Goal: Task Accomplishment & Management: Manage account settings

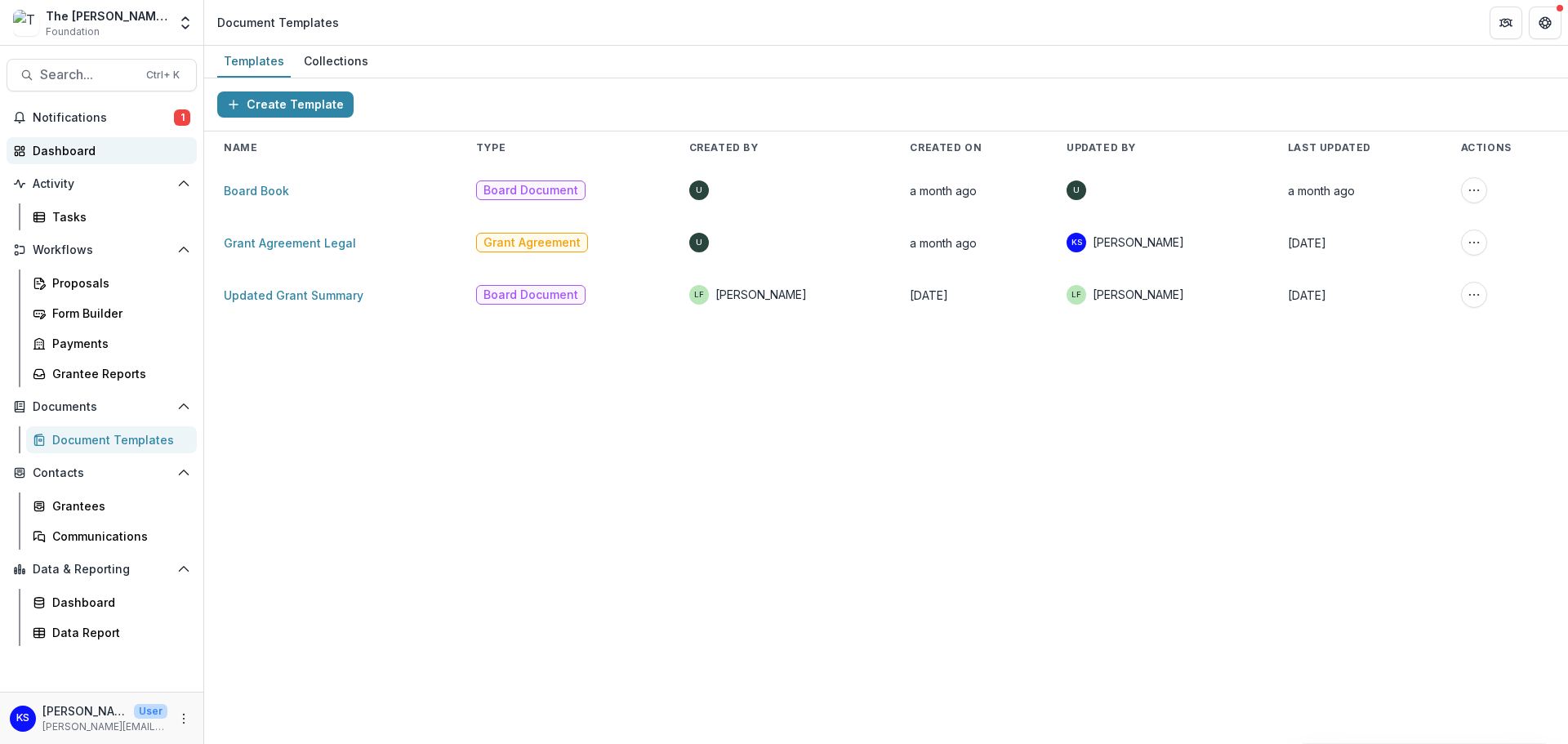
click at [80, 145] on div "Dashboard" at bounding box center [108, 150] width 151 height 17
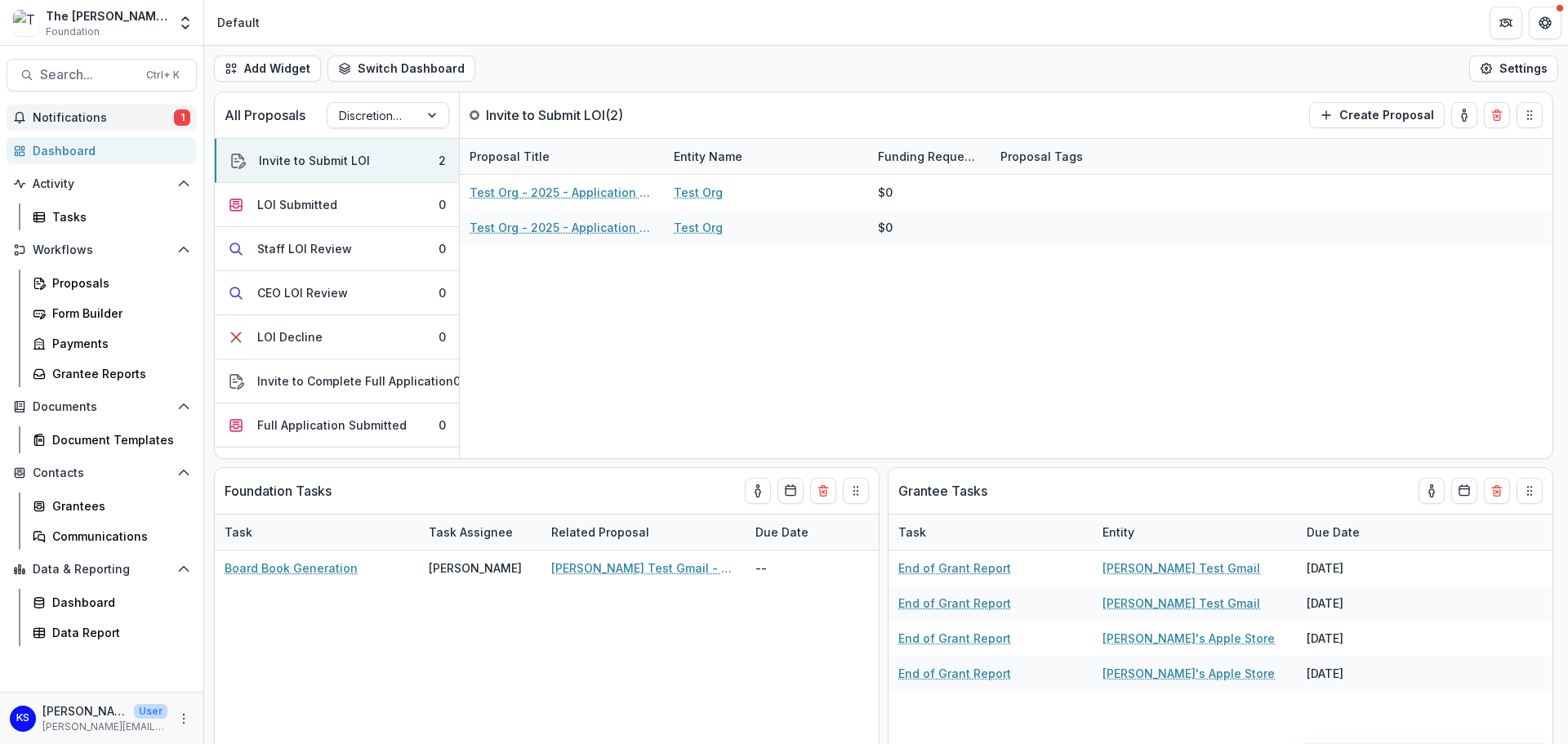
click at [110, 114] on span "Notifications" at bounding box center [103, 117] width 141 height 14
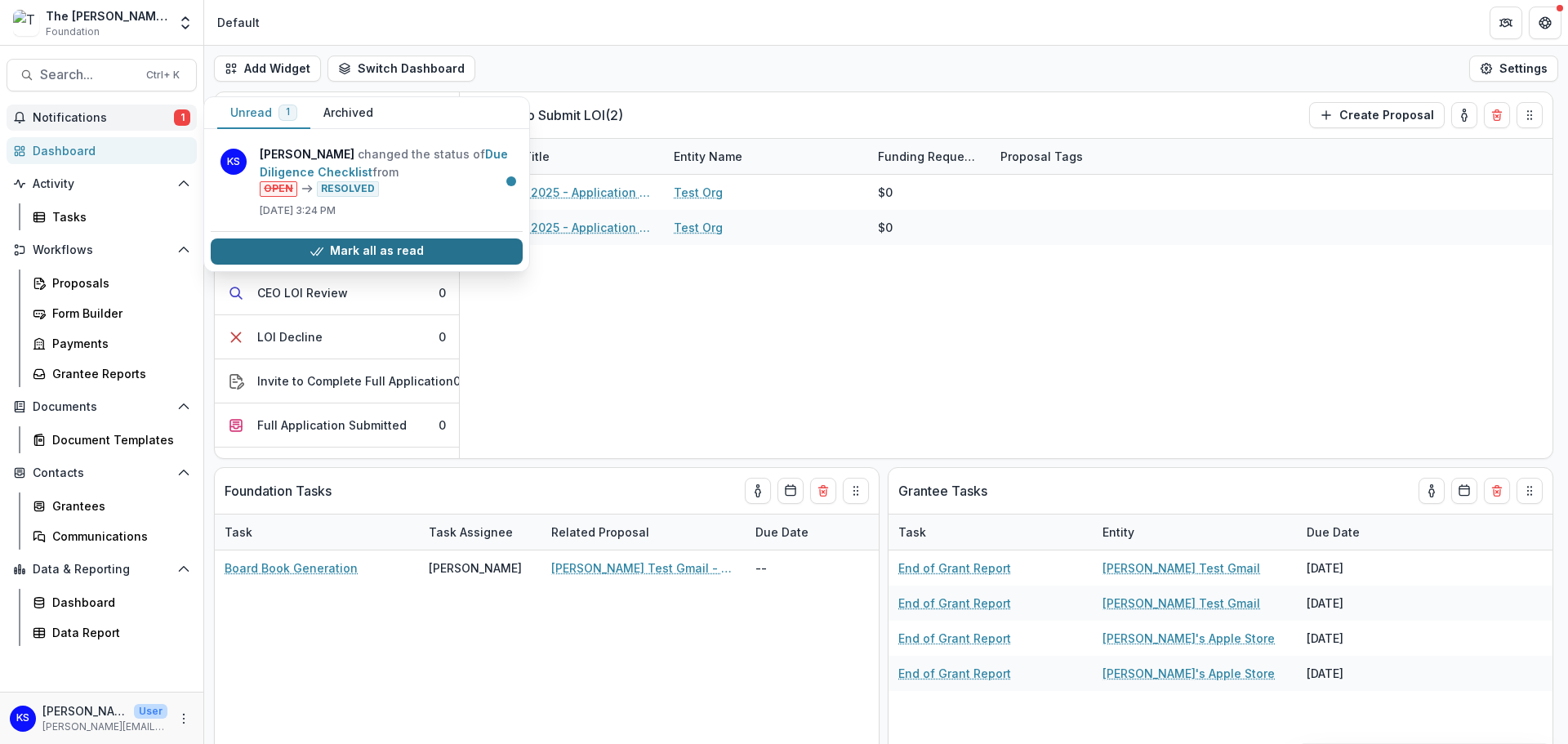
click at [316, 255] on polyline "button" at bounding box center [314, 250] width 8 height 7
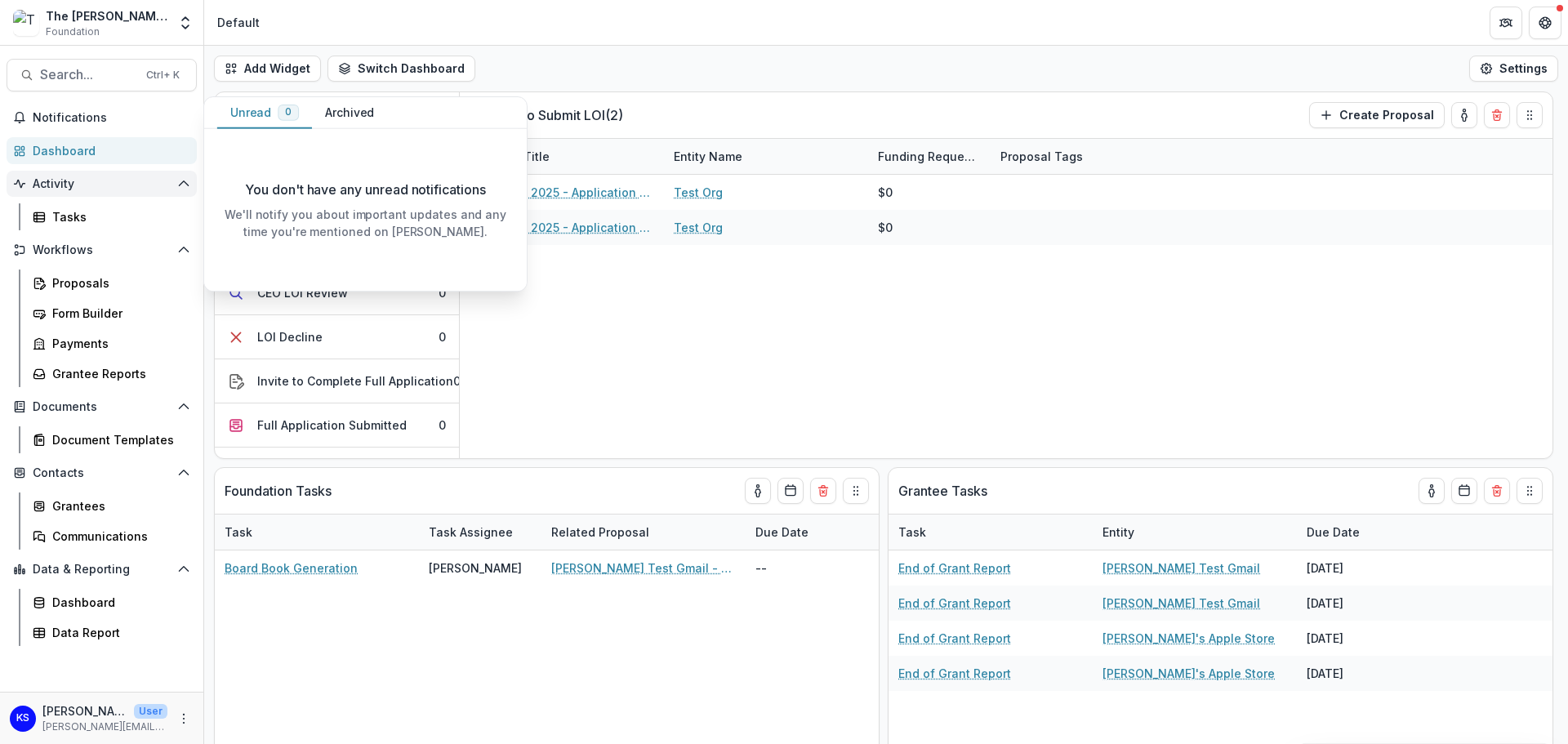
click at [69, 191] on button "Activity" at bounding box center [102, 184] width 190 height 26
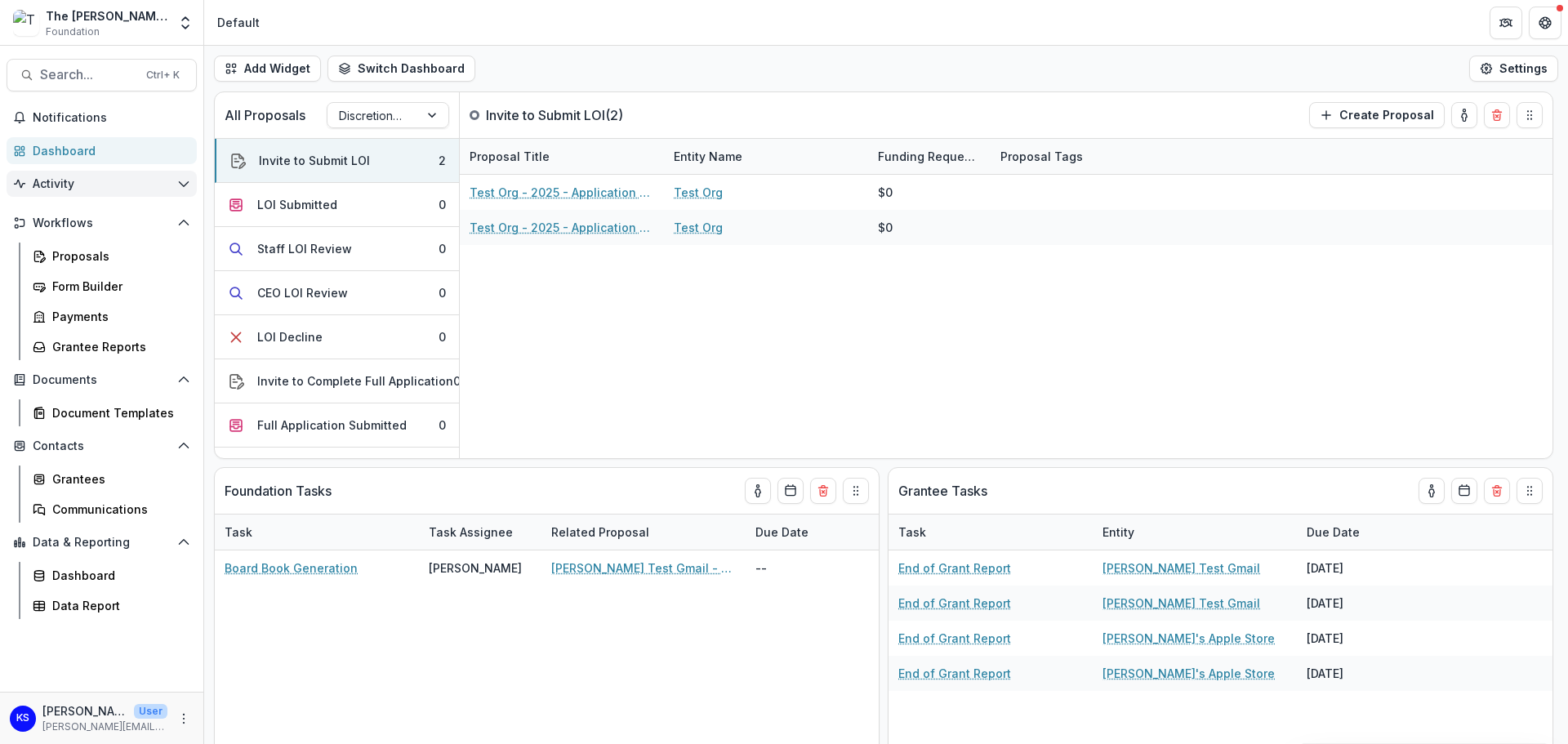
click at [69, 191] on button "Activity" at bounding box center [102, 184] width 190 height 26
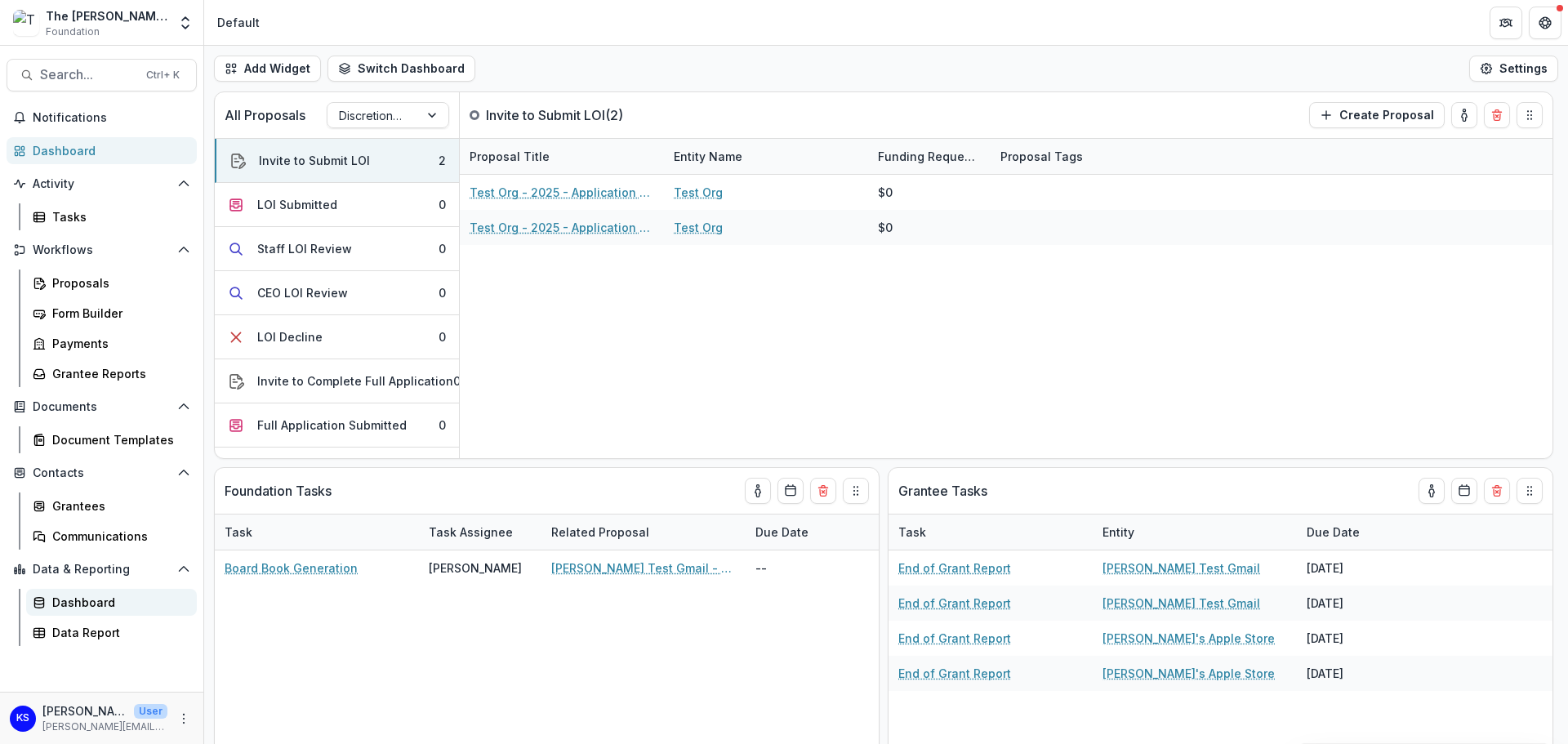
click at [92, 596] on div "Dashboard" at bounding box center [117, 602] width 131 height 17
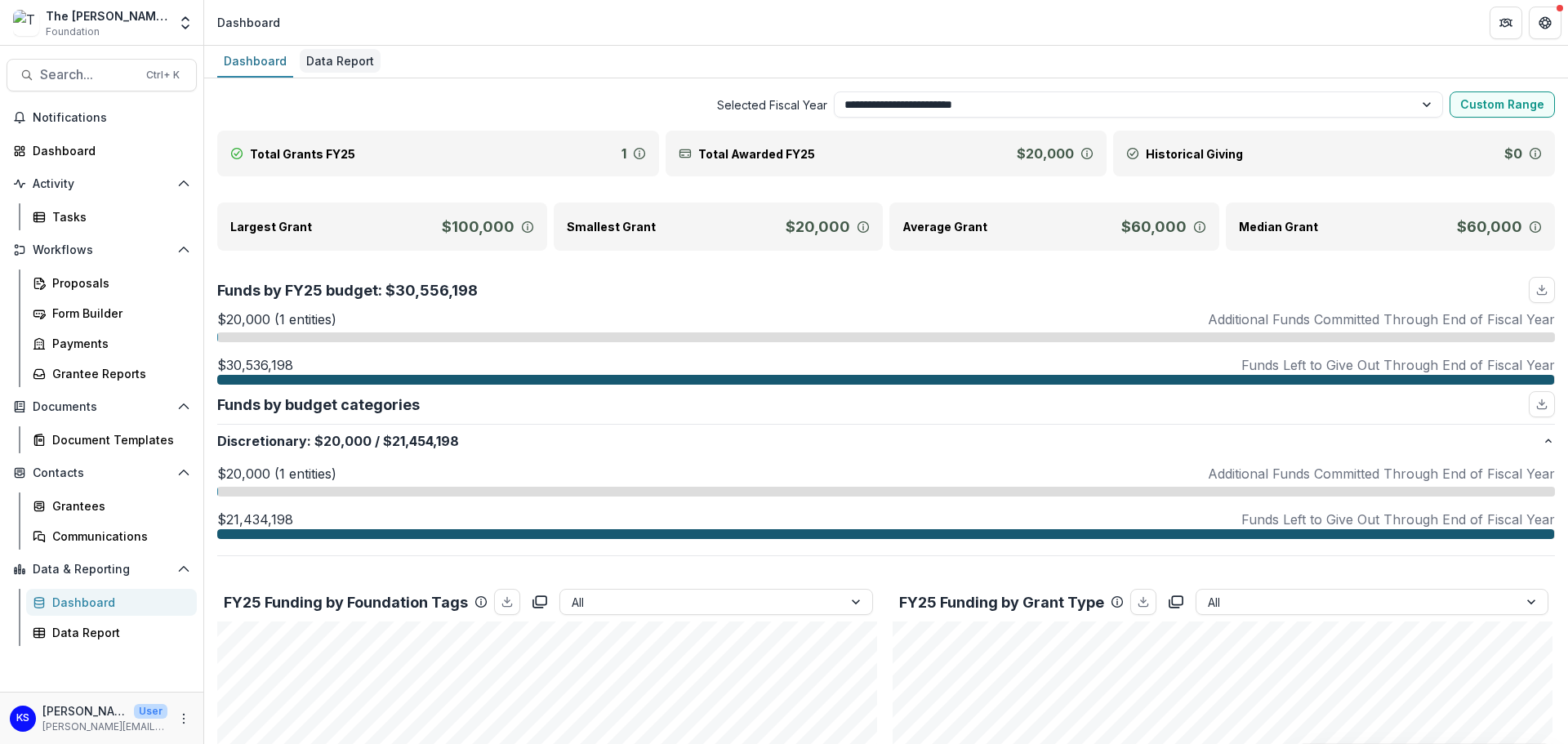
click at [309, 63] on div "Data Report" at bounding box center [341, 60] width 81 height 24
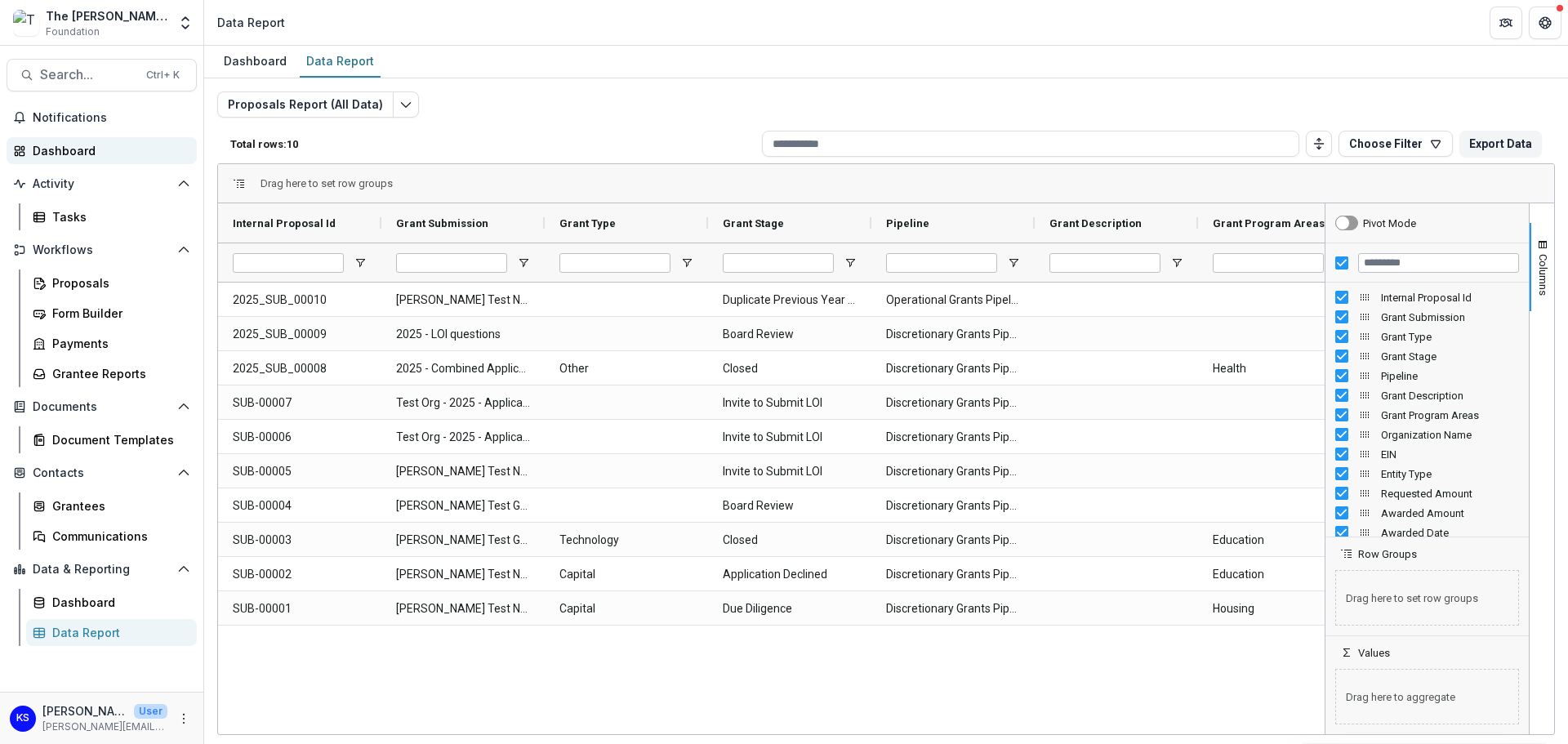
click at [85, 138] on link "Dashboard" at bounding box center [102, 150] width 190 height 27
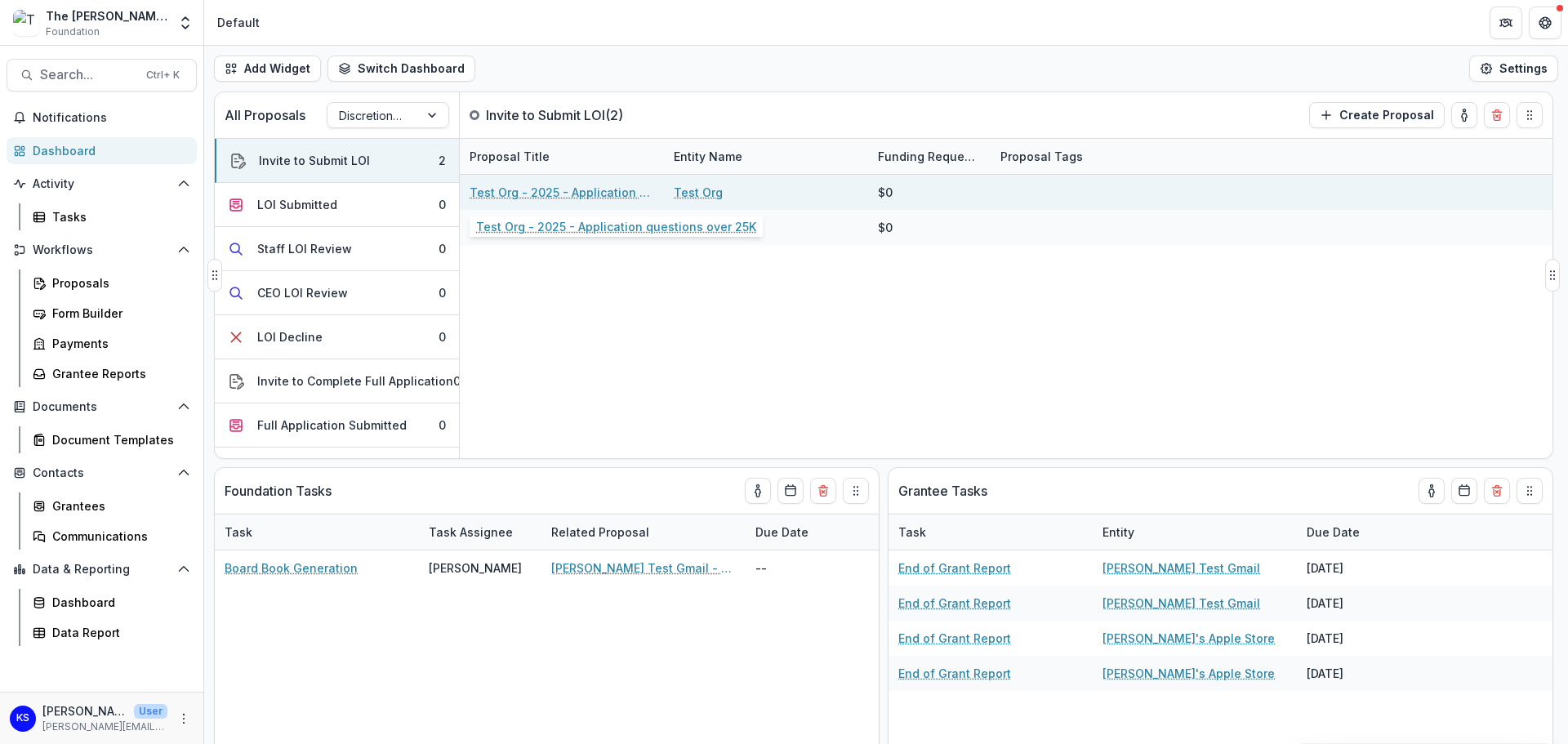
click at [540, 193] on link "Test Org - 2025 - Application questions over 25K" at bounding box center [561, 192] width 184 height 17
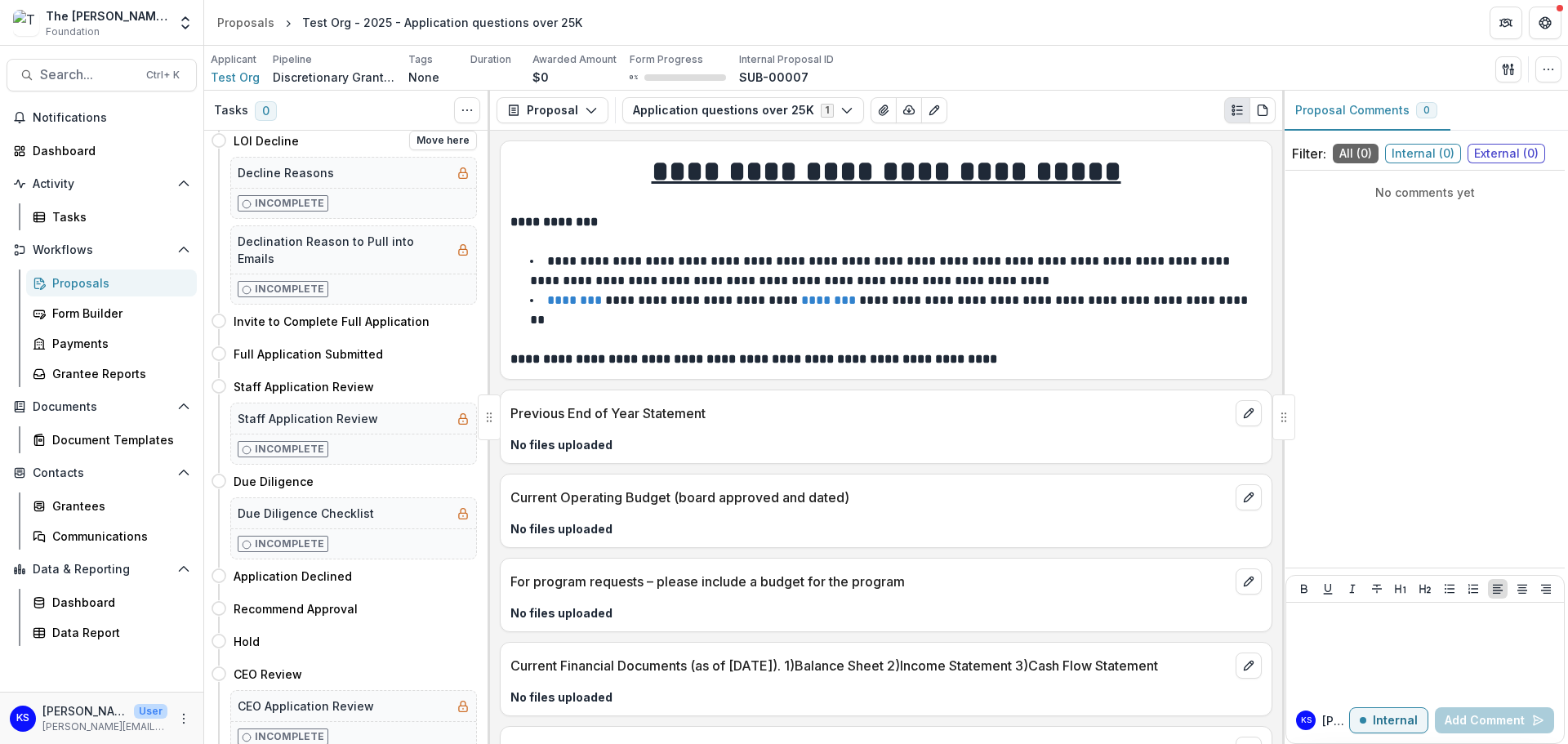
scroll to position [327, 0]
click at [443, 374] on button "Move here" at bounding box center [443, 384] width 68 height 20
select select "**********"
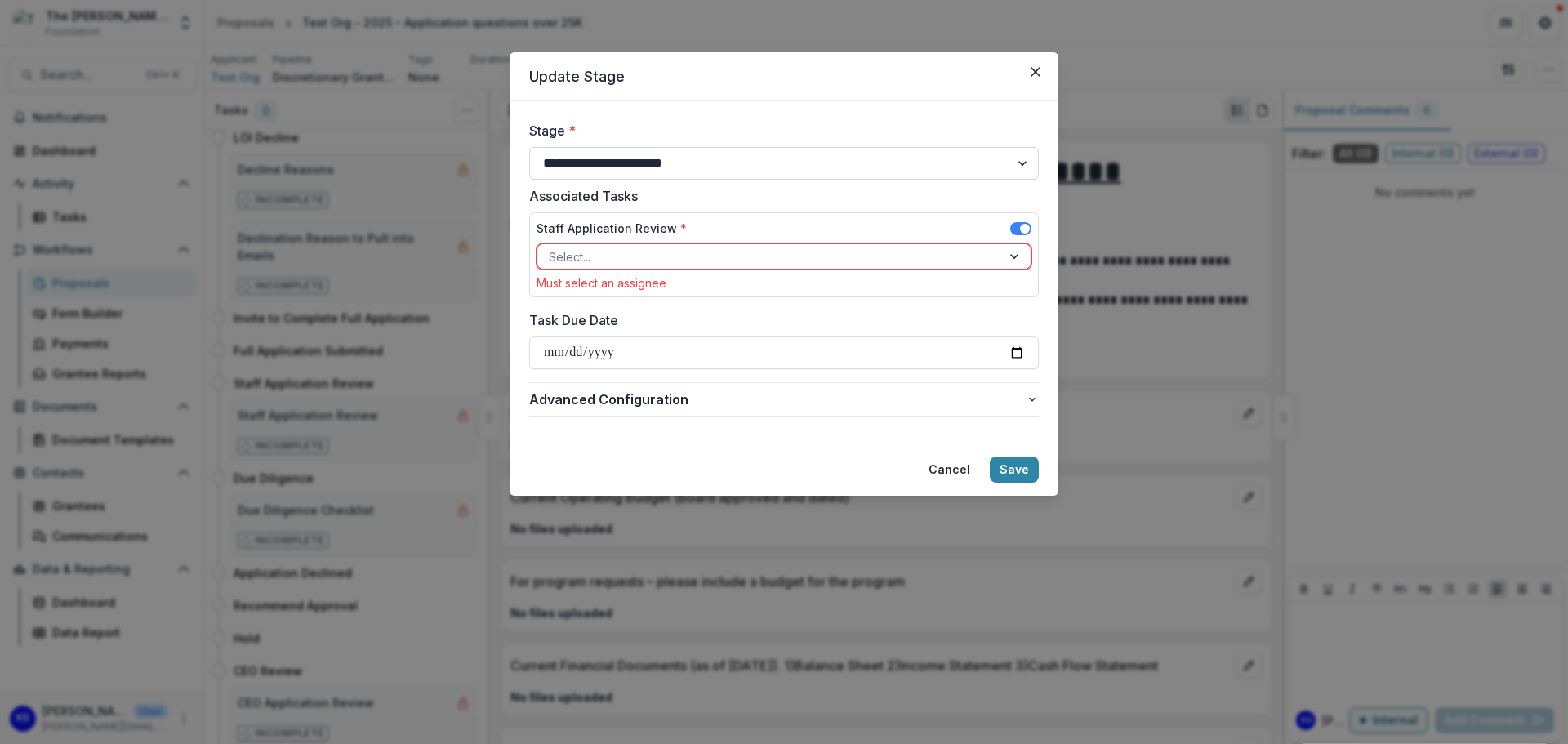
click at [690, 167] on select "**********" at bounding box center [784, 164] width 510 height 33
click at [692, 251] on div at bounding box center [770, 256] width 441 height 21
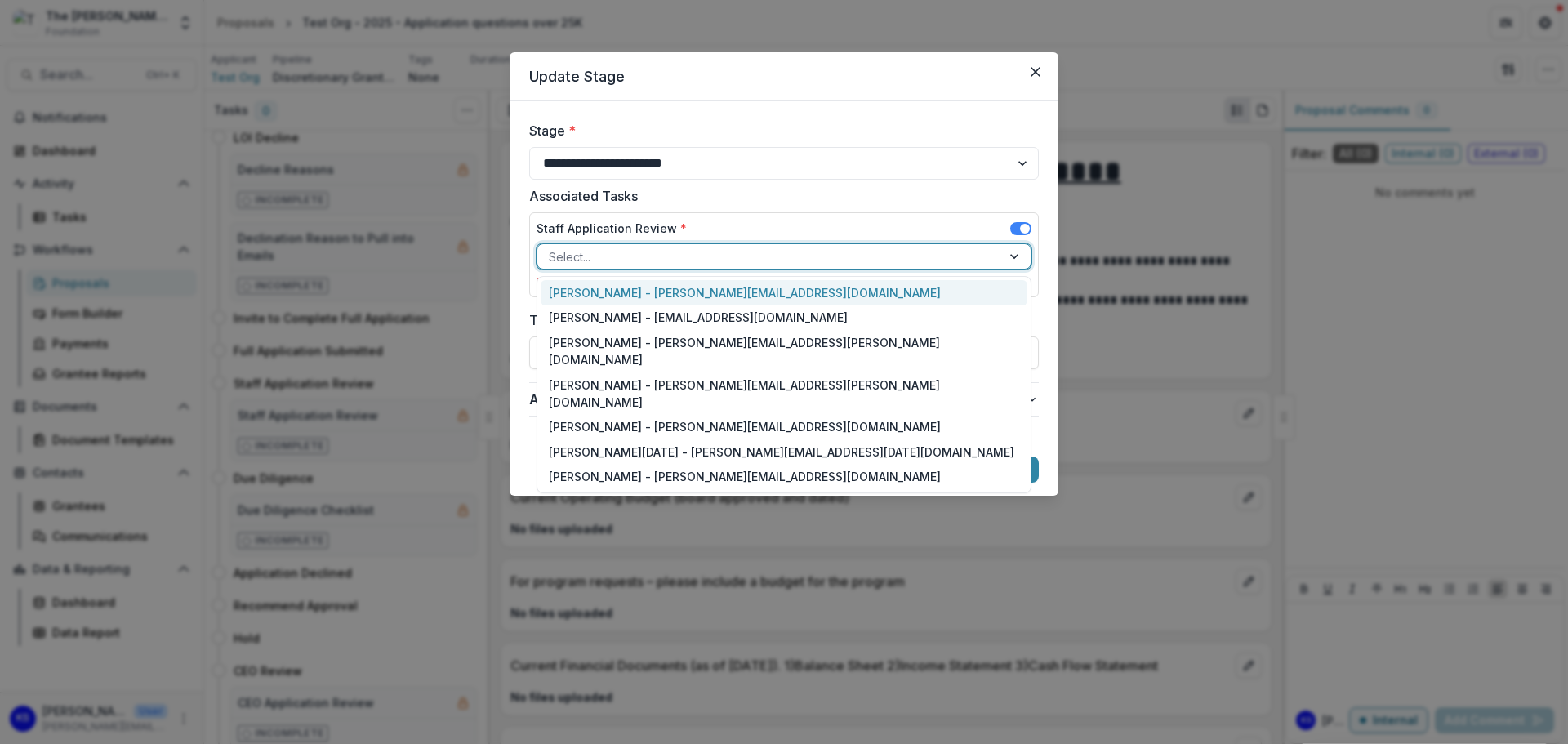
click at [510, 290] on form "**********" at bounding box center [784, 272] width 549 height 341
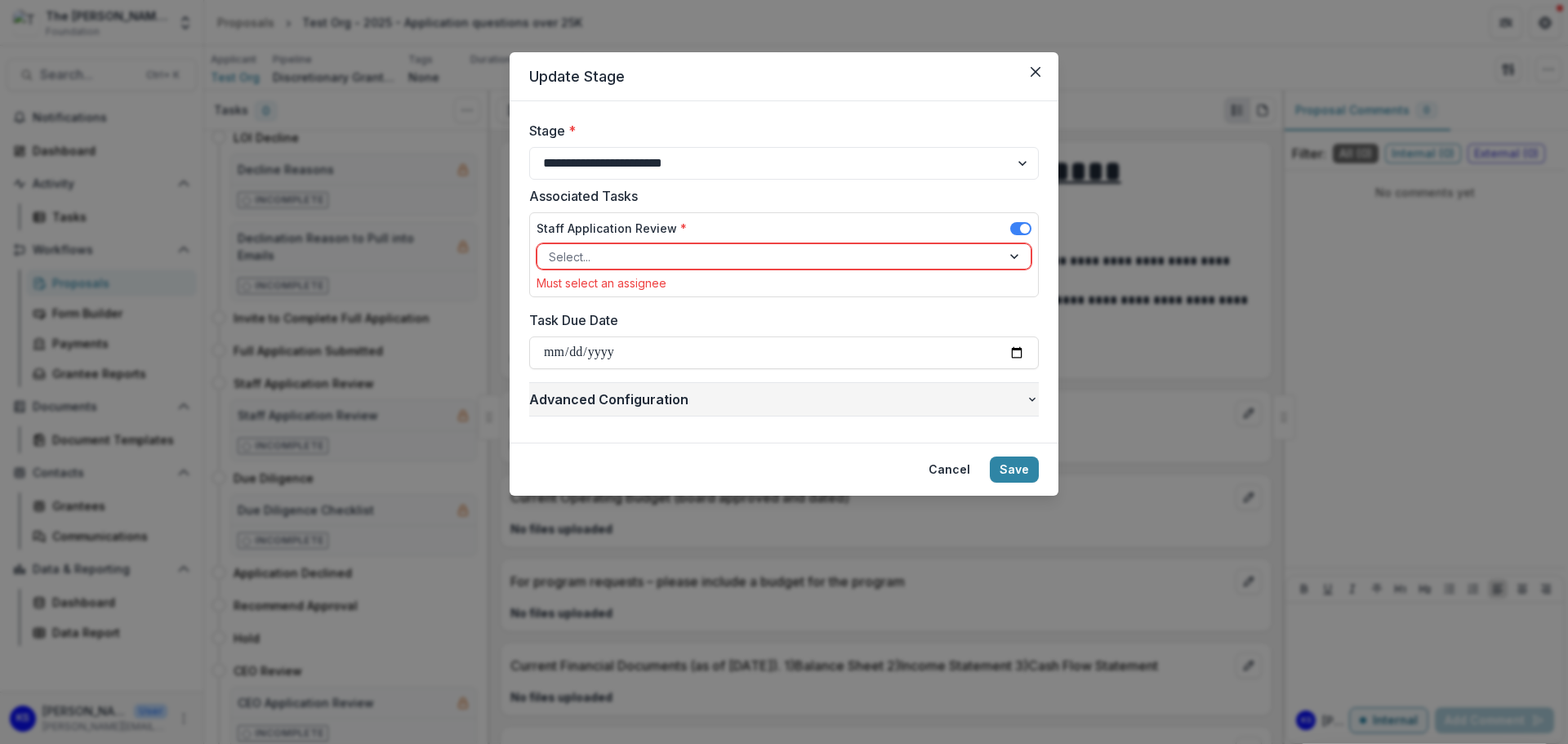
click at [741, 392] on span "Advanced Configuration" at bounding box center [777, 399] width 497 height 20
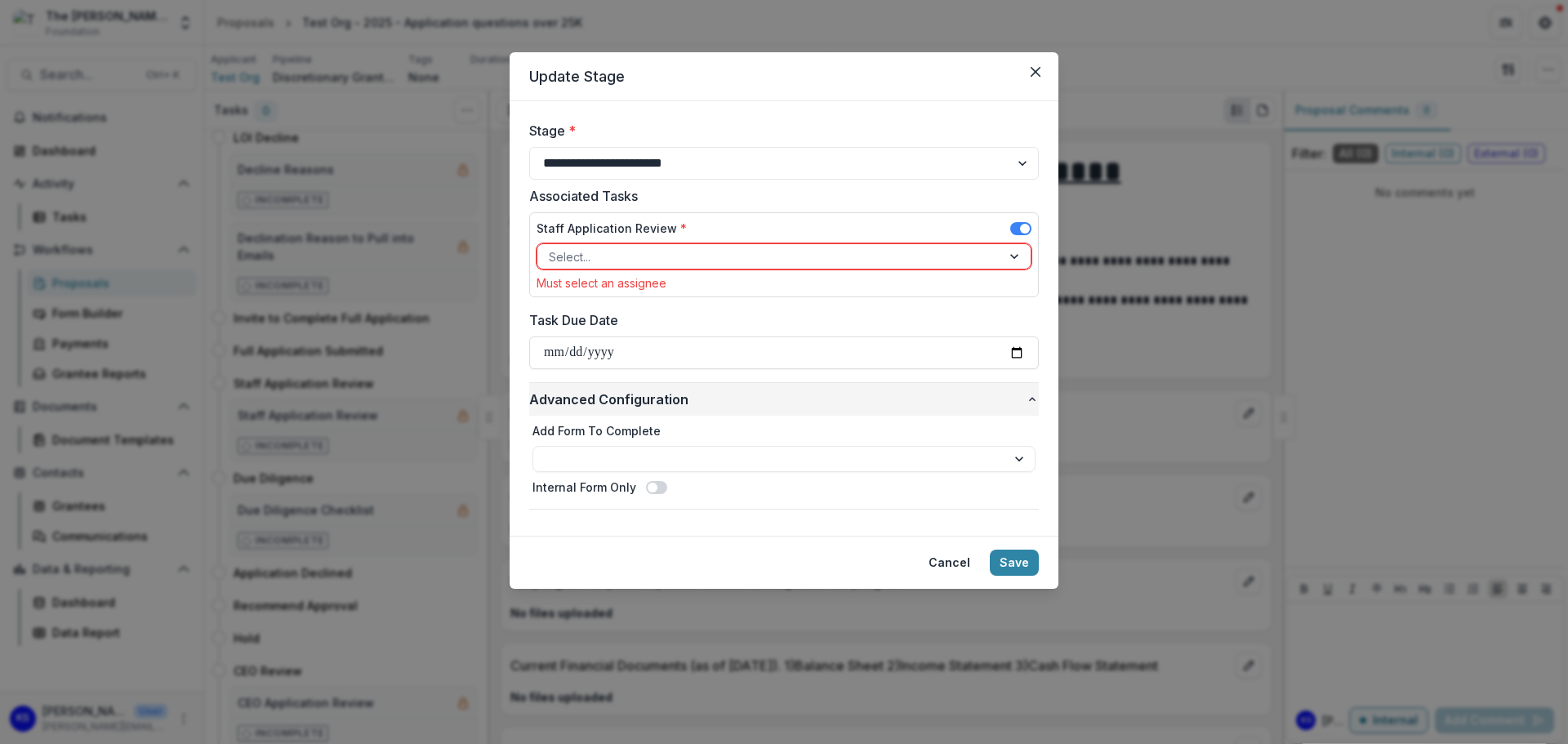
click at [741, 392] on span "Advanced Configuration" at bounding box center [777, 399] width 497 height 20
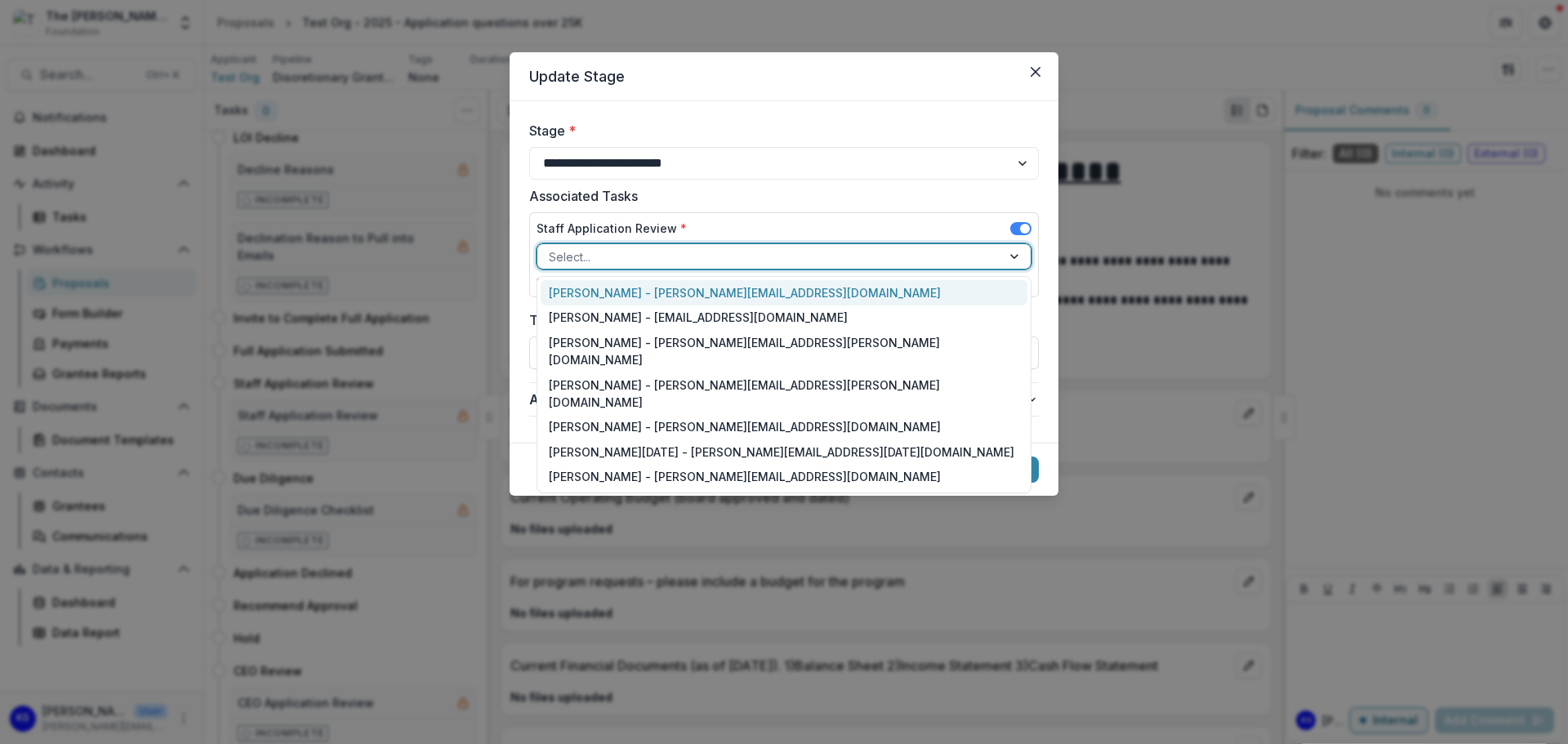
click at [795, 250] on div at bounding box center [770, 256] width 441 height 21
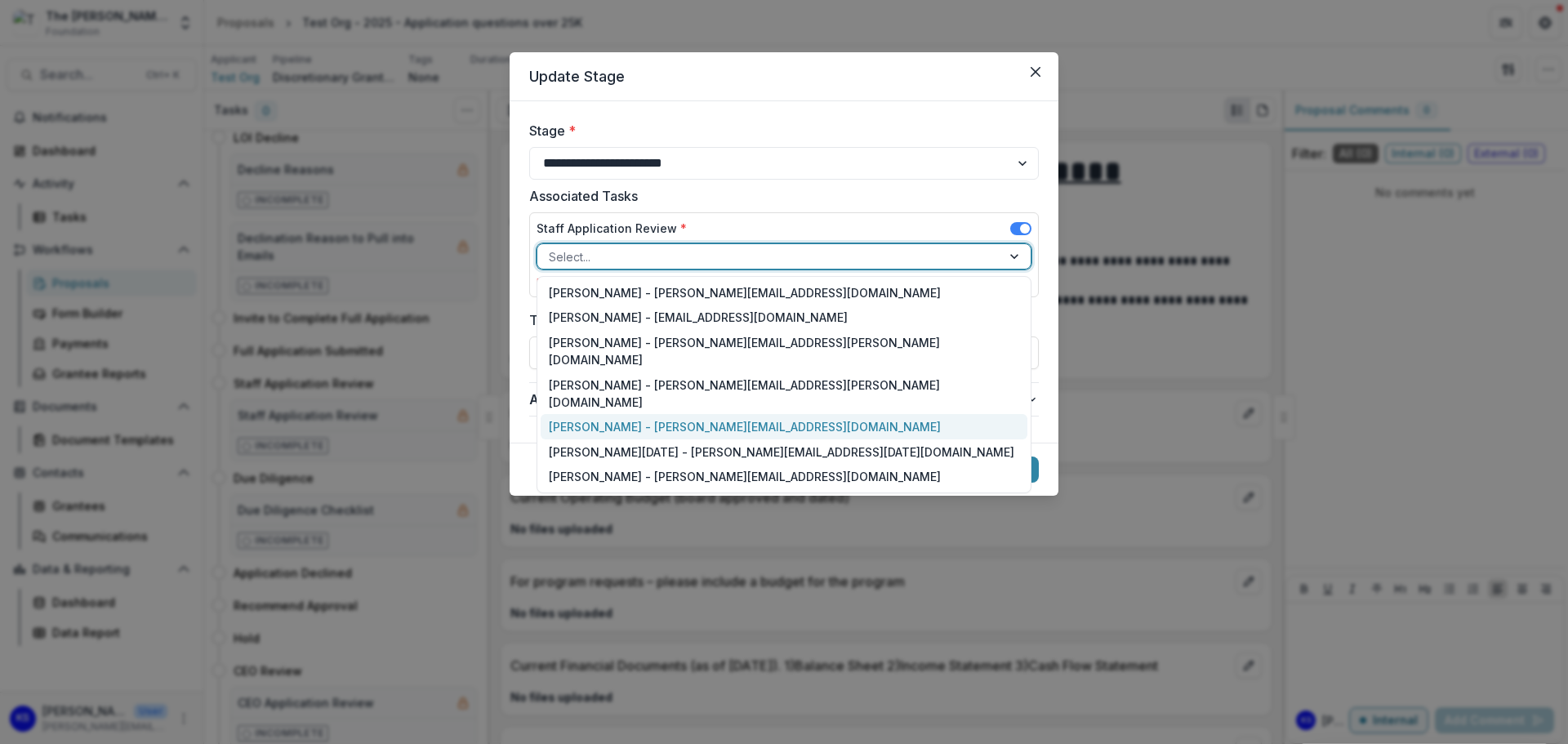
click at [695, 414] on div "[PERSON_NAME] - [PERSON_NAME][EMAIL_ADDRESS][DOMAIN_NAME]" at bounding box center [784, 427] width 487 height 26
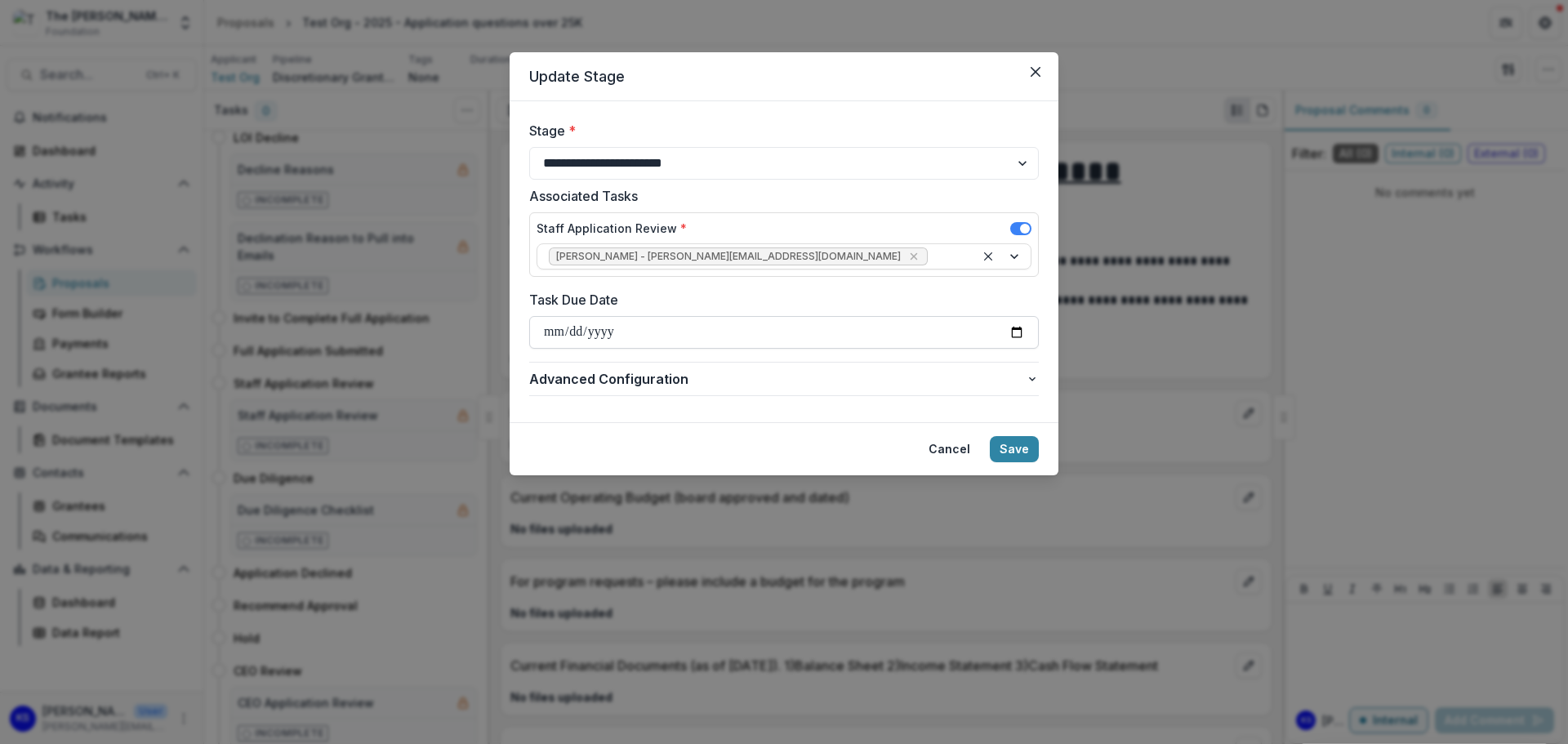
drag, startPoint x: 1010, startPoint y: 326, endPoint x: 1018, endPoint y: 332, distance: 10.0
click at [1011, 326] on input "Task Due Date" at bounding box center [784, 332] width 510 height 33
type input "**********"
click at [1008, 377] on span "Advanced Configuration" at bounding box center [777, 379] width 497 height 20
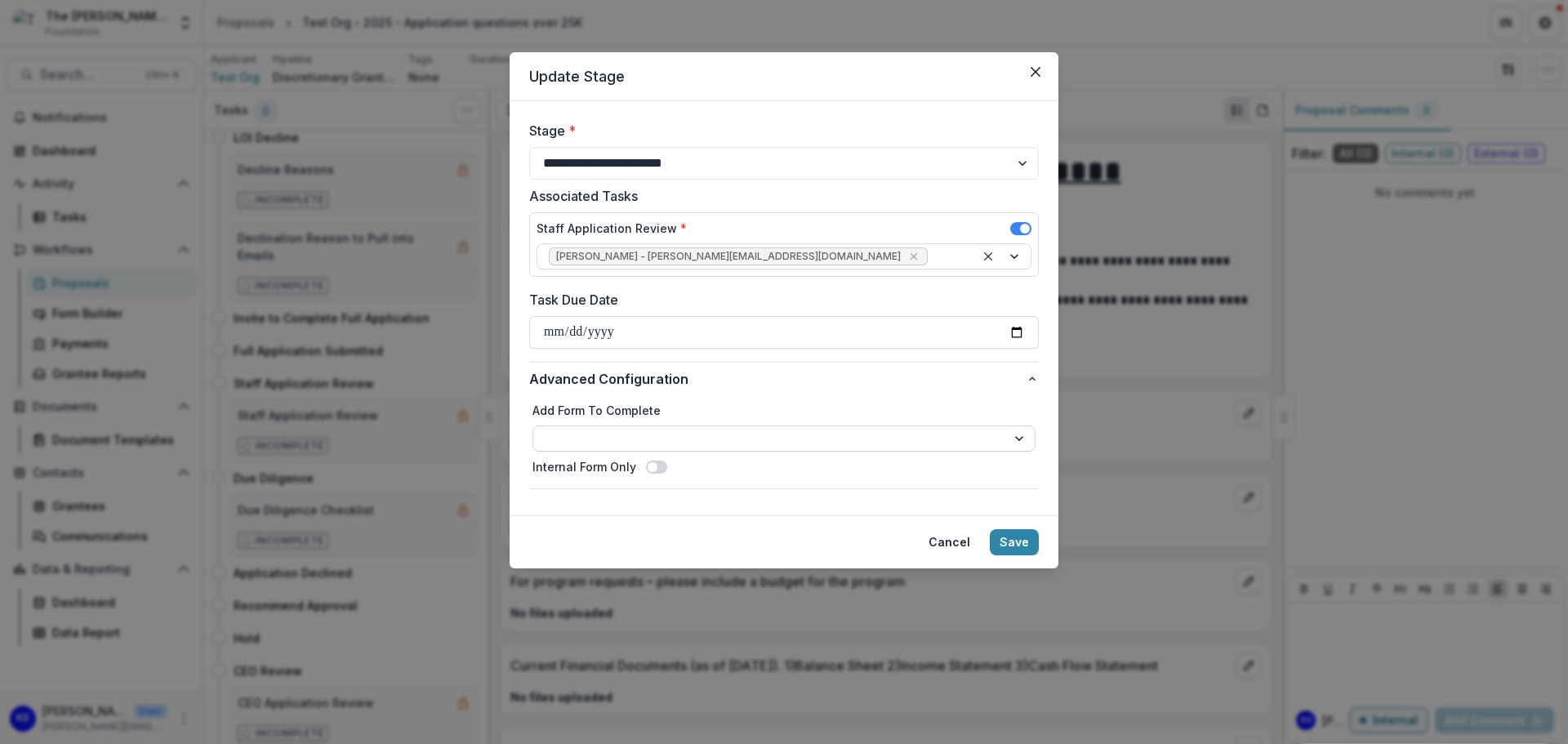
click at [979, 441] on select "**********" at bounding box center [784, 439] width 503 height 26
click at [1046, 401] on form "**********" at bounding box center [784, 308] width 549 height 414
click at [1016, 535] on button "Save" at bounding box center [1014, 542] width 49 height 26
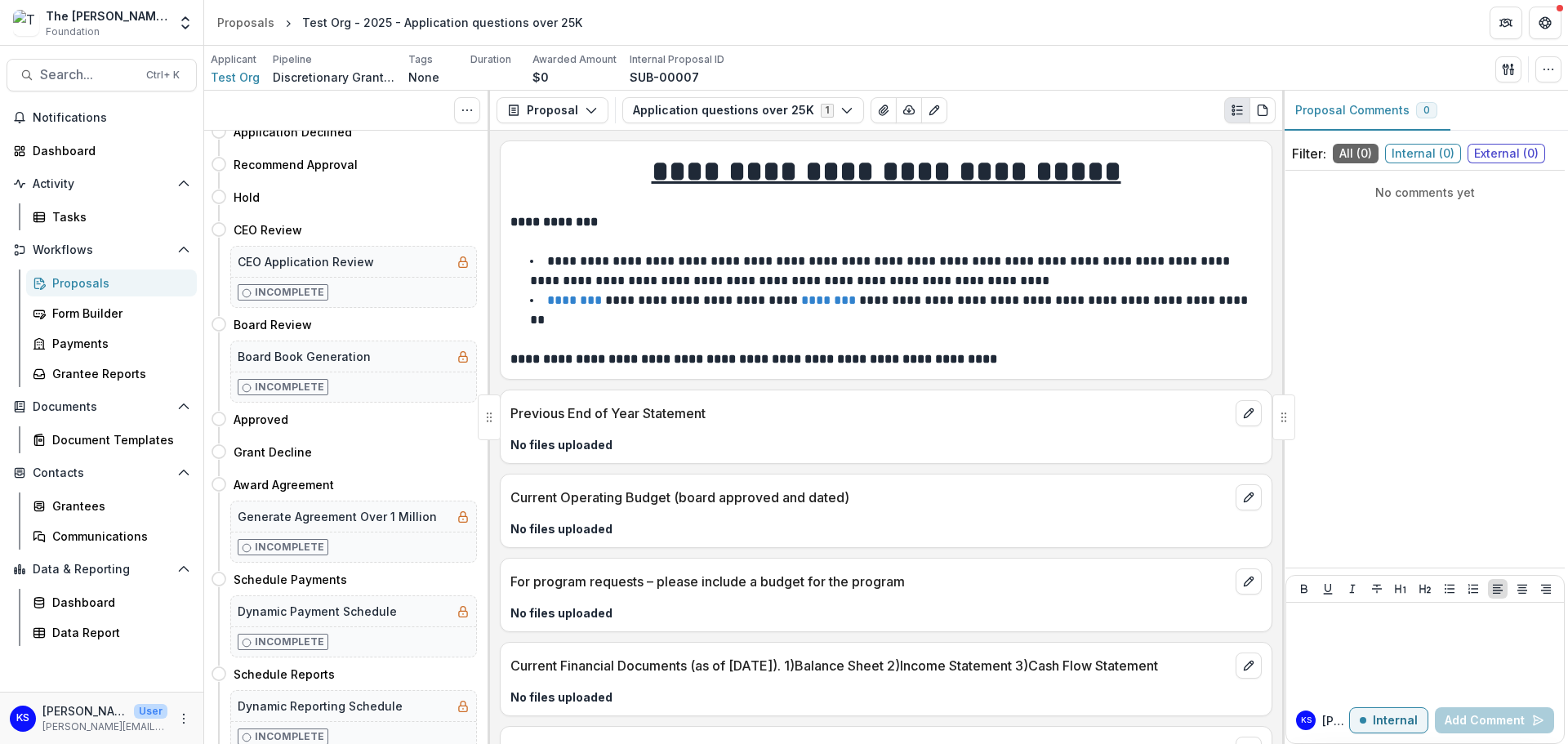
scroll to position [0, 0]
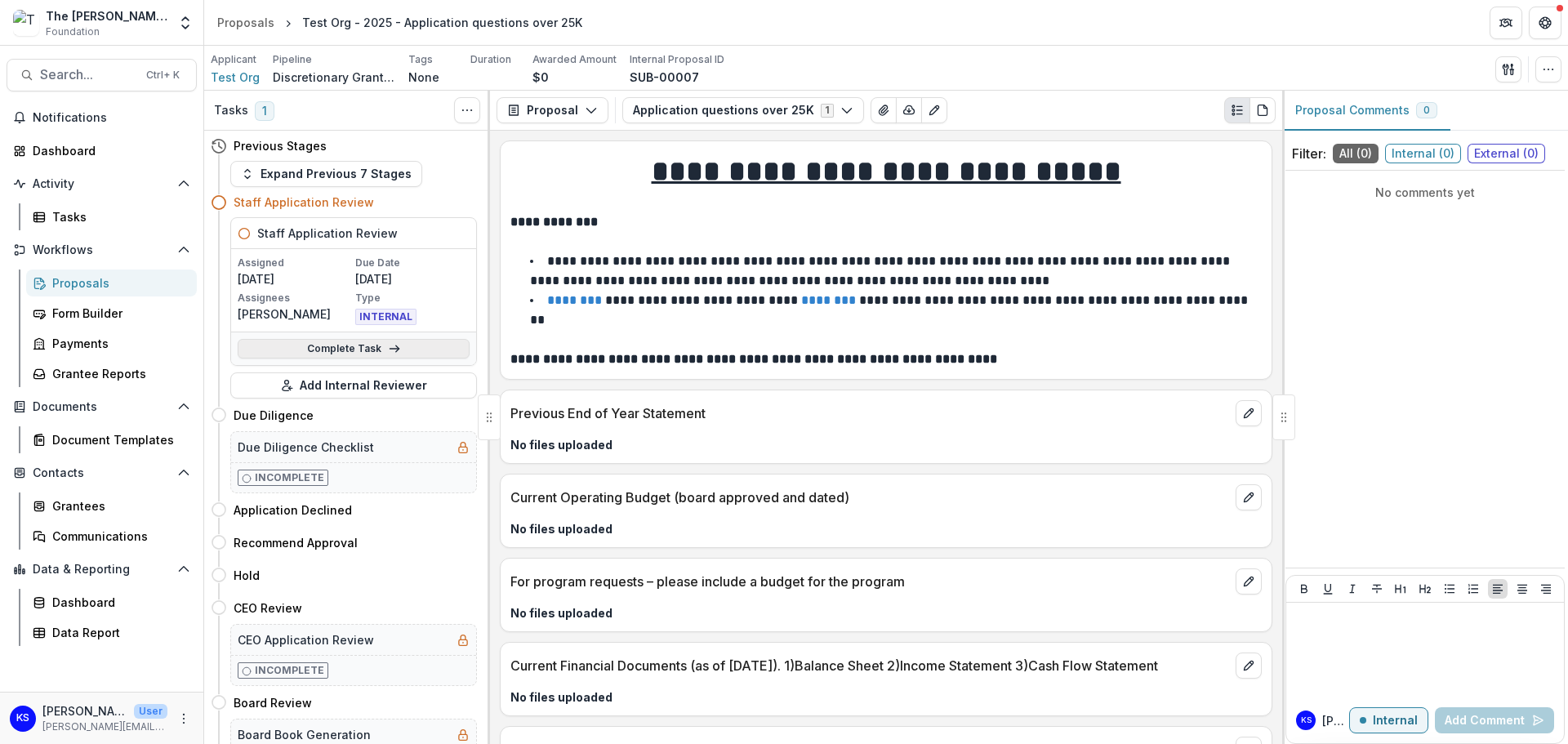
click at [398, 346] on link "Complete Task" at bounding box center [354, 349] width 232 height 20
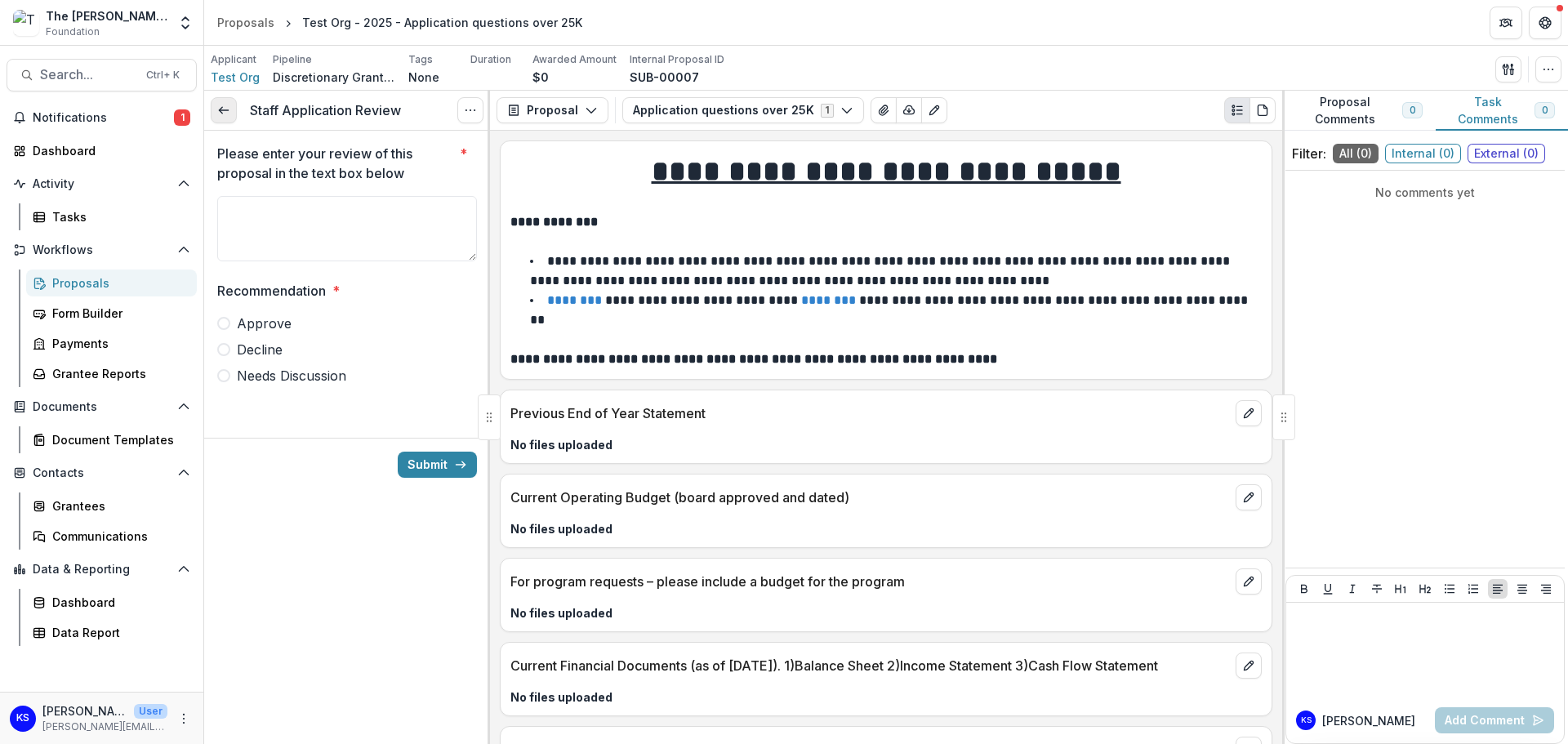
click at [222, 112] on icon at bounding box center [224, 110] width 13 height 13
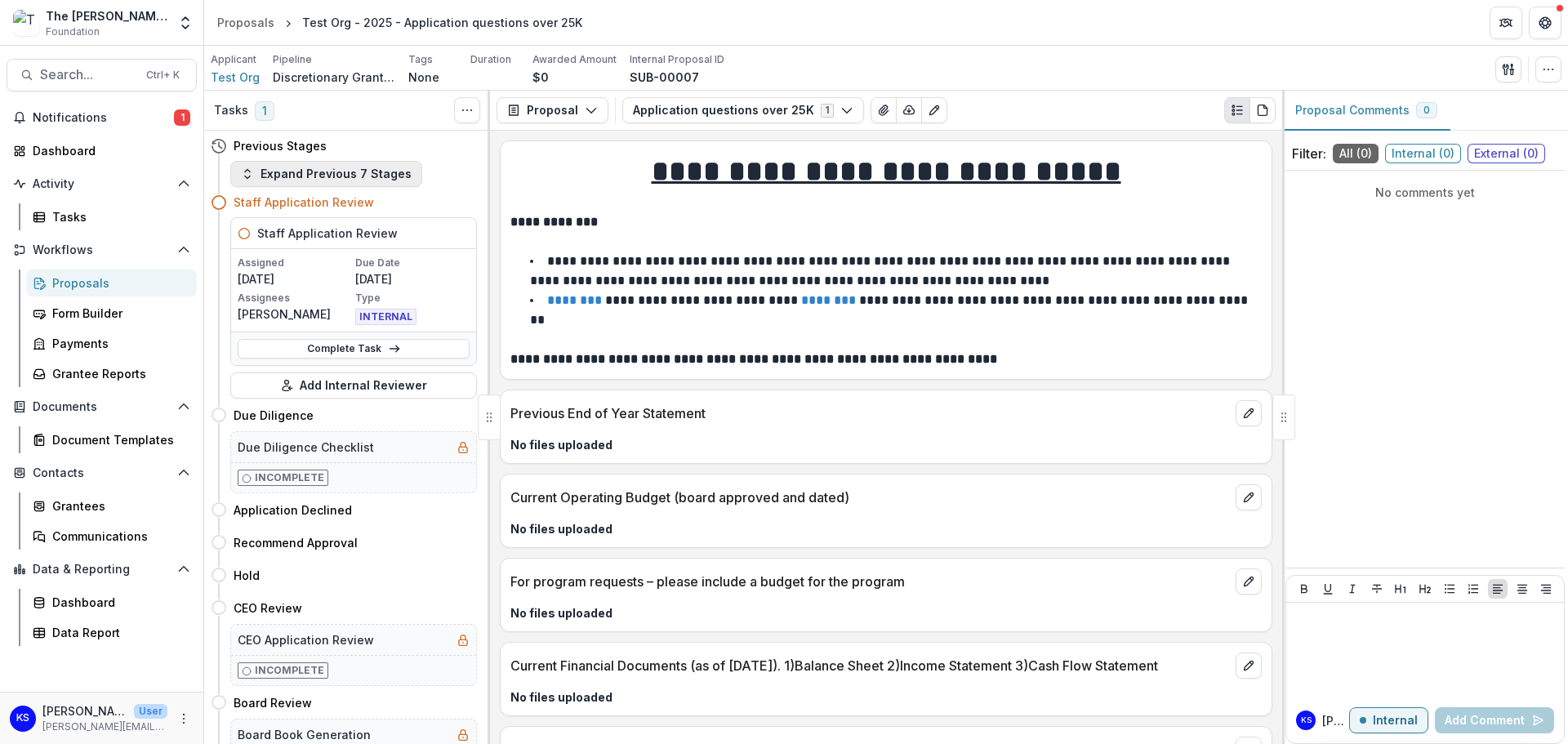
click at [307, 183] on button "Expand Previous 7 Stages" at bounding box center [326, 174] width 192 height 26
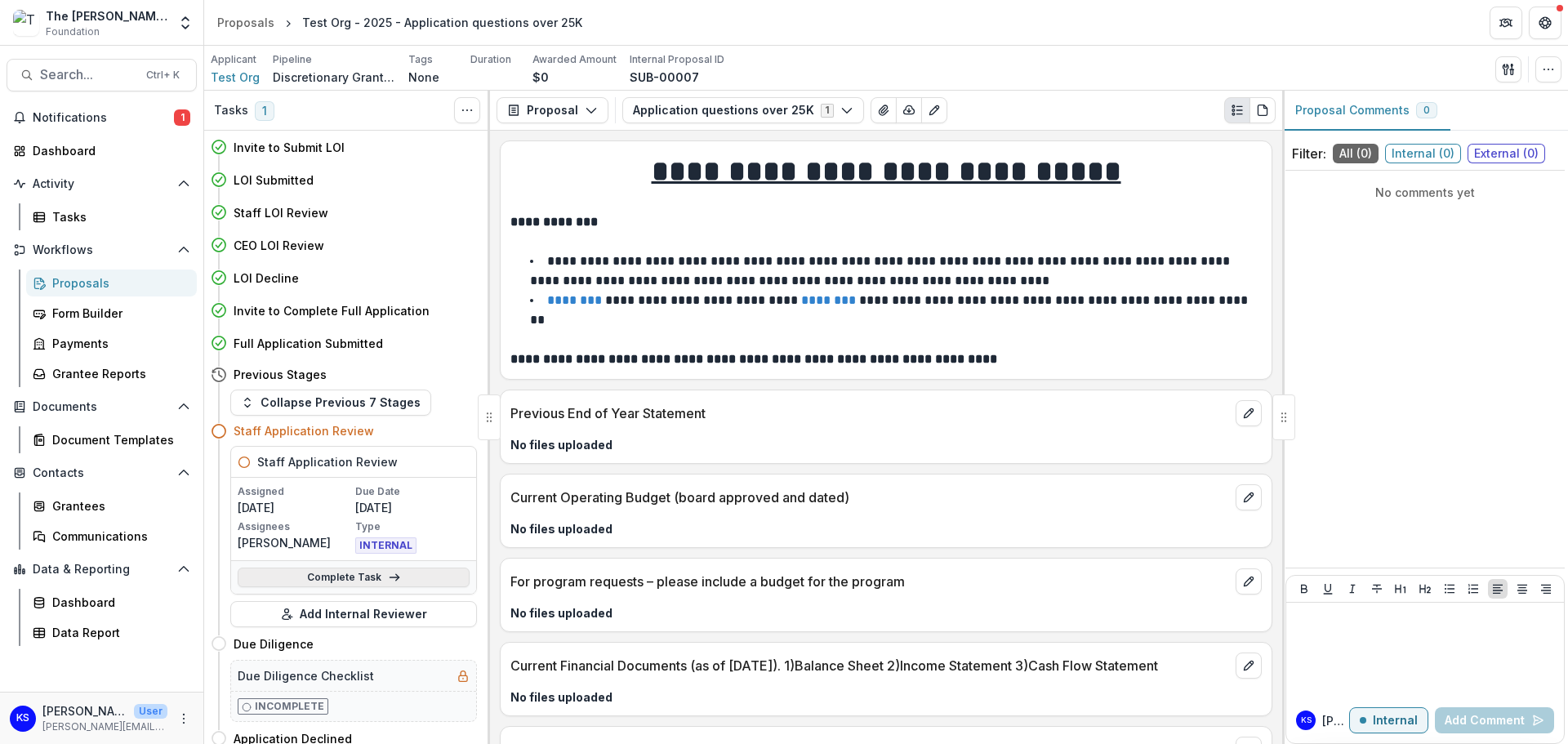
click at [382, 575] on link "Complete Task" at bounding box center [354, 578] width 232 height 20
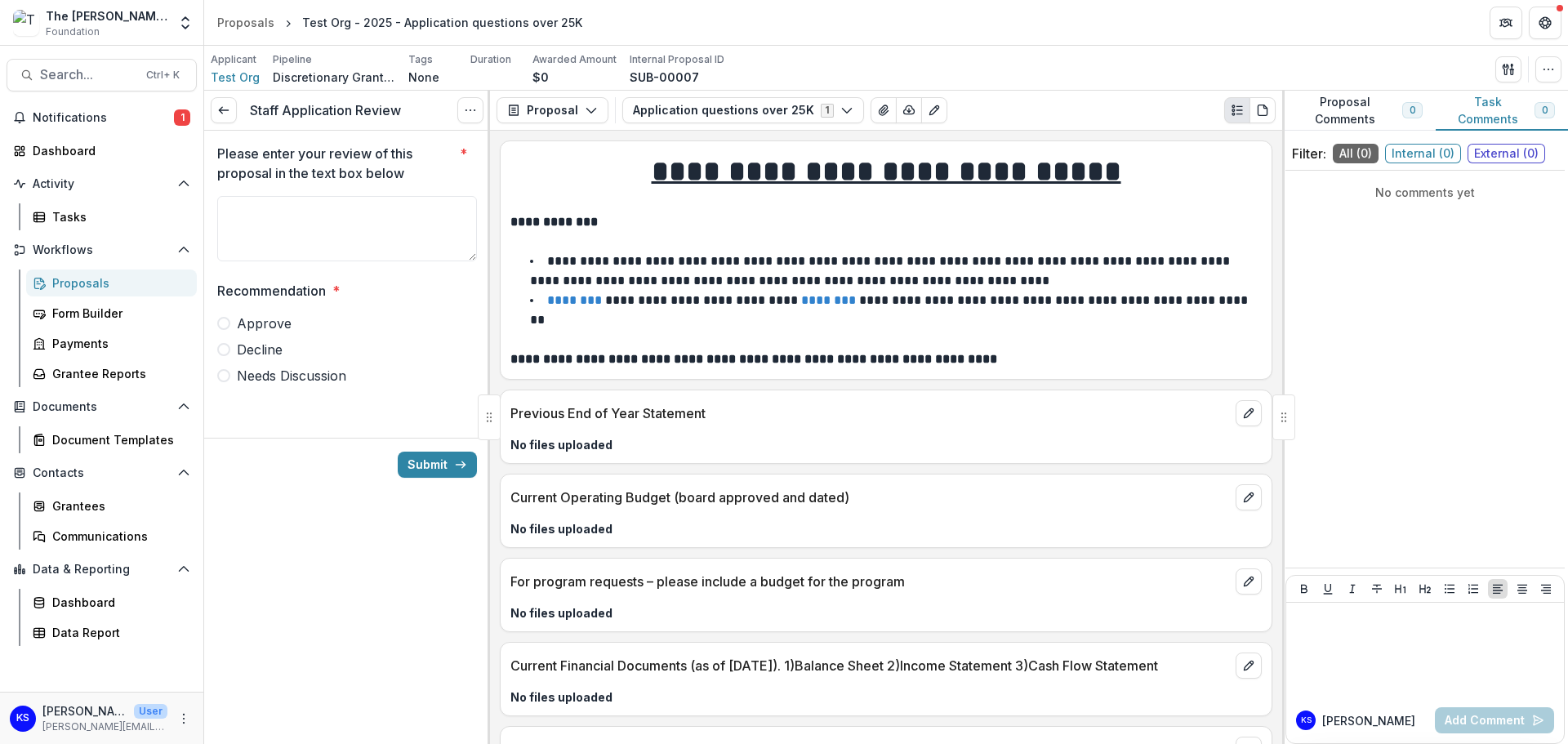
click at [269, 313] on span "Approve" at bounding box center [265, 323] width 55 height 20
click at [308, 219] on textarea "Please enter your review of this proposal in the text box below *" at bounding box center [347, 228] width 260 height 65
type textarea "*****"
click at [416, 467] on button "Submit" at bounding box center [437, 465] width 79 height 26
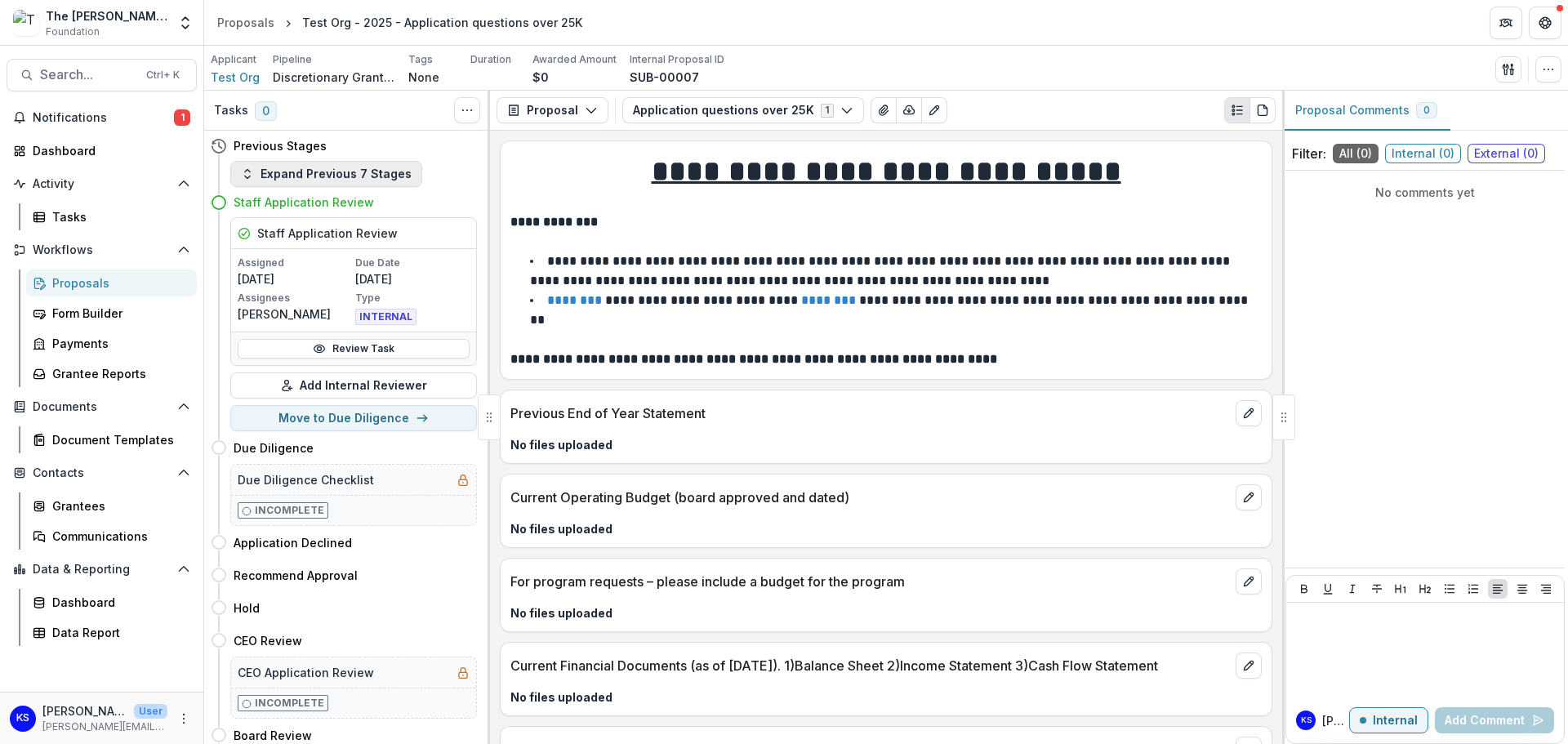
click at [326, 174] on button "Expand Previous 7 Stages" at bounding box center [326, 174] width 192 height 26
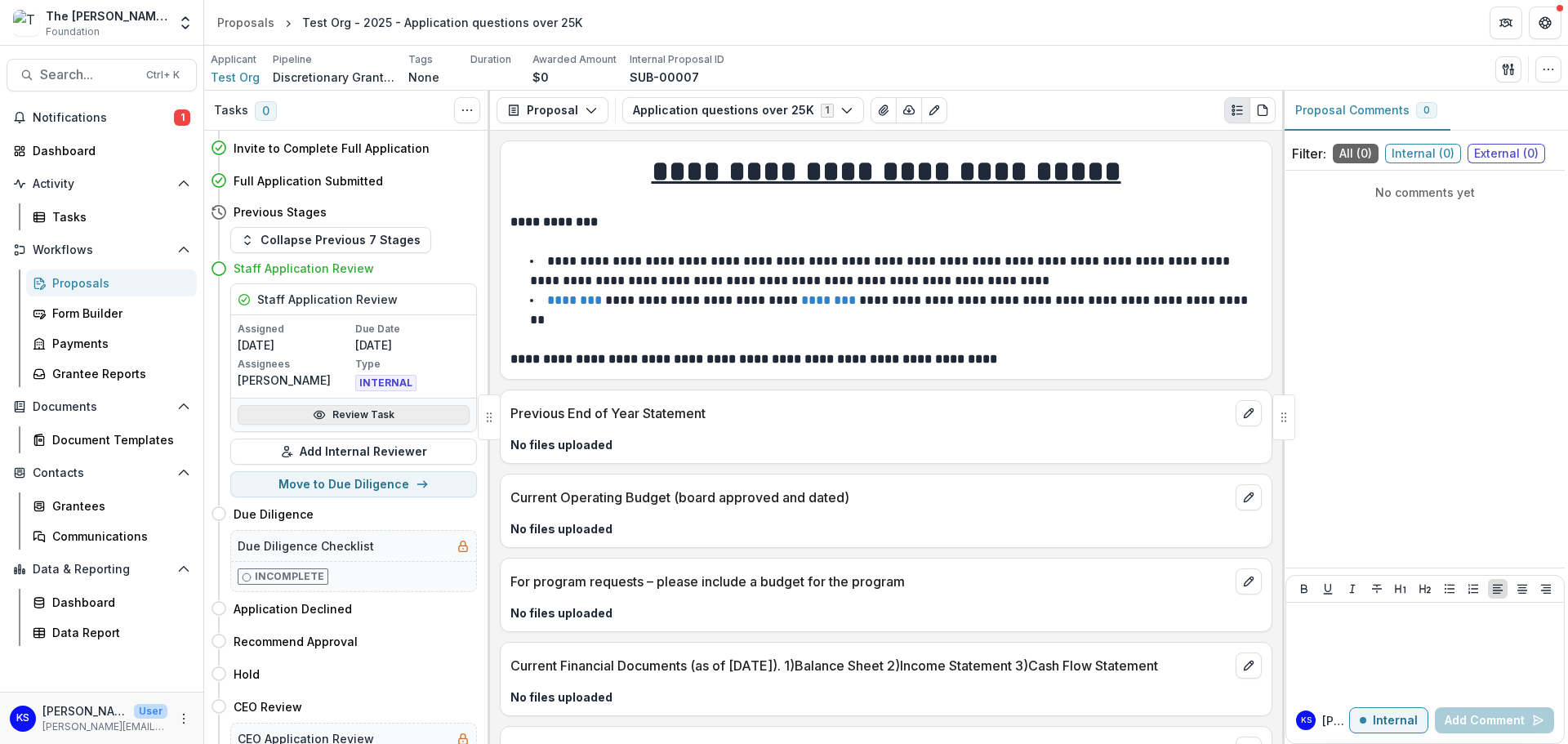
scroll to position [164, 0]
click at [427, 606] on button "Move here" at bounding box center [443, 608] width 68 height 20
select select "**********"
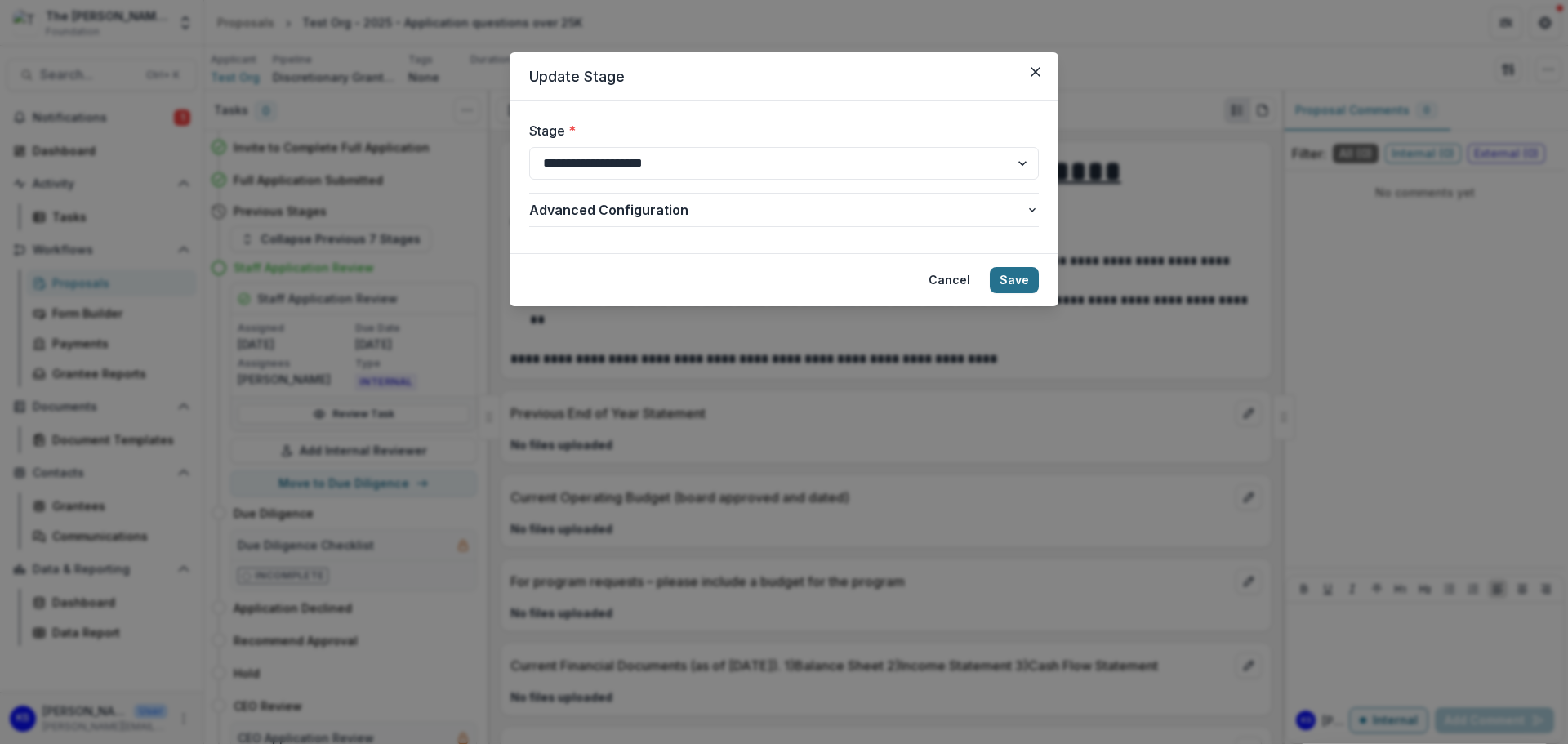
click at [1018, 270] on button "Save" at bounding box center [1014, 280] width 49 height 26
select select "**********"
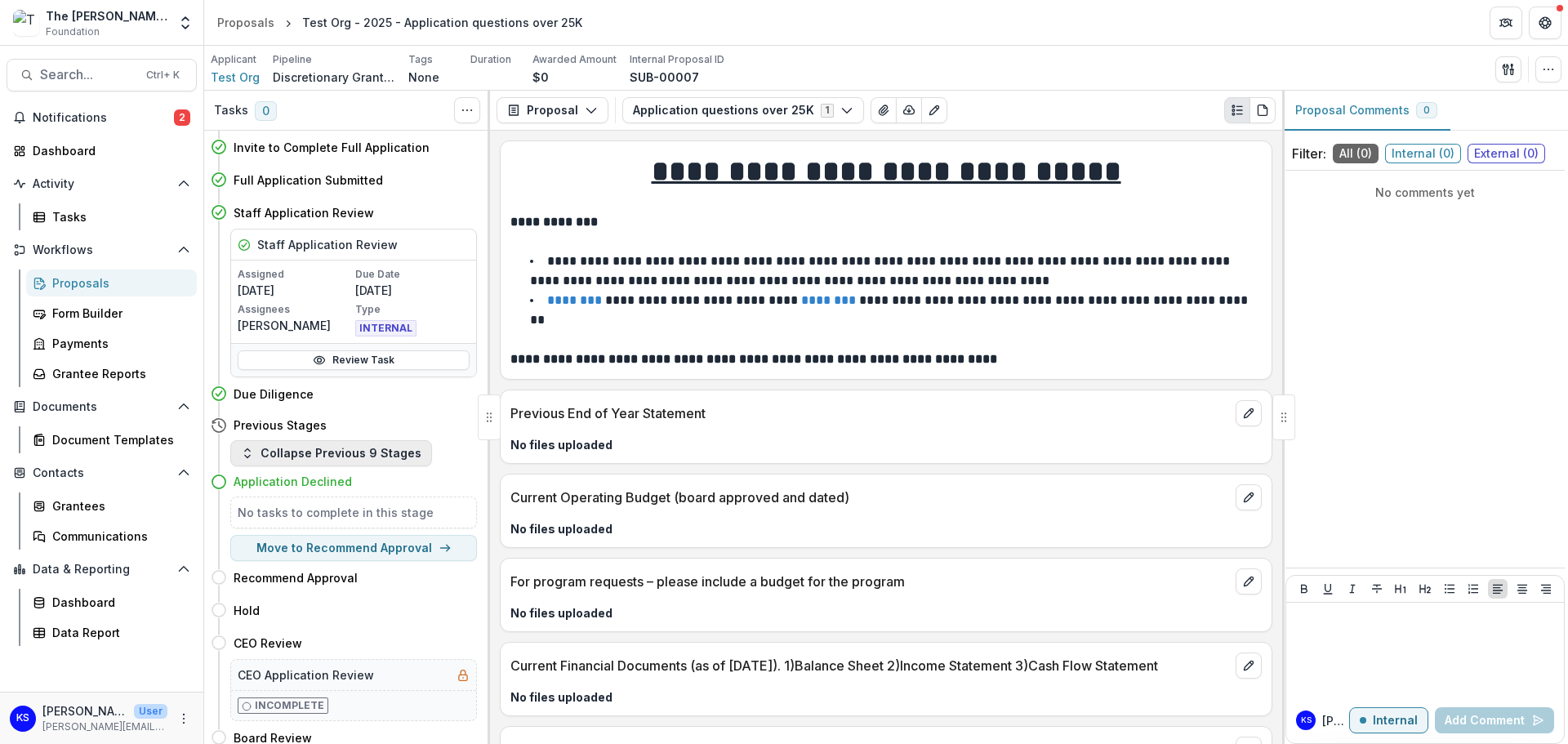
click at [303, 452] on button "Collapse Previous 9 Stages" at bounding box center [331, 454] width 202 height 26
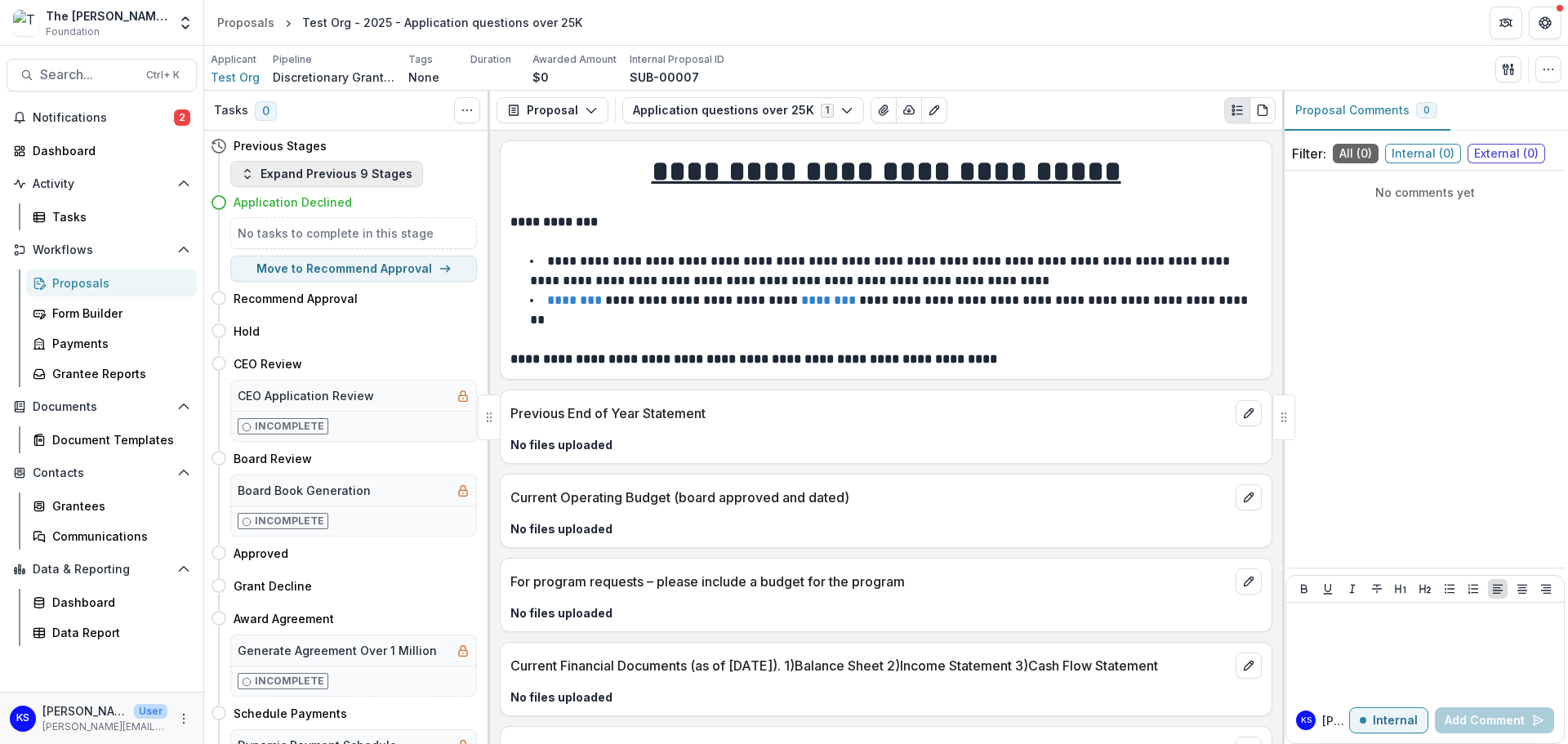
click at [276, 169] on button "Expand Previous 9 Stages" at bounding box center [326, 174] width 193 height 26
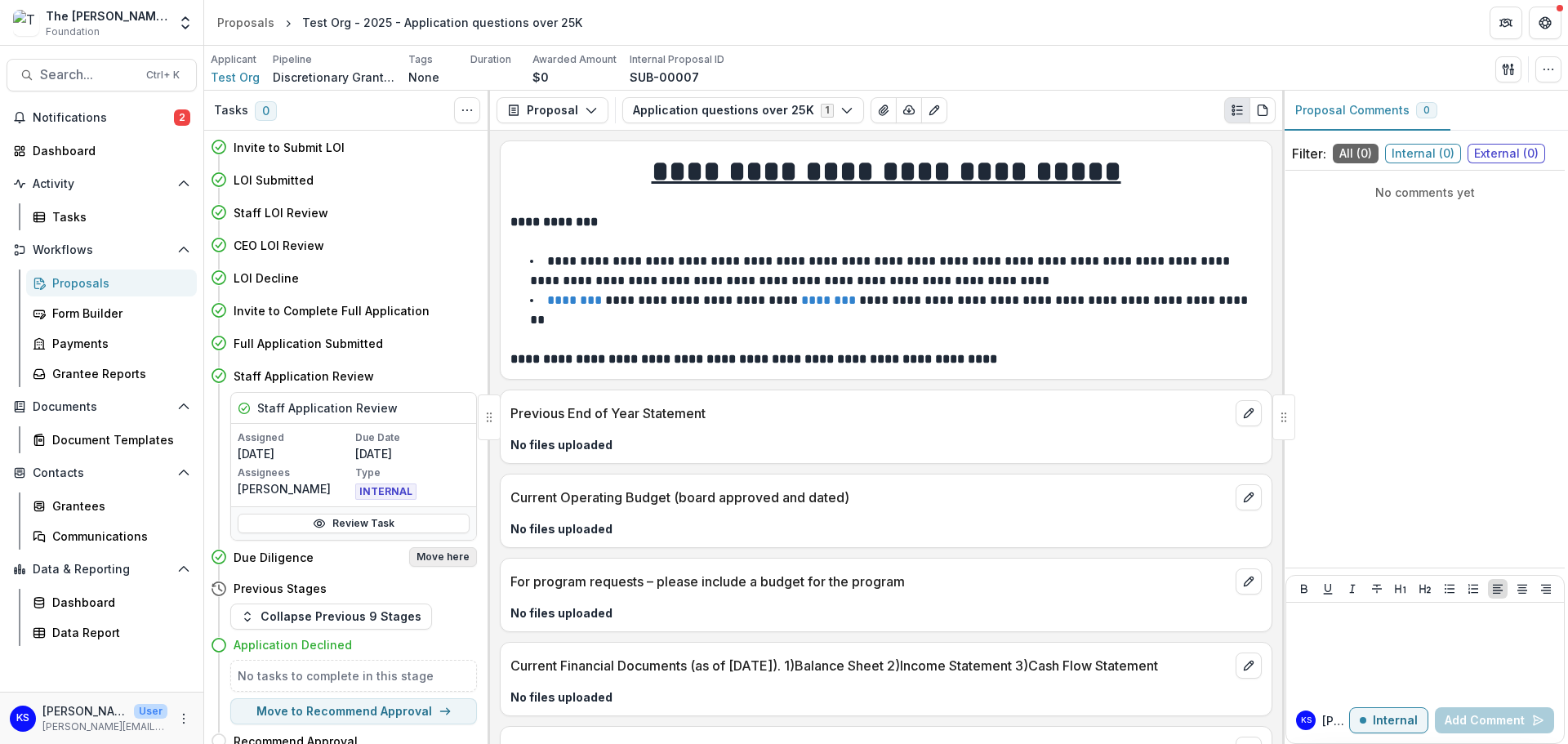
click at [412, 558] on button "Move here" at bounding box center [443, 557] width 68 height 20
select select "**********"
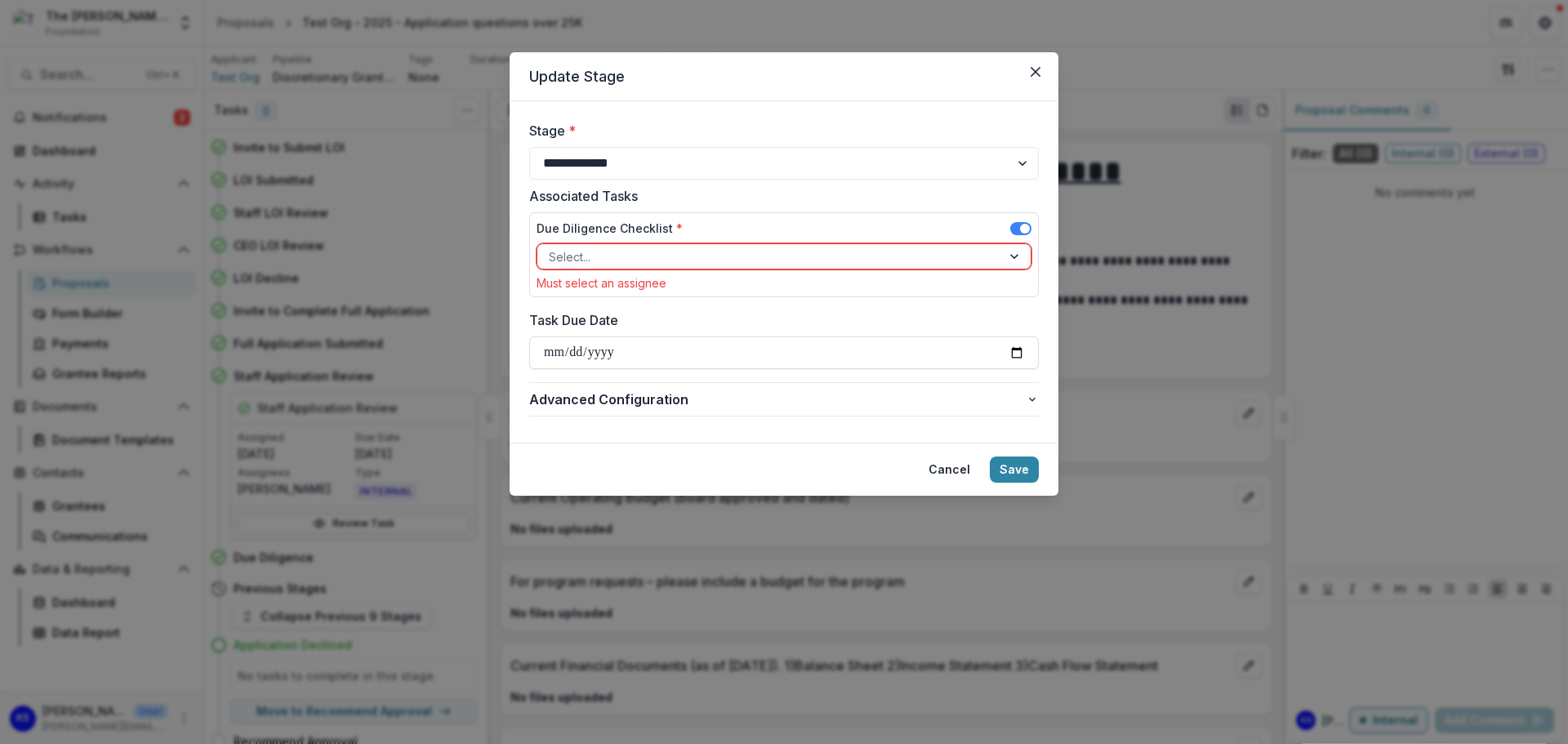
click at [679, 252] on div at bounding box center [770, 256] width 441 height 21
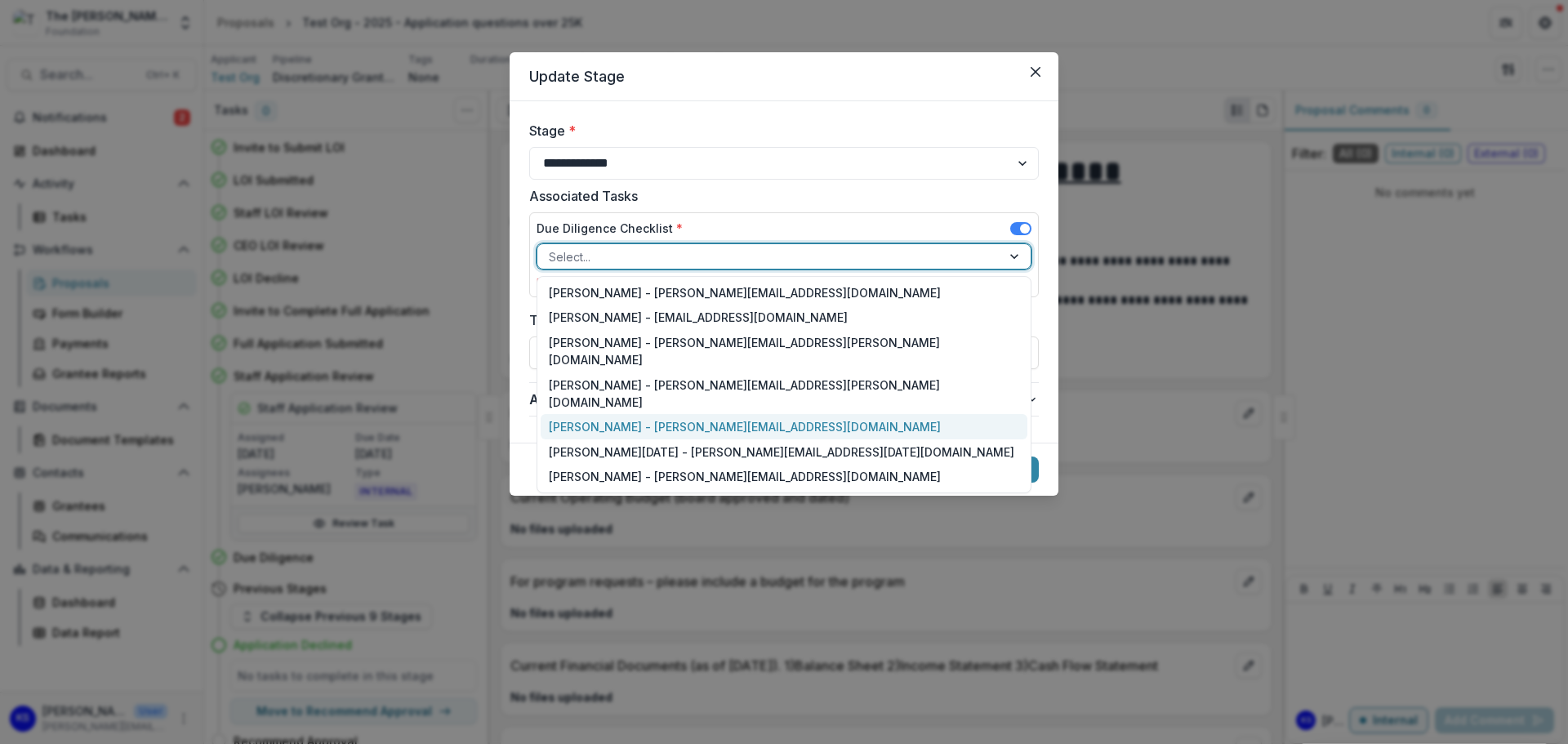
click at [677, 414] on div "[PERSON_NAME] - [PERSON_NAME][EMAIL_ADDRESS][DOMAIN_NAME]" at bounding box center [784, 427] width 487 height 26
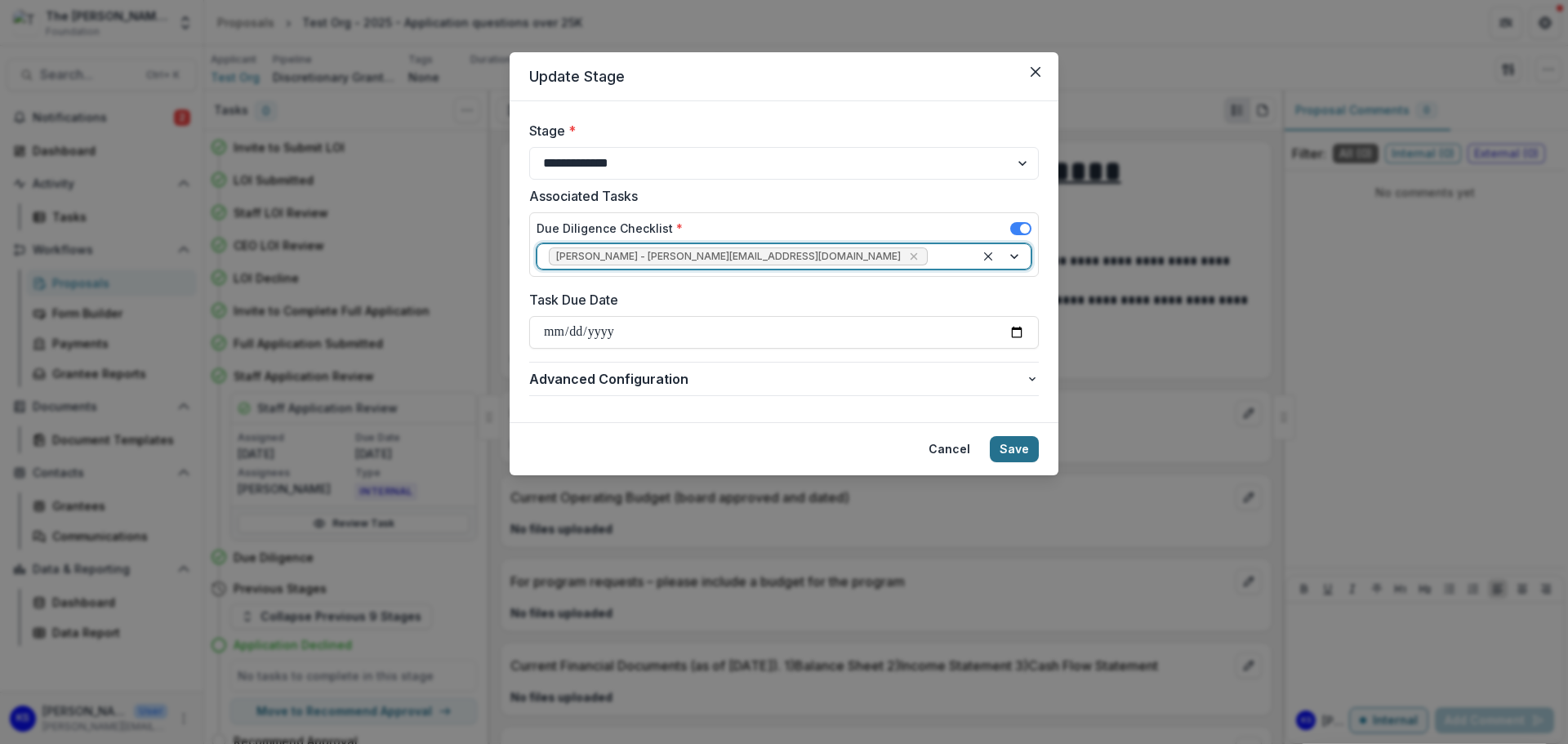
click at [1018, 451] on button "Save" at bounding box center [1014, 450] width 49 height 26
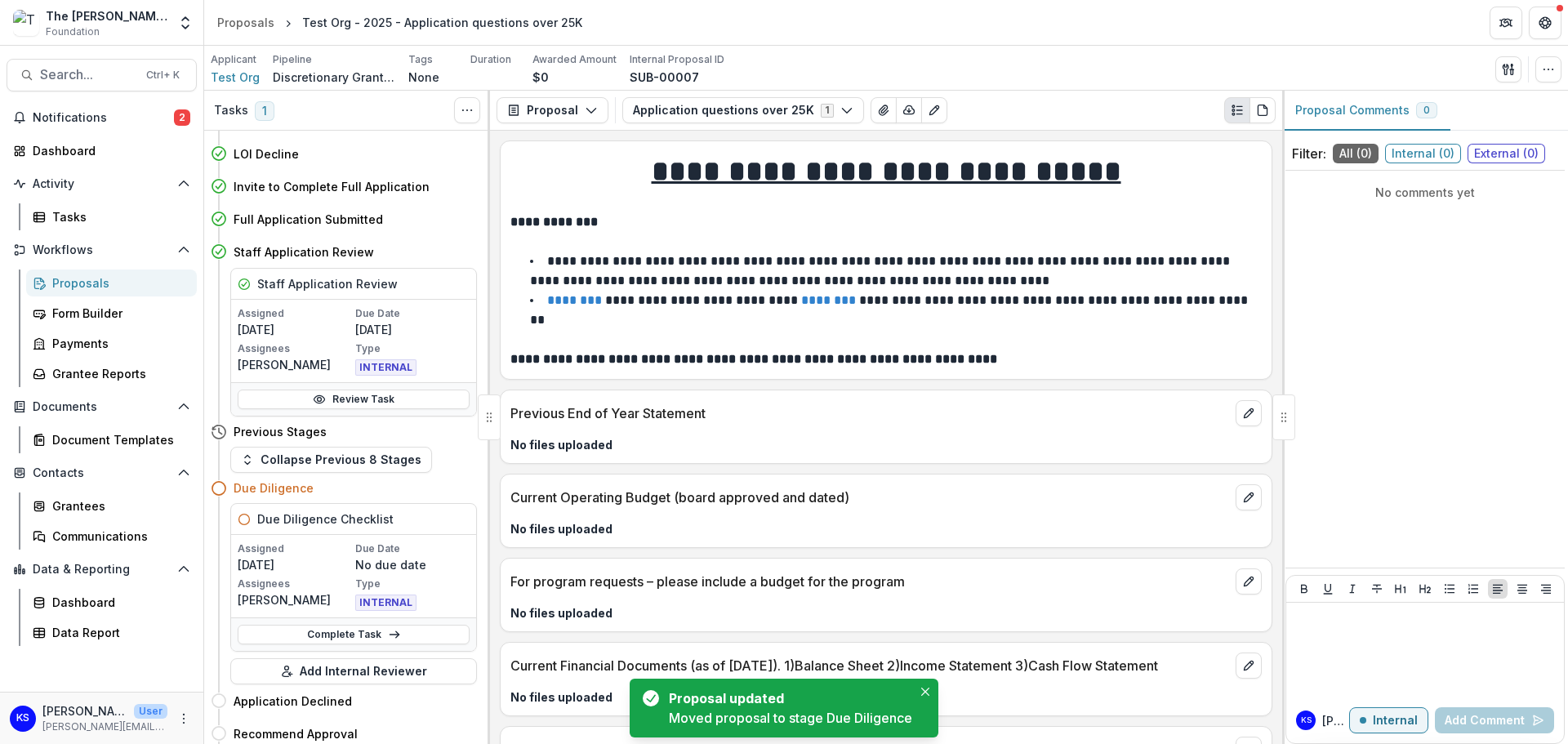
scroll to position [164, 0]
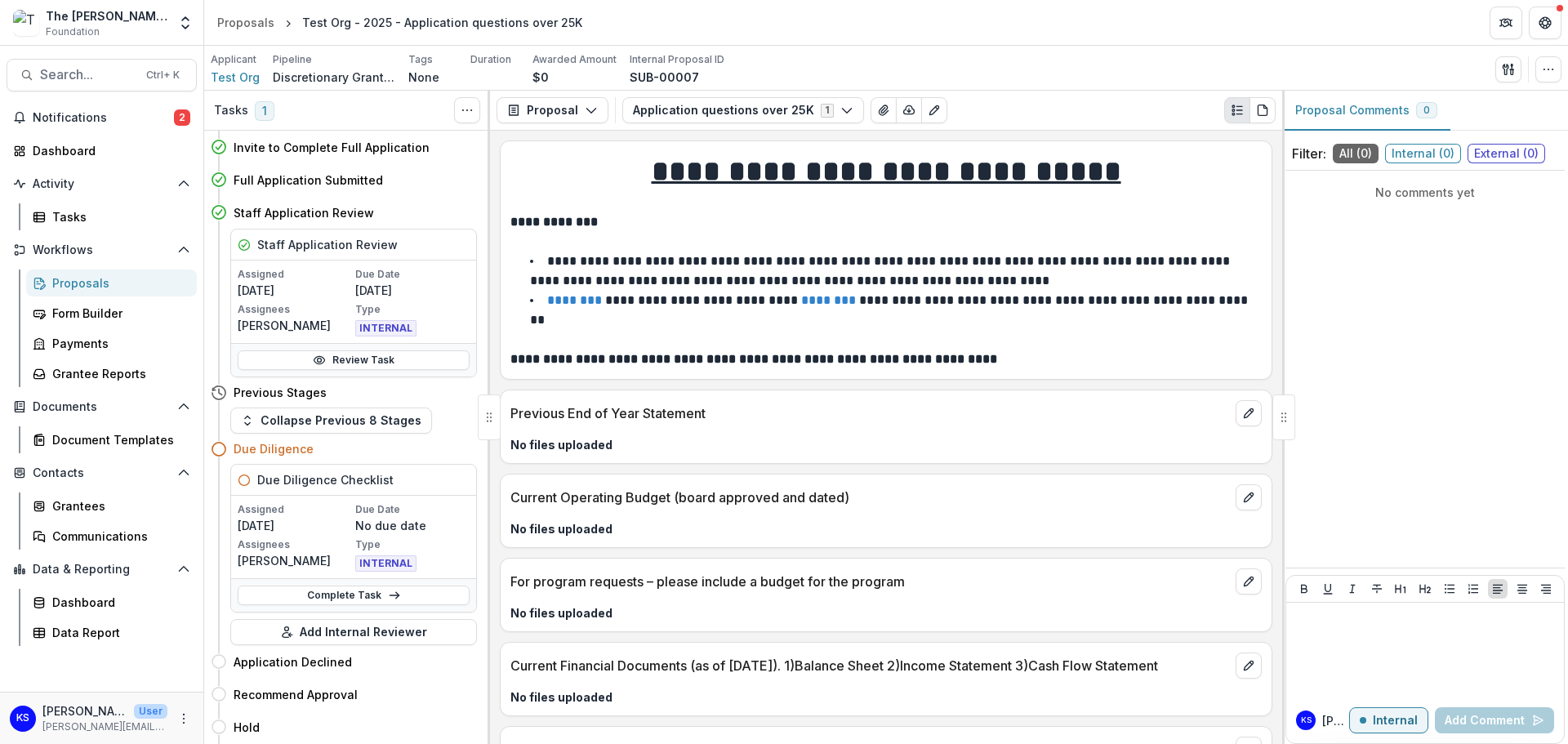
click at [439, 589] on link "Complete Task" at bounding box center [354, 595] width 232 height 20
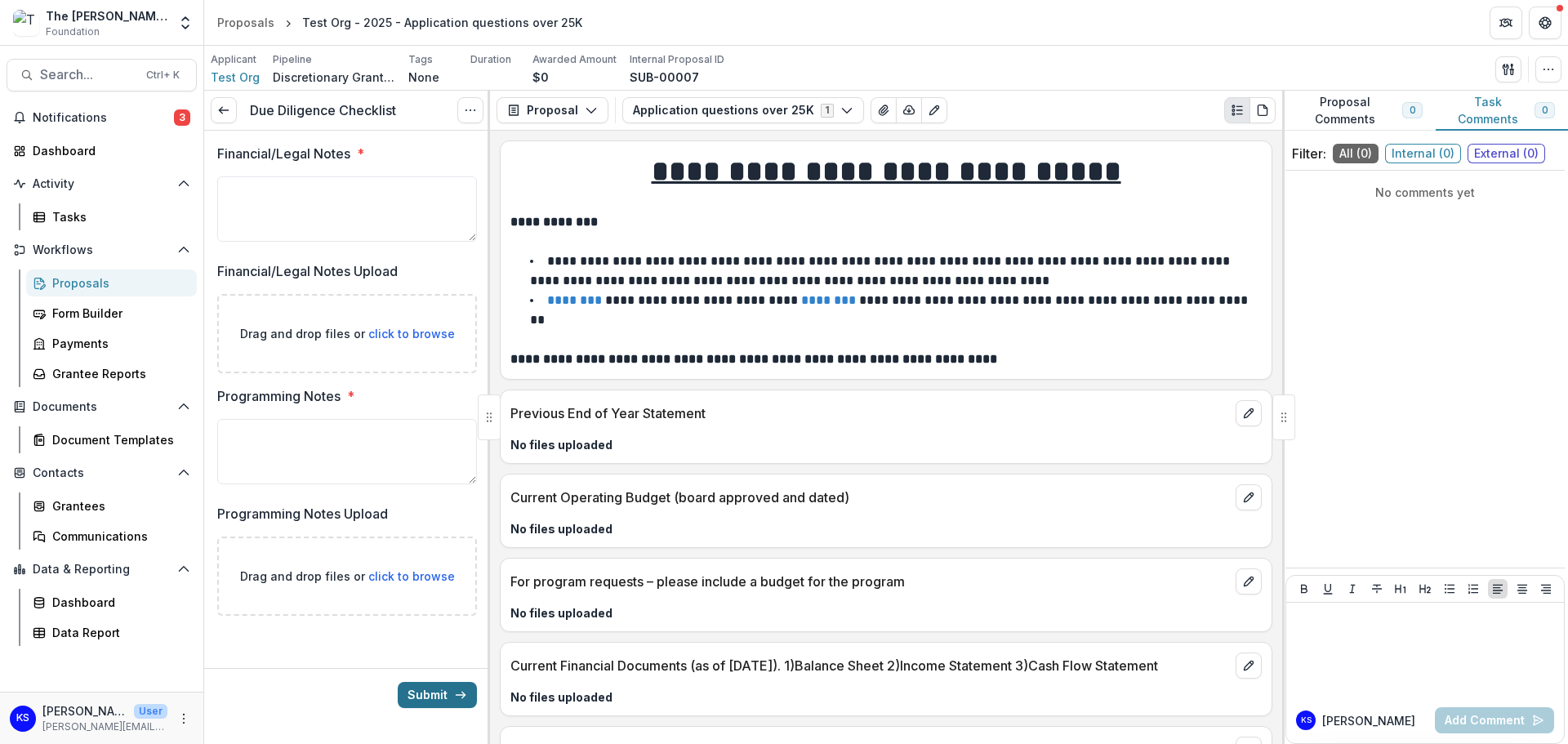
click at [446, 690] on button "Submit" at bounding box center [437, 695] width 79 height 26
click at [374, 209] on textarea "Financial/Legal Notes *" at bounding box center [347, 208] width 260 height 65
type textarea "******"
click at [339, 456] on textarea "Programming Notes *" at bounding box center [347, 451] width 260 height 65
type textarea "*****"
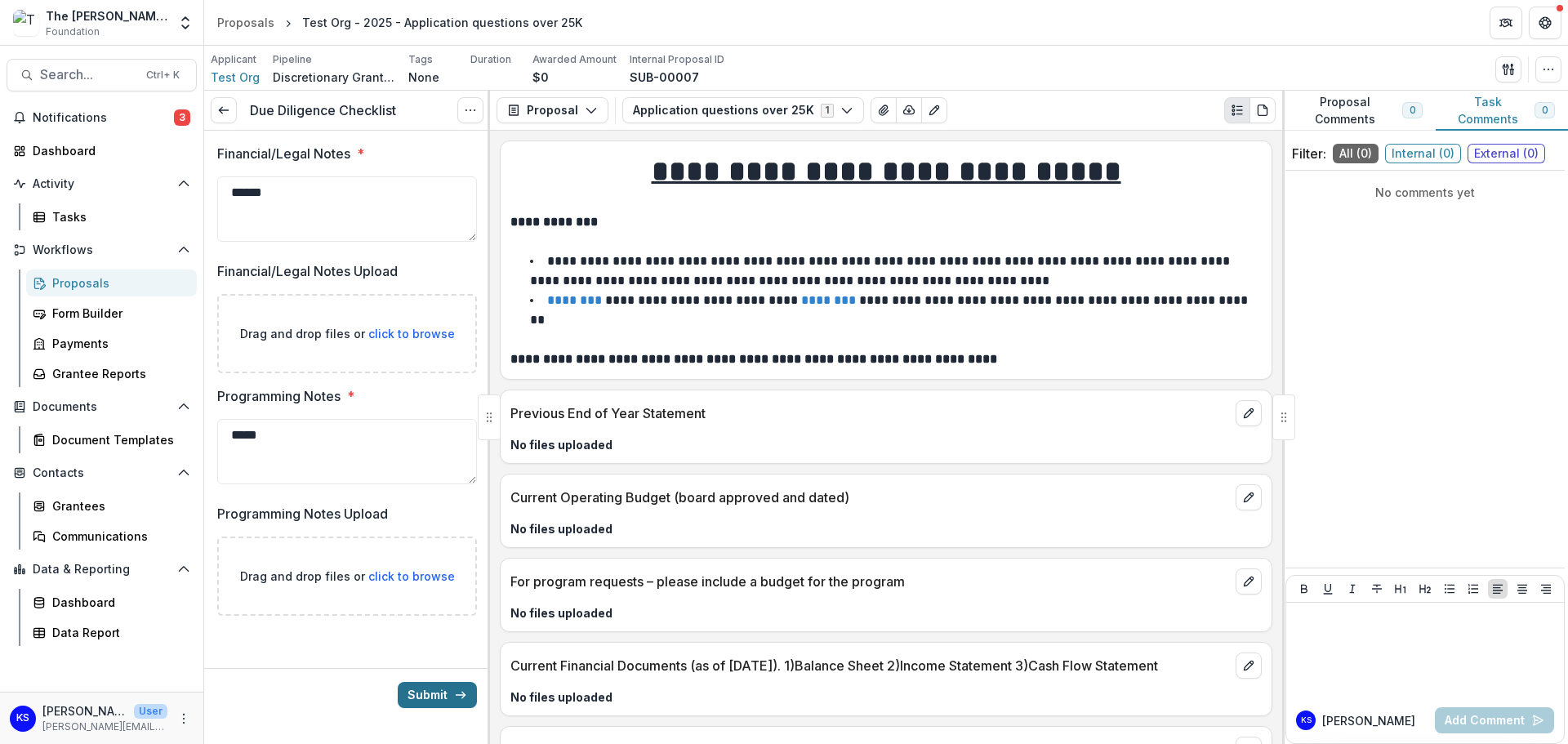
click at [435, 695] on button "Submit" at bounding box center [437, 695] width 79 height 26
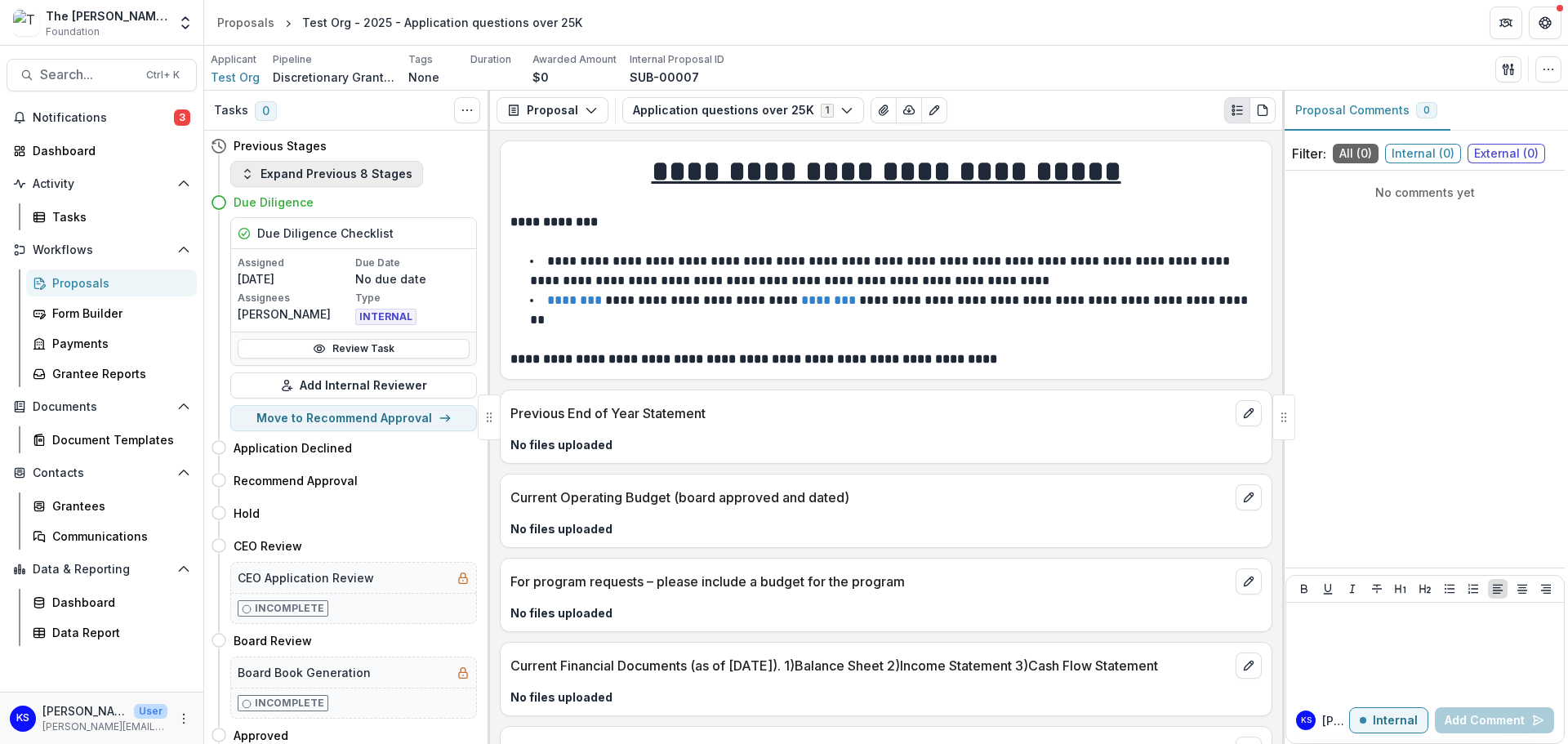
click at [373, 170] on button "Expand Previous 8 Stages" at bounding box center [326, 174] width 193 height 26
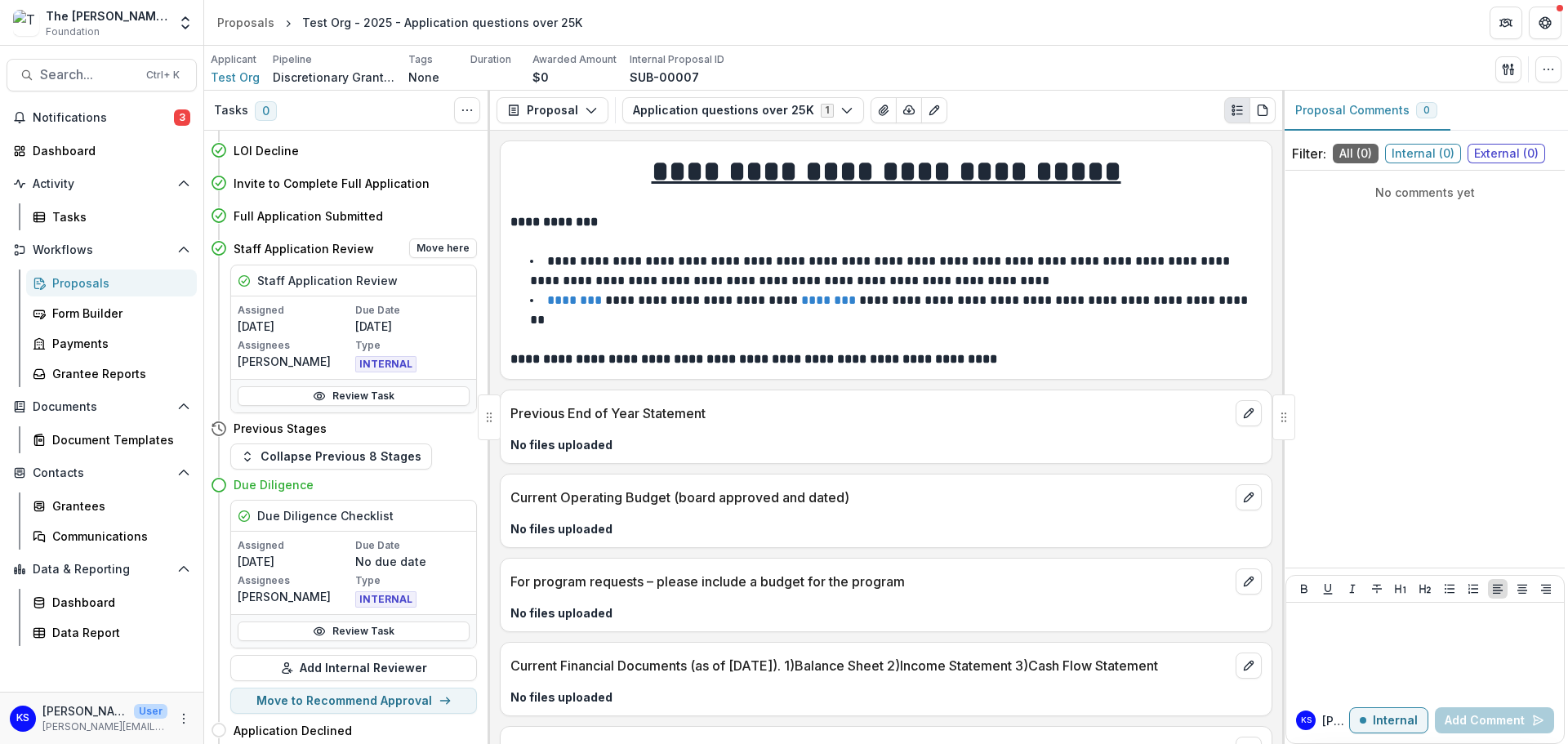
scroll to position [164, 0]
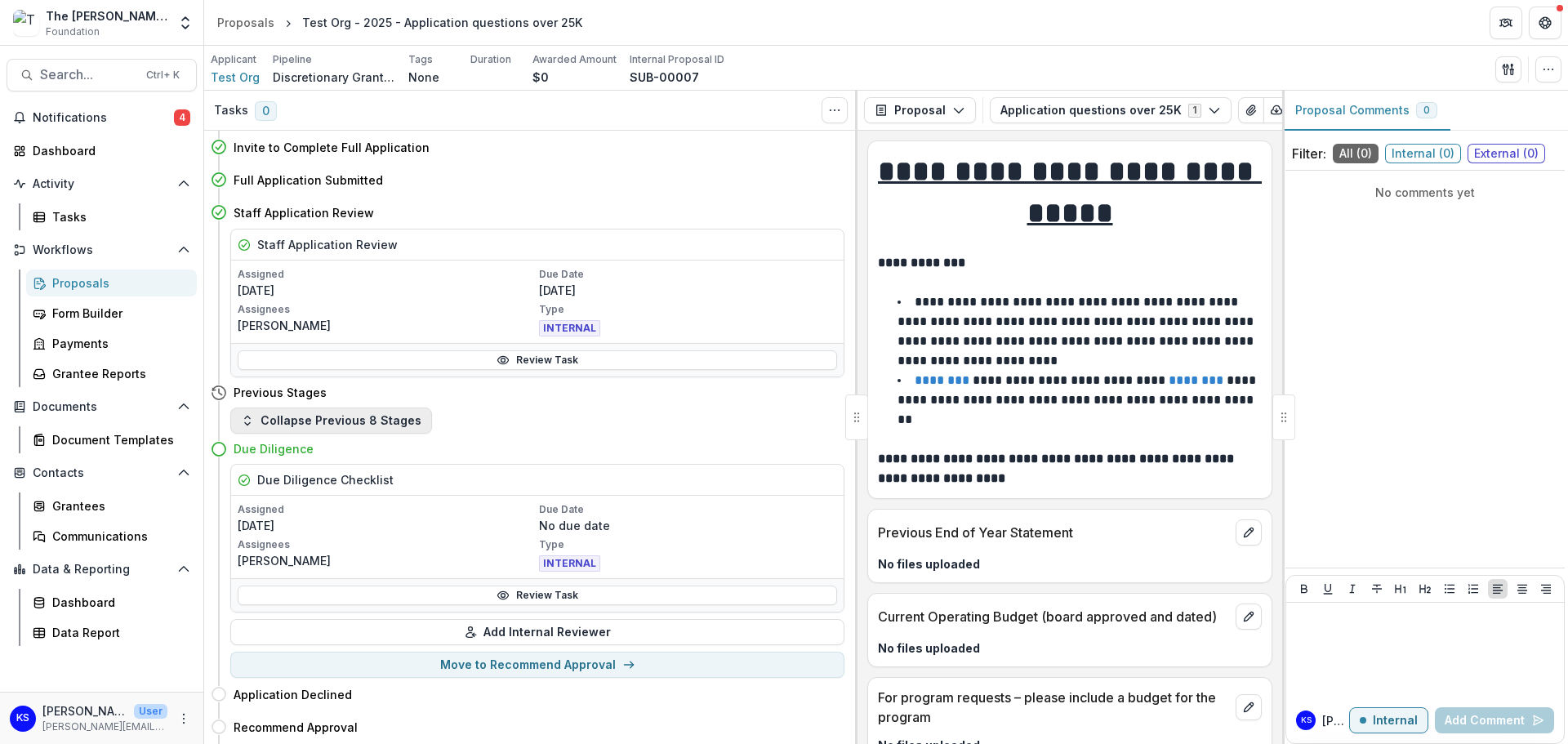
click at [394, 417] on button "Collapse Previous 8 Stages" at bounding box center [331, 421] width 202 height 26
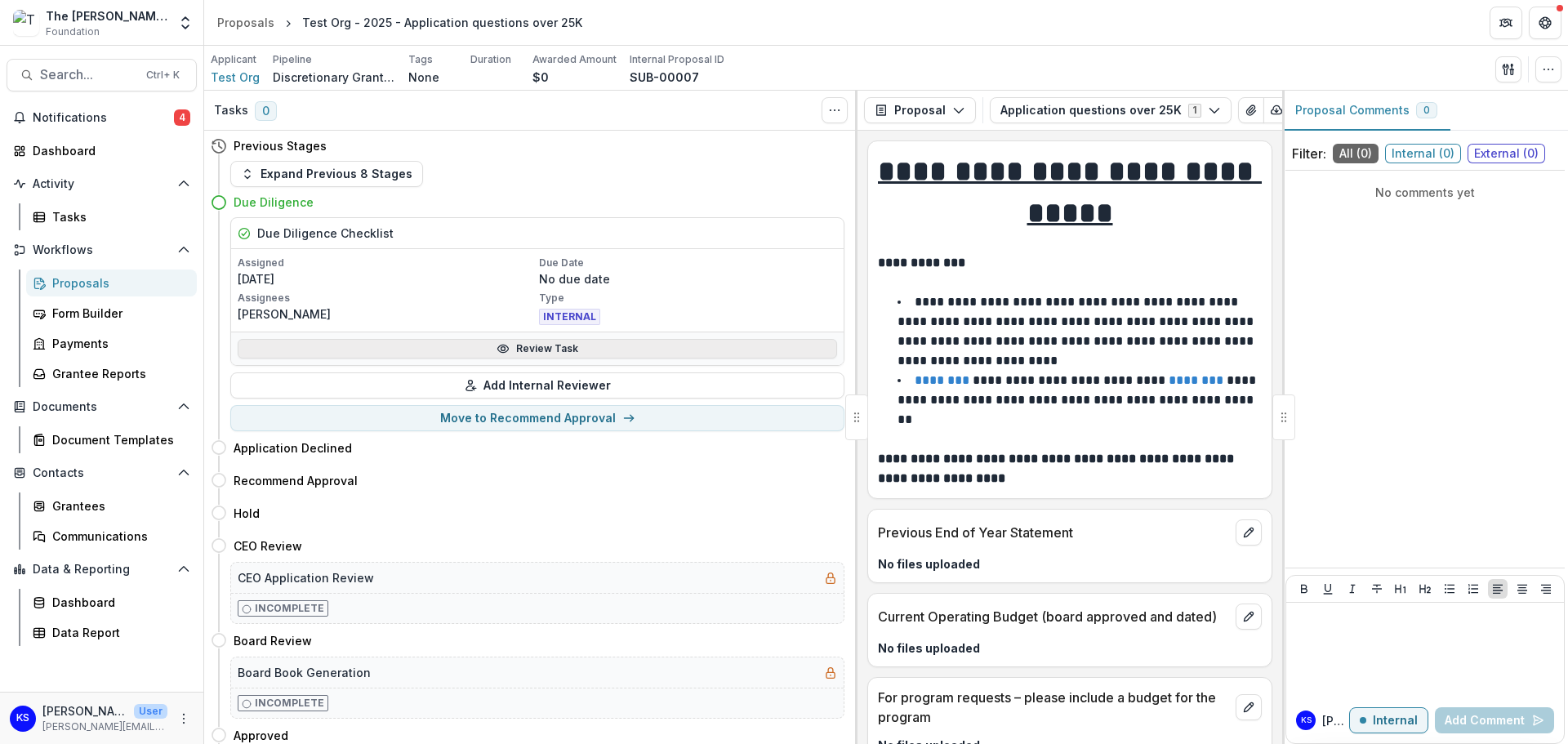
click at [490, 345] on link "Review Task" at bounding box center [537, 349] width 599 height 20
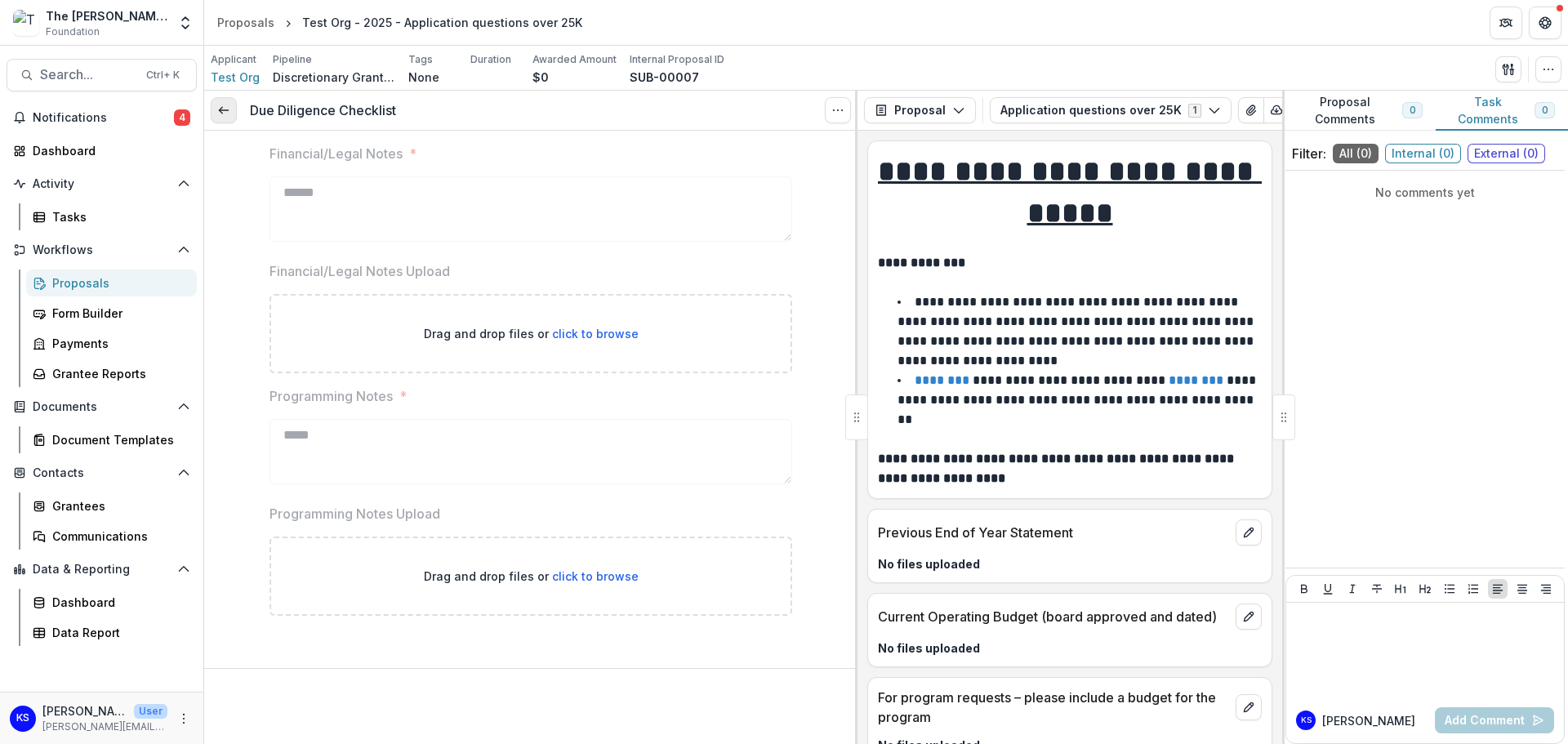
click at [223, 104] on icon at bounding box center [224, 110] width 13 height 13
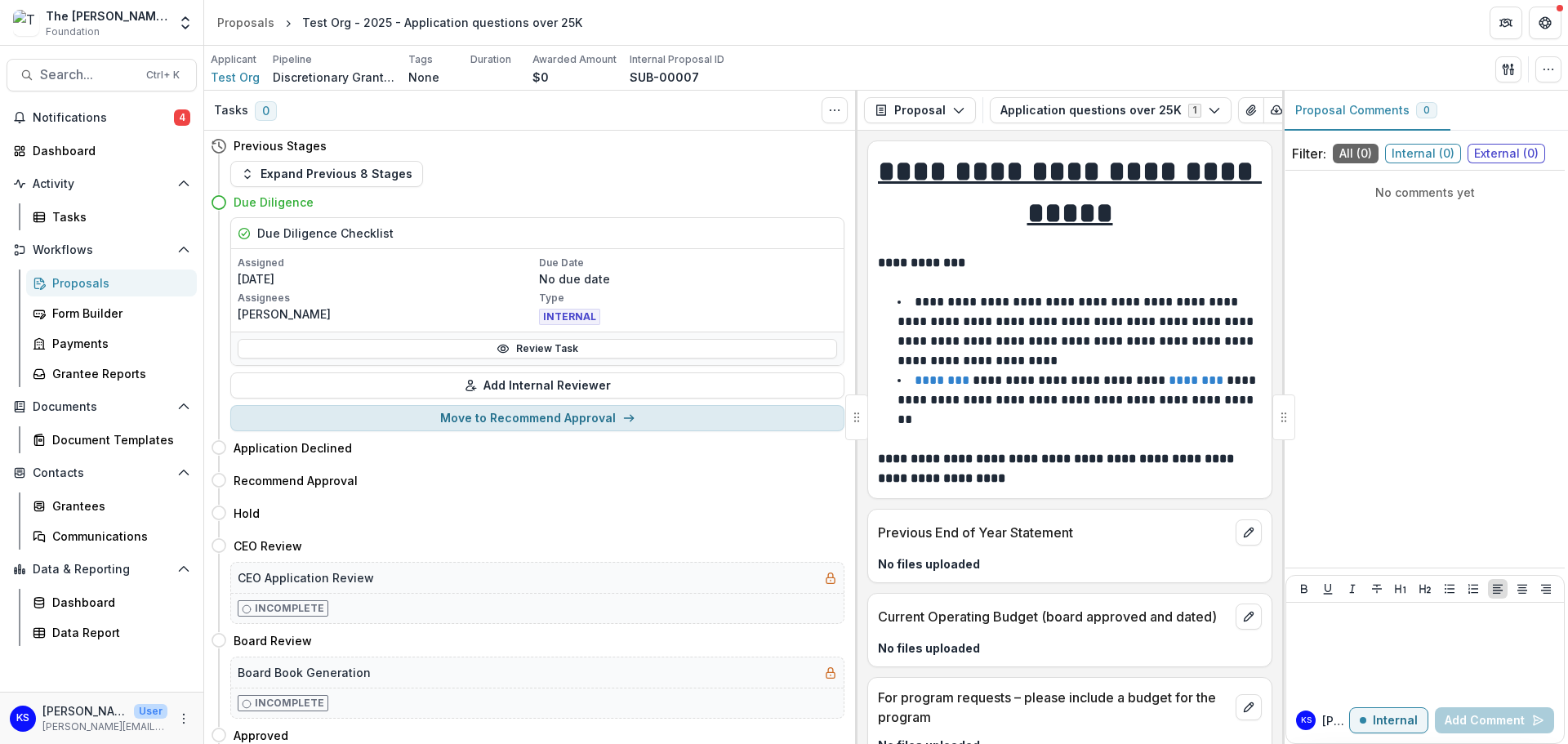
click at [633, 423] on button "Move to Recommend Approval" at bounding box center [537, 418] width 614 height 26
select select "**********"
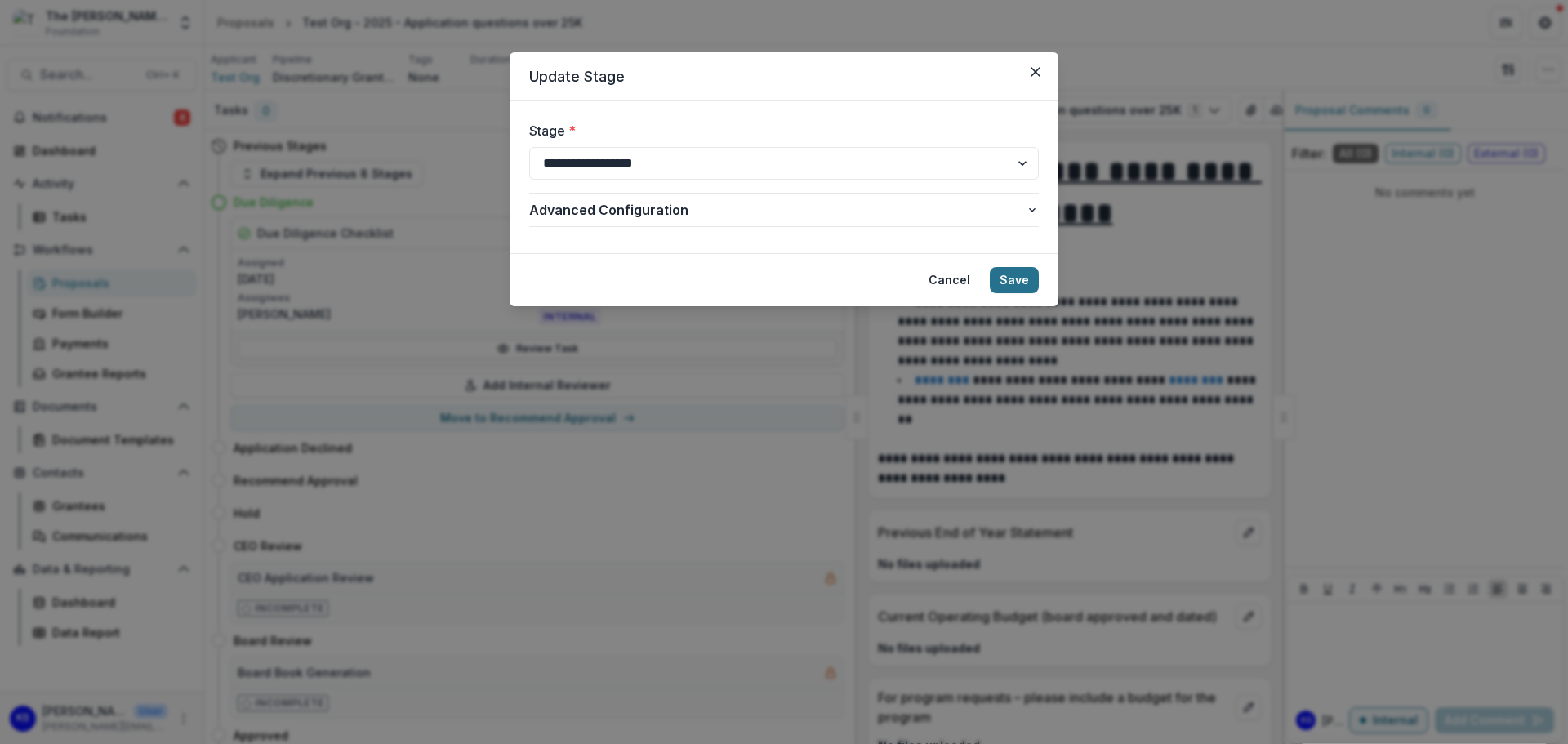
click at [1017, 275] on button "Save" at bounding box center [1014, 280] width 49 height 26
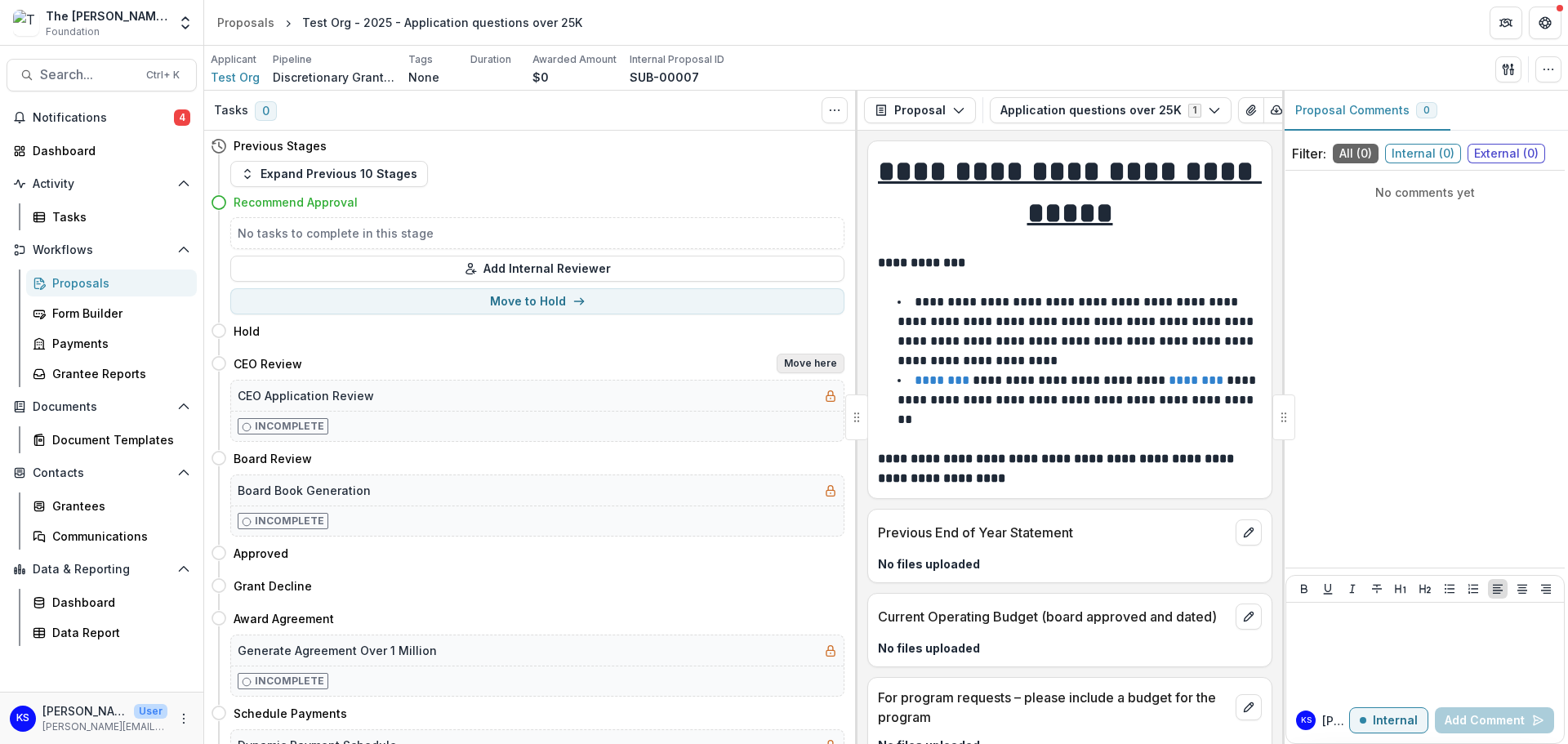
click at [820, 367] on button "Move here" at bounding box center [811, 364] width 68 height 20
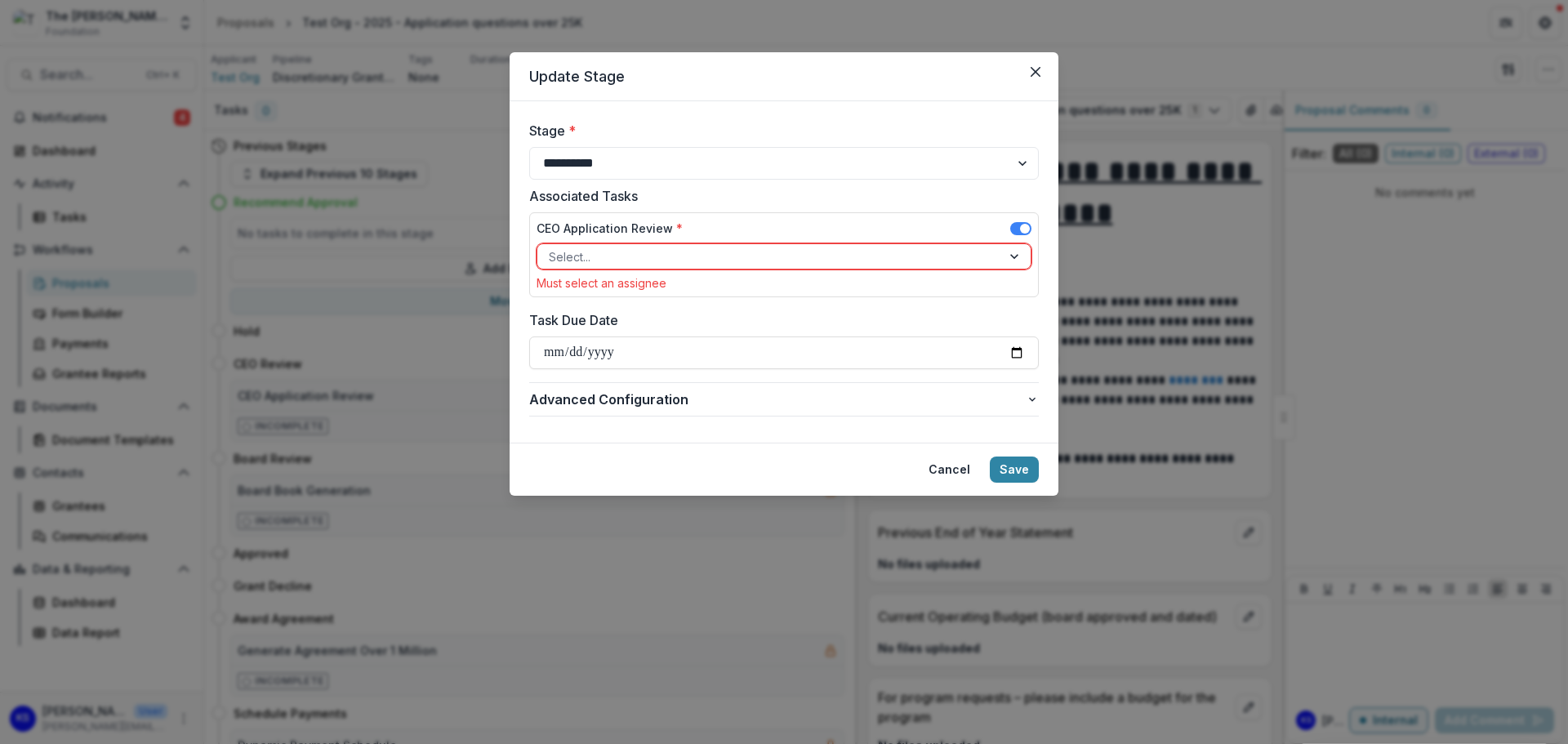
click at [824, 254] on div at bounding box center [770, 256] width 441 height 21
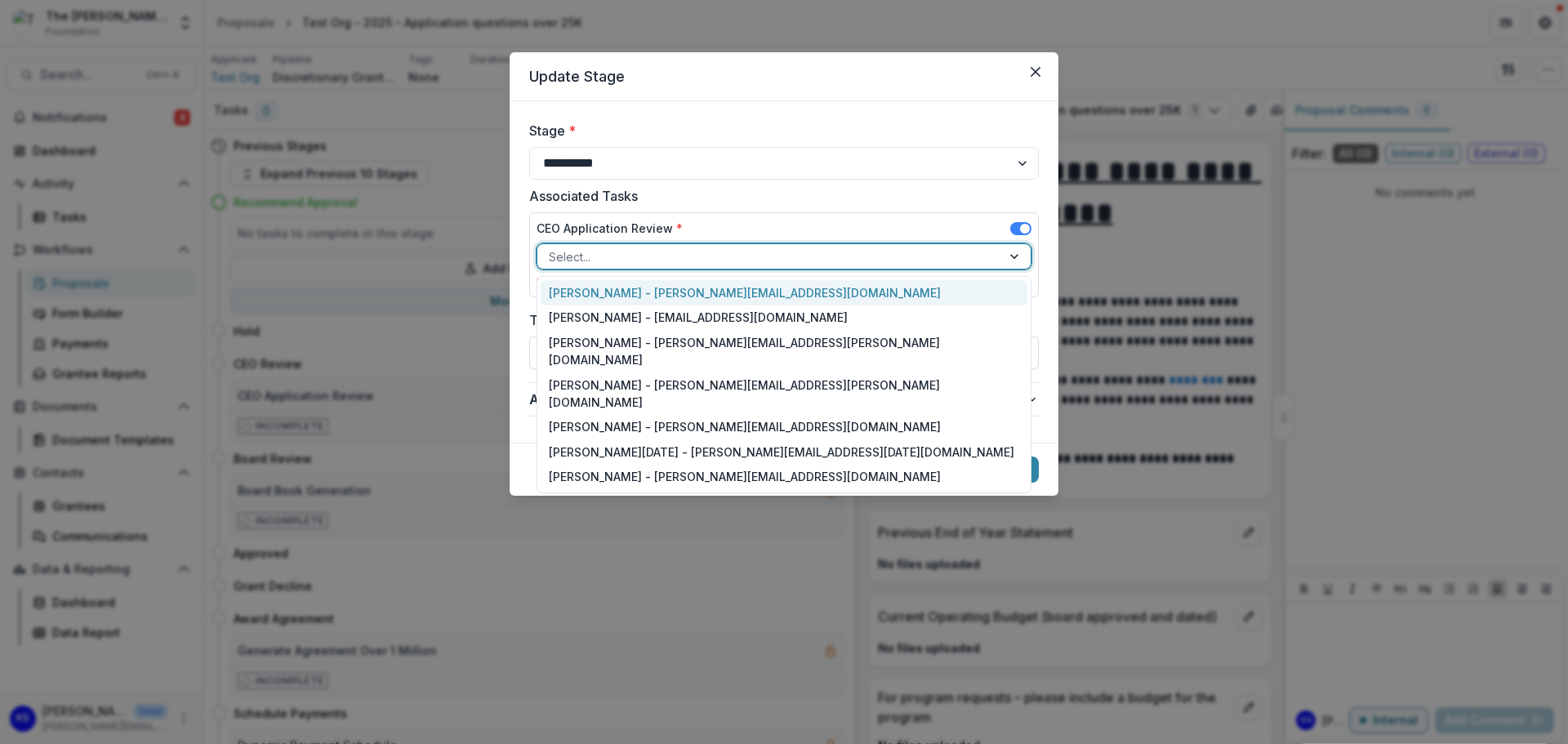
click at [824, 254] on div at bounding box center [770, 256] width 441 height 21
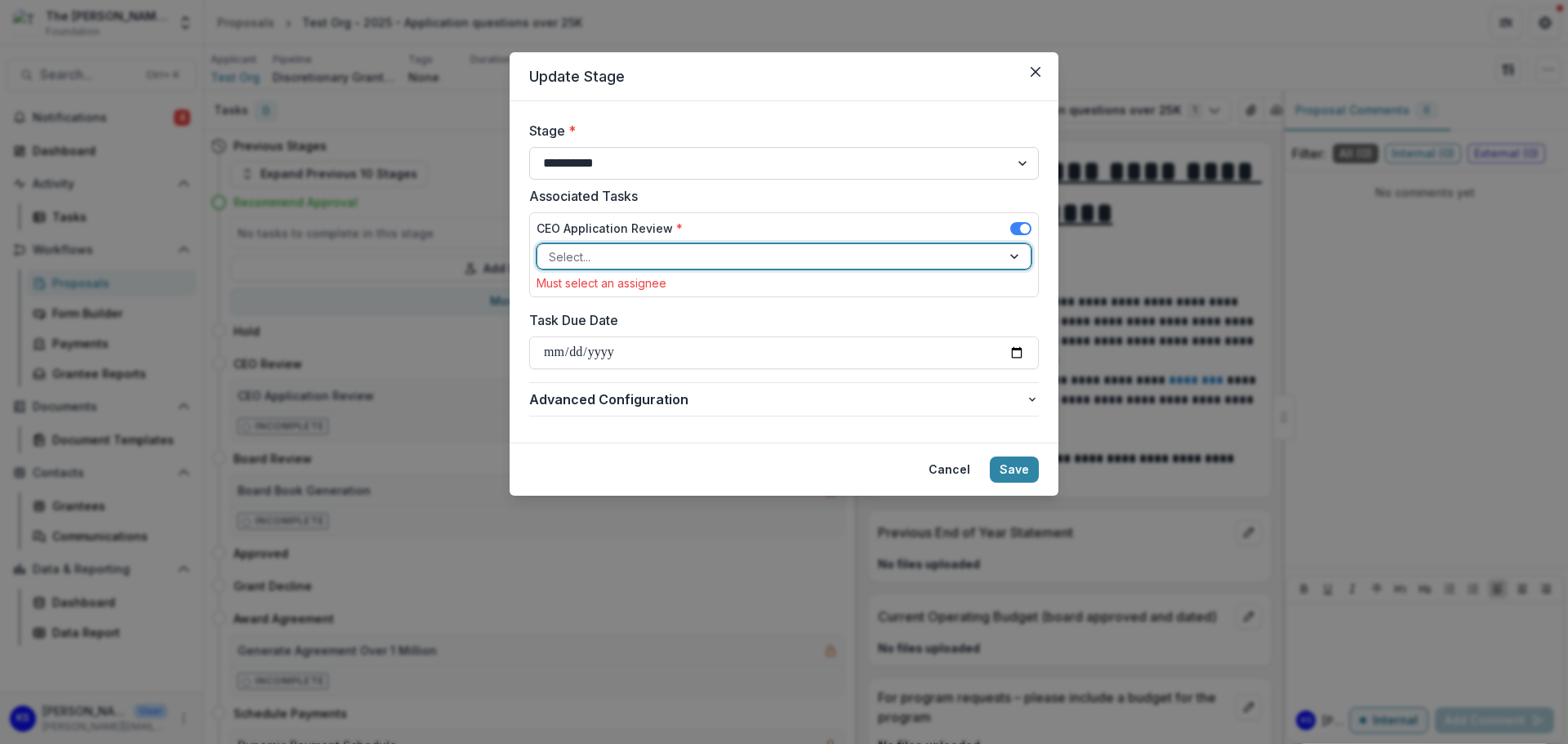
click at [678, 173] on select "**********" at bounding box center [784, 164] width 510 height 33
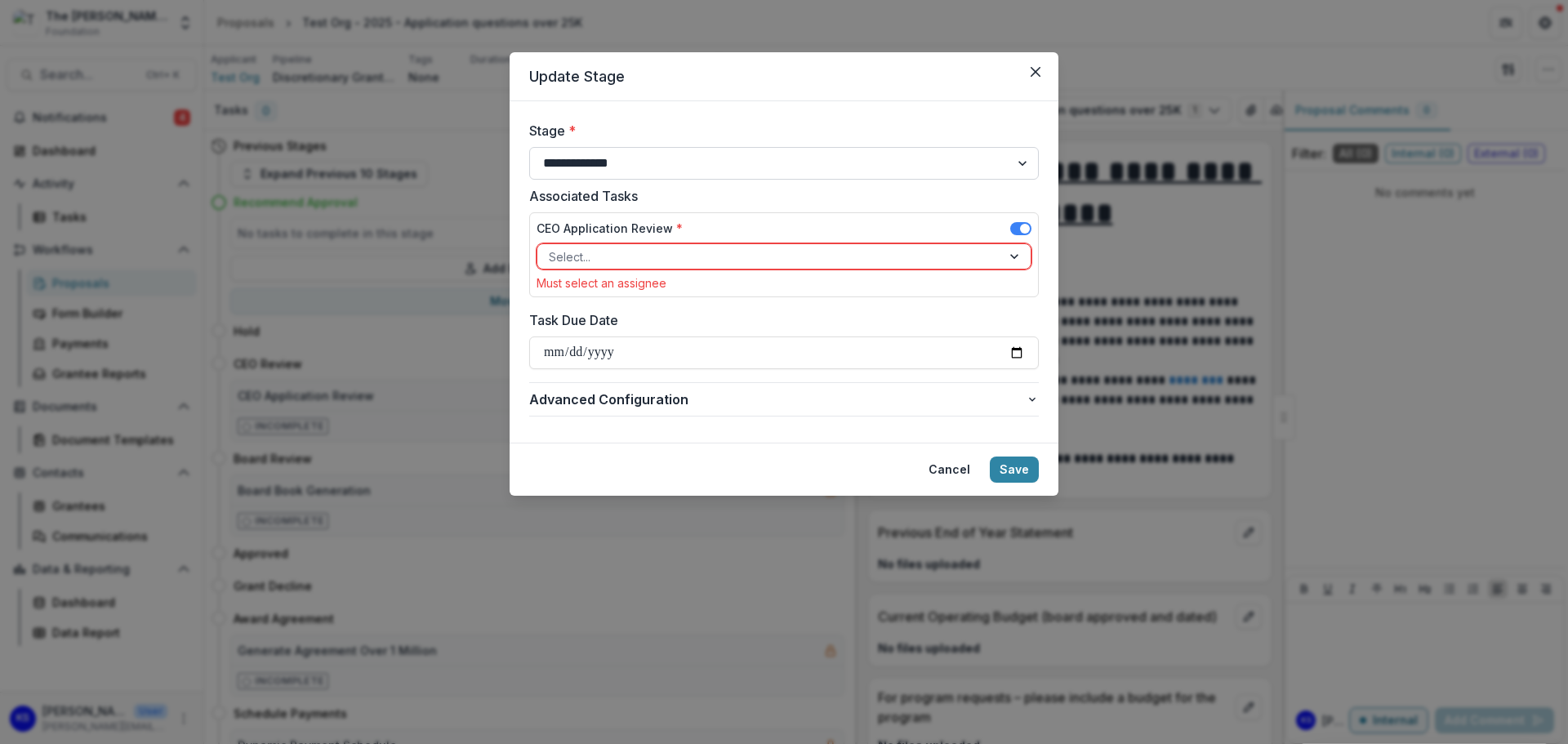
click at [529, 147] on select "**********" at bounding box center [784, 164] width 510 height 33
click at [706, 260] on div at bounding box center [770, 256] width 441 height 21
click at [711, 169] on select "**********" at bounding box center [784, 164] width 510 height 33
select select "**********"
click at [529, 147] on select "**********" at bounding box center [784, 164] width 510 height 33
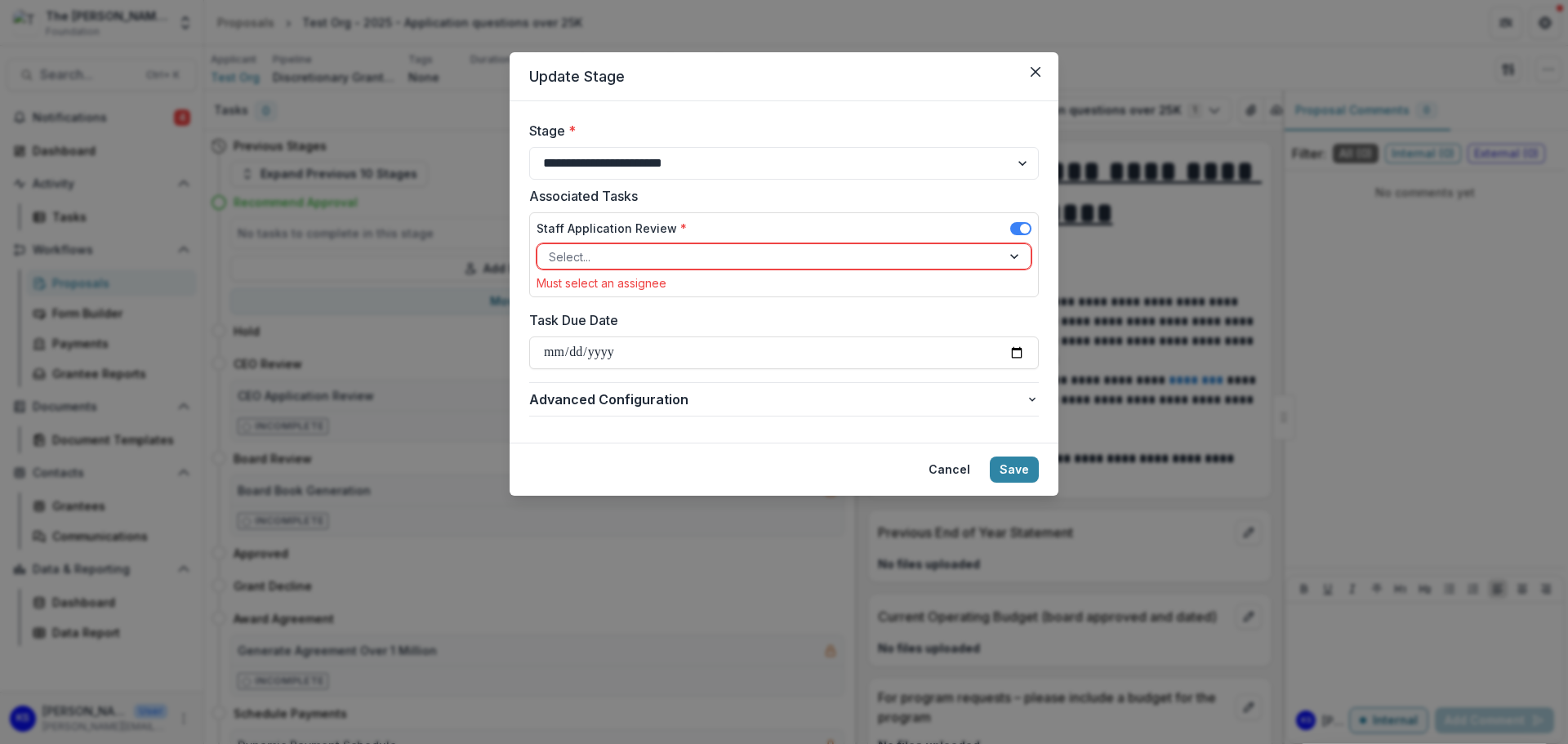
click at [646, 255] on div at bounding box center [770, 256] width 441 height 21
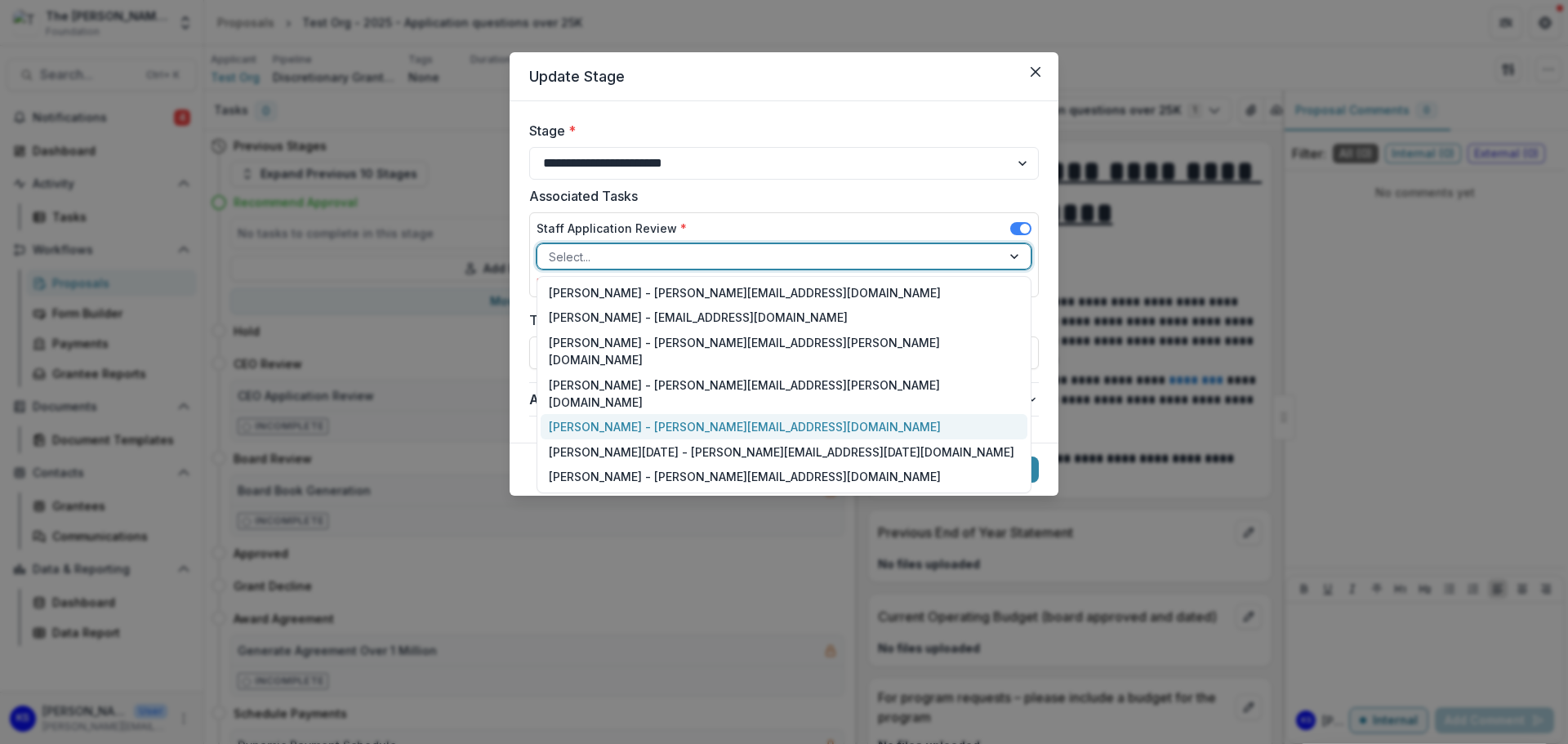
click at [651, 414] on div "[PERSON_NAME] - [PERSON_NAME][EMAIL_ADDRESS][DOMAIN_NAME]" at bounding box center [784, 427] width 487 height 26
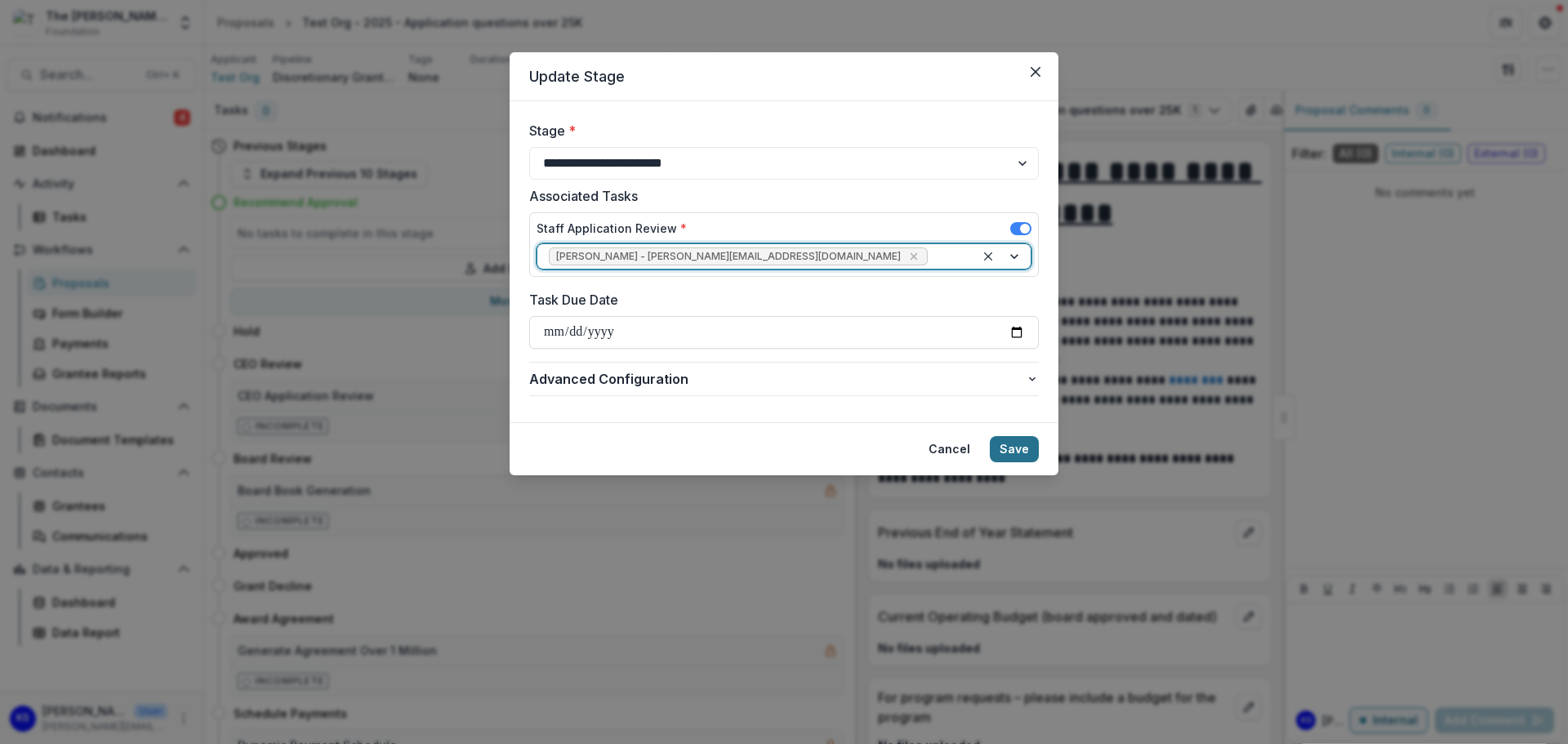
click at [1027, 449] on button "Save" at bounding box center [1014, 450] width 49 height 26
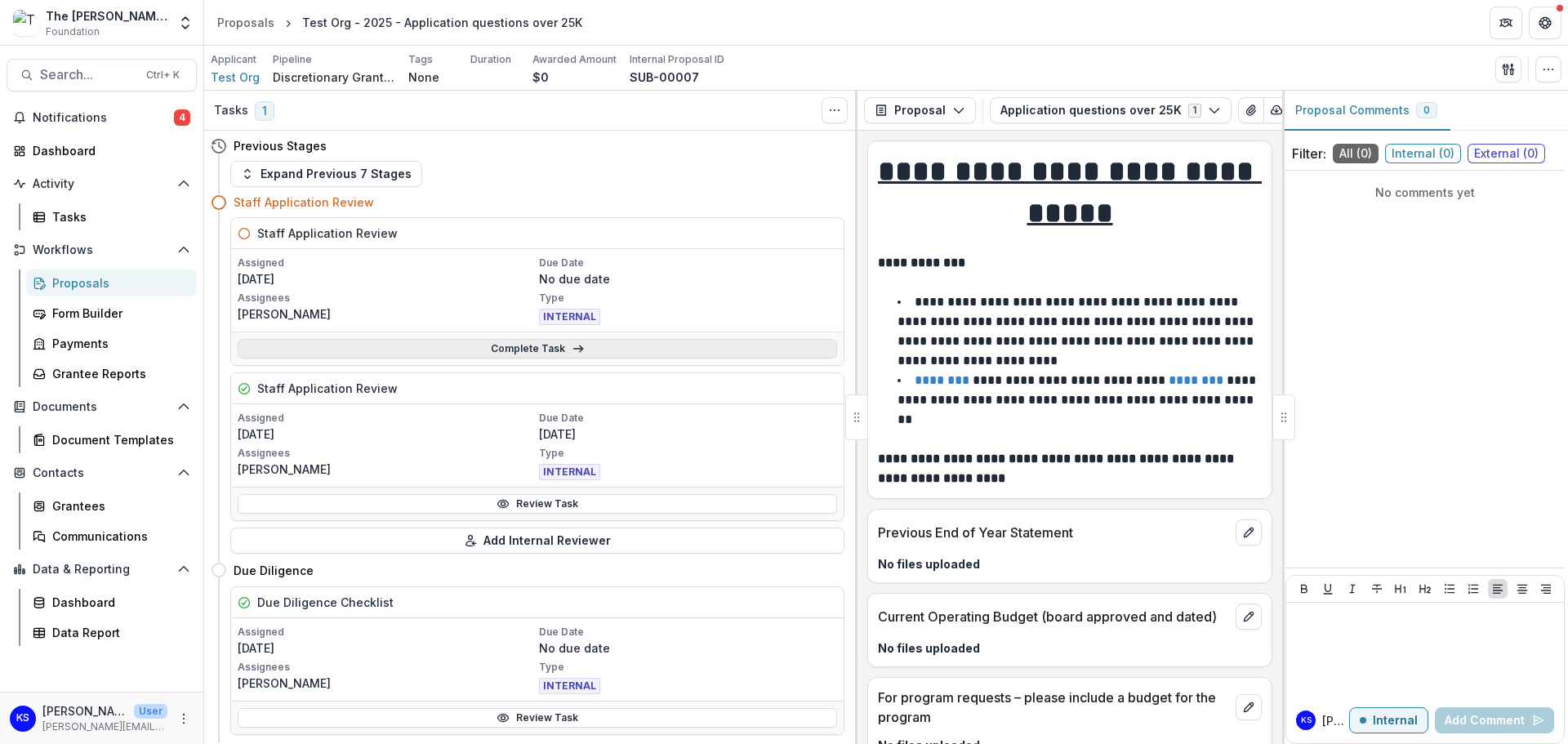
click at [572, 350] on icon at bounding box center [579, 349] width 13 height 13
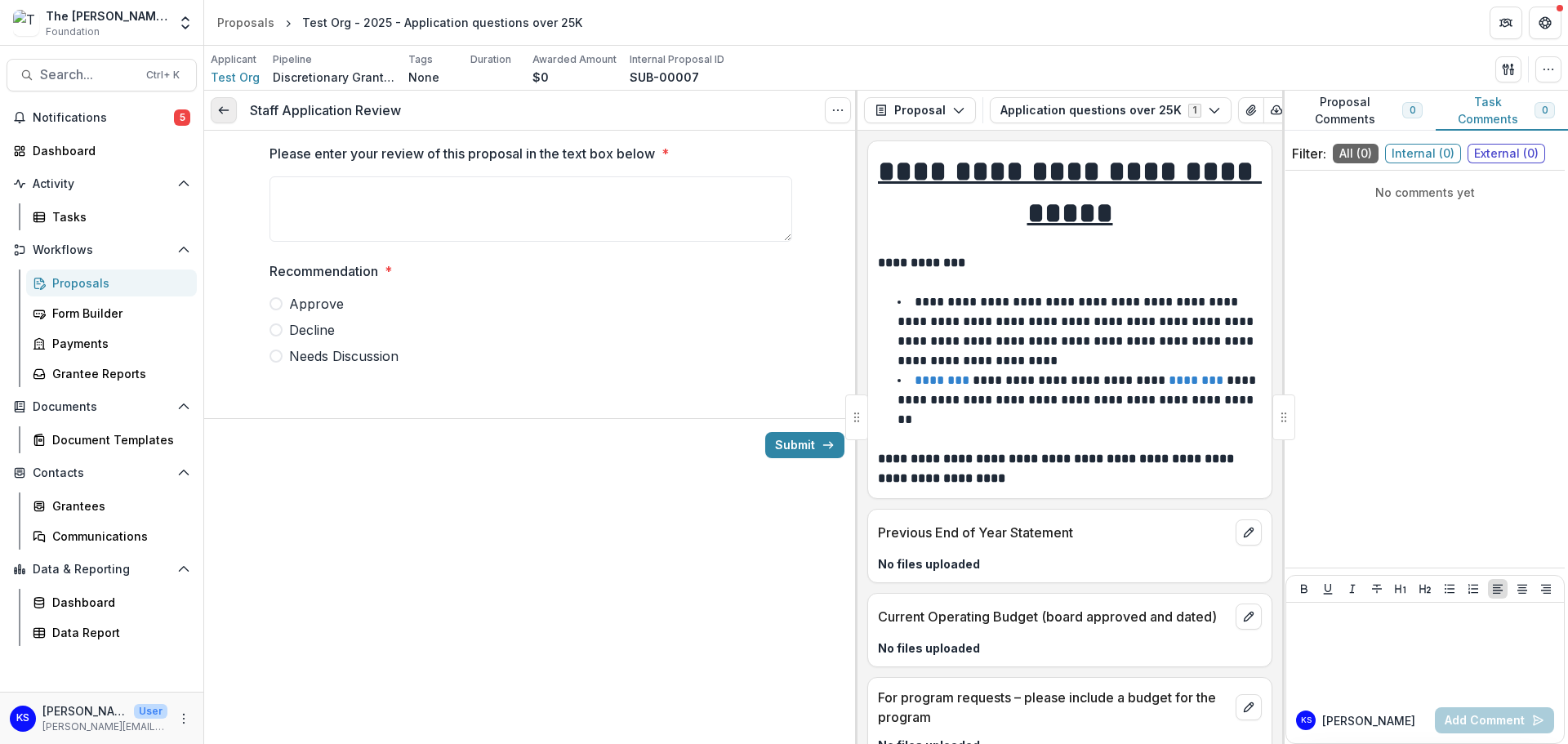
click at [231, 106] on link at bounding box center [224, 111] width 26 height 26
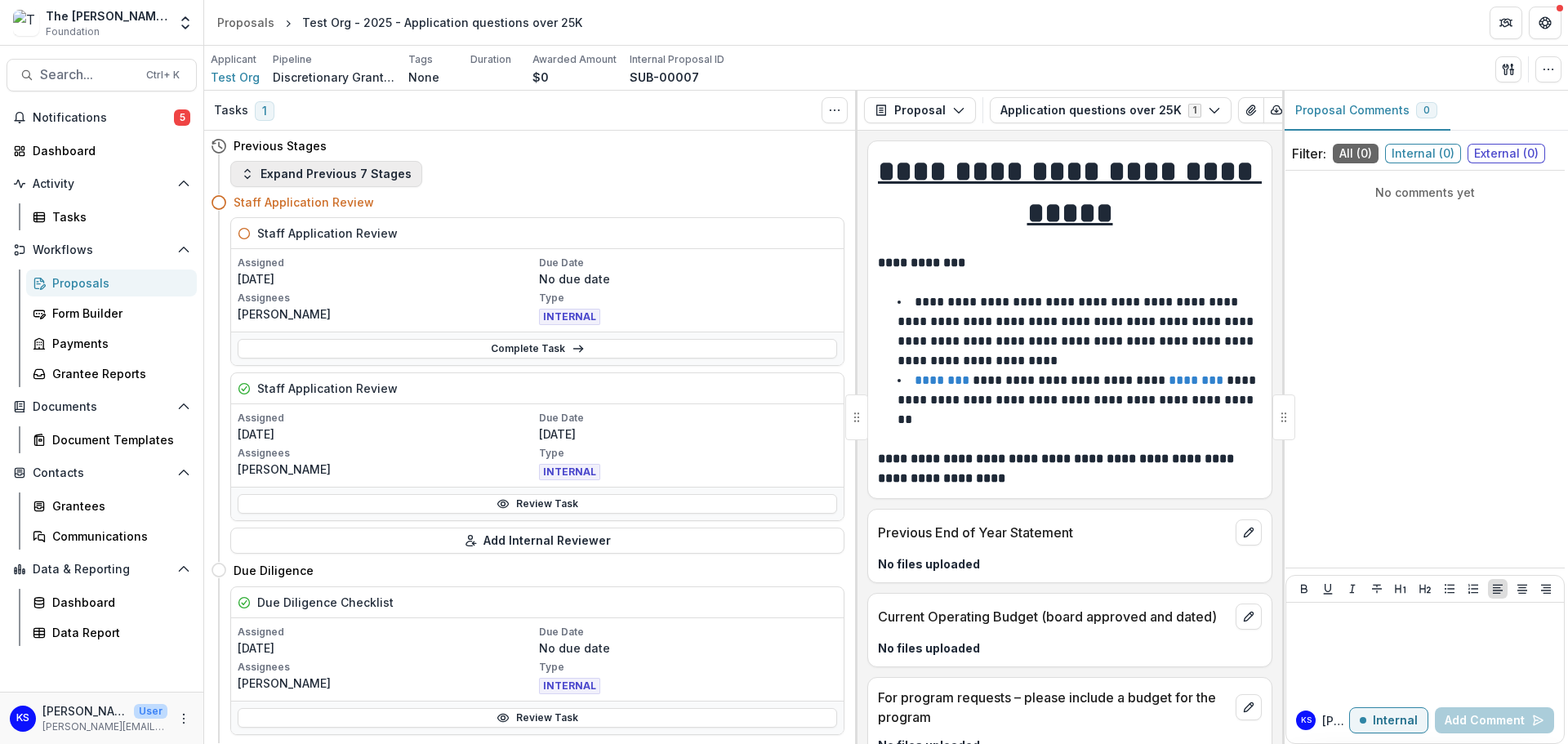
click at [325, 177] on button "Expand Previous 7 Stages" at bounding box center [326, 174] width 192 height 26
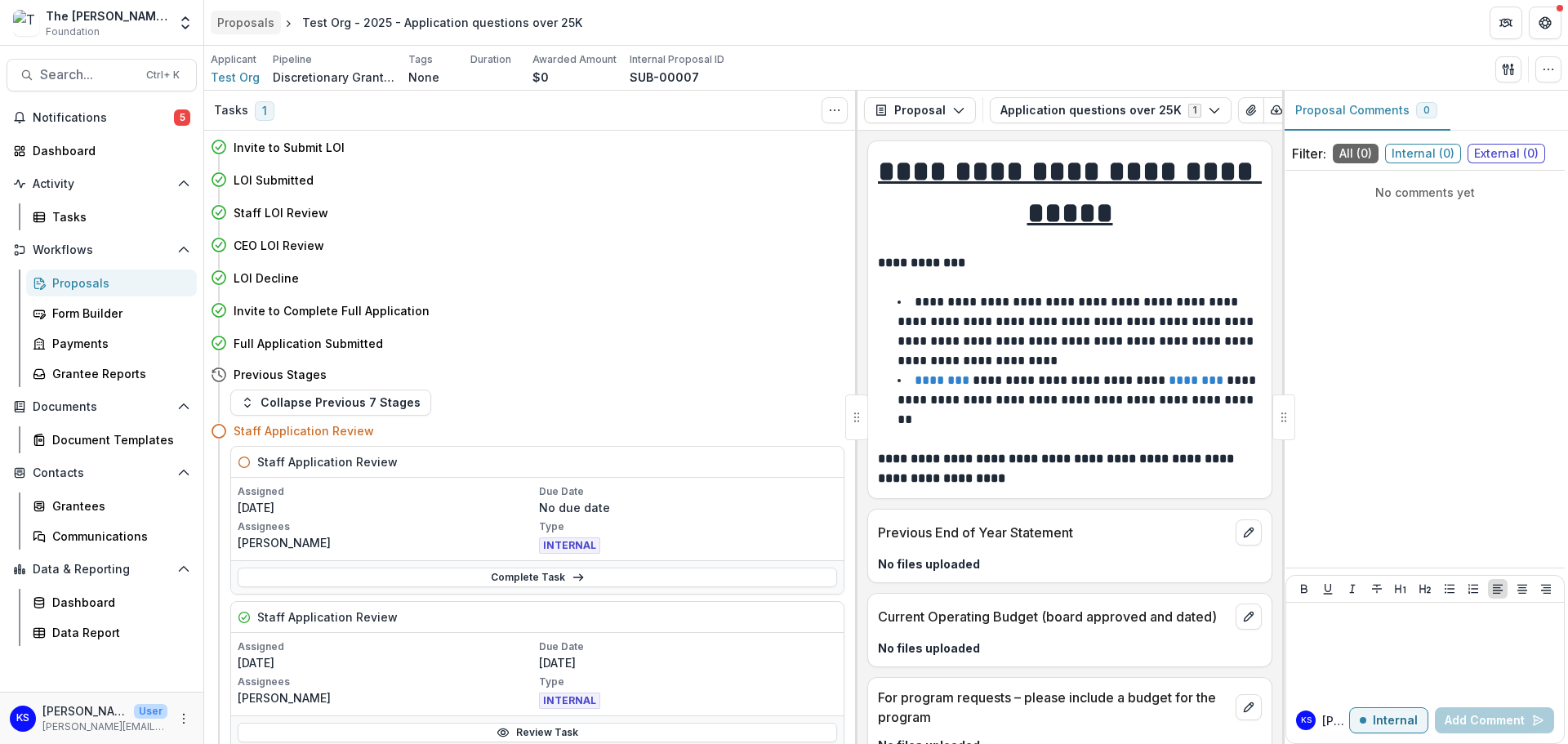
click at [247, 28] on div "Proposals" at bounding box center [245, 22] width 57 height 17
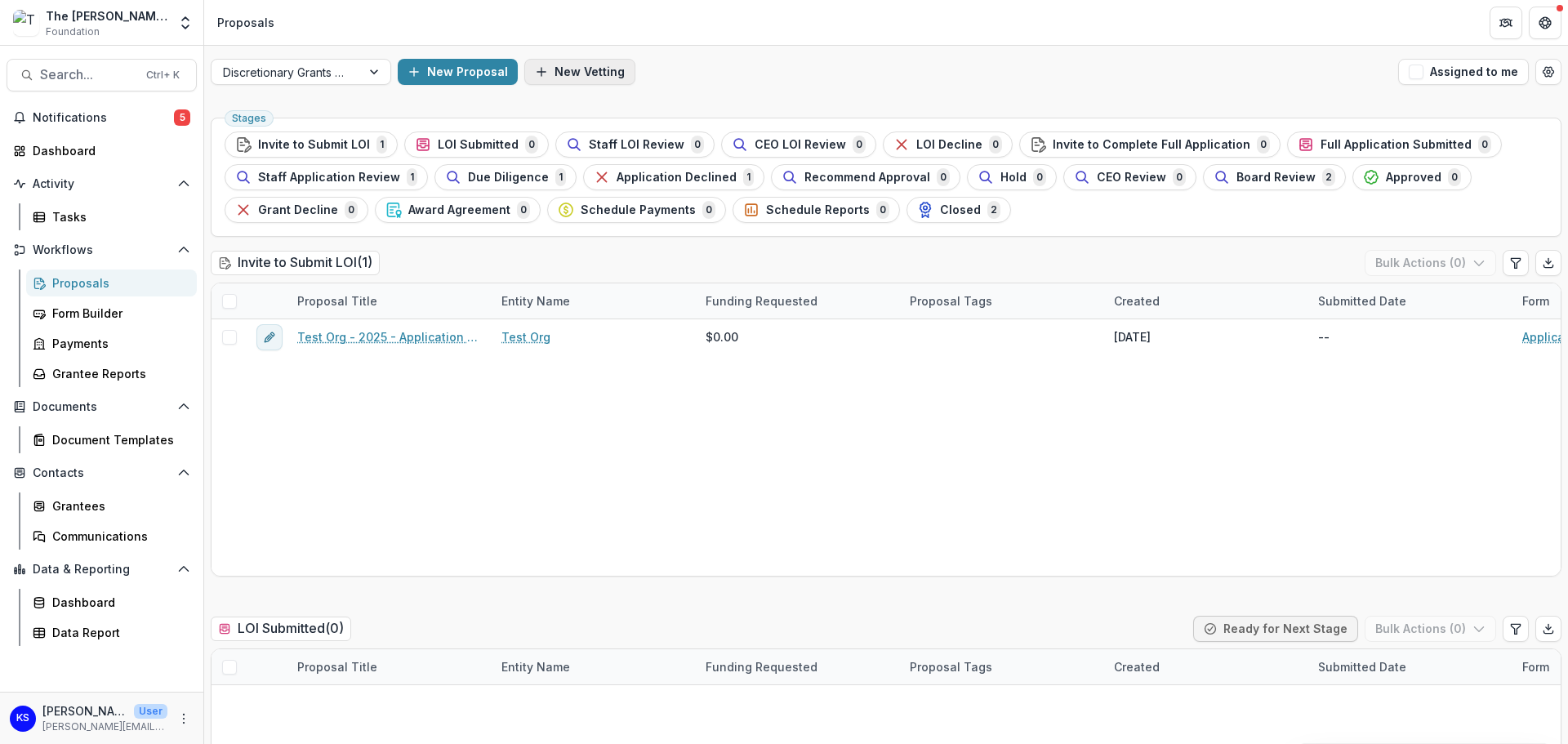
click at [574, 75] on button "New Vetting" at bounding box center [579, 72] width 111 height 26
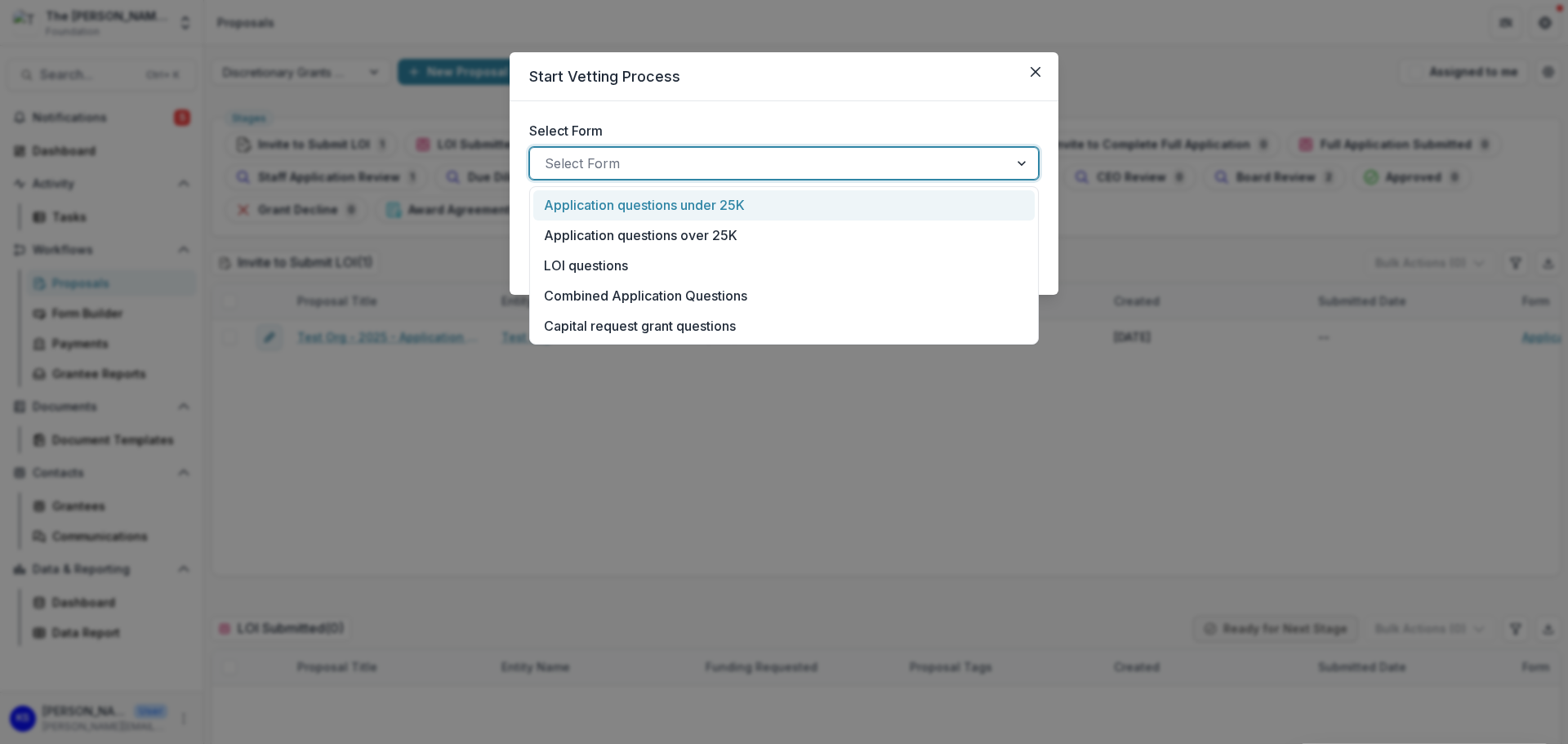
click at [725, 160] on div at bounding box center [769, 164] width 449 height 23
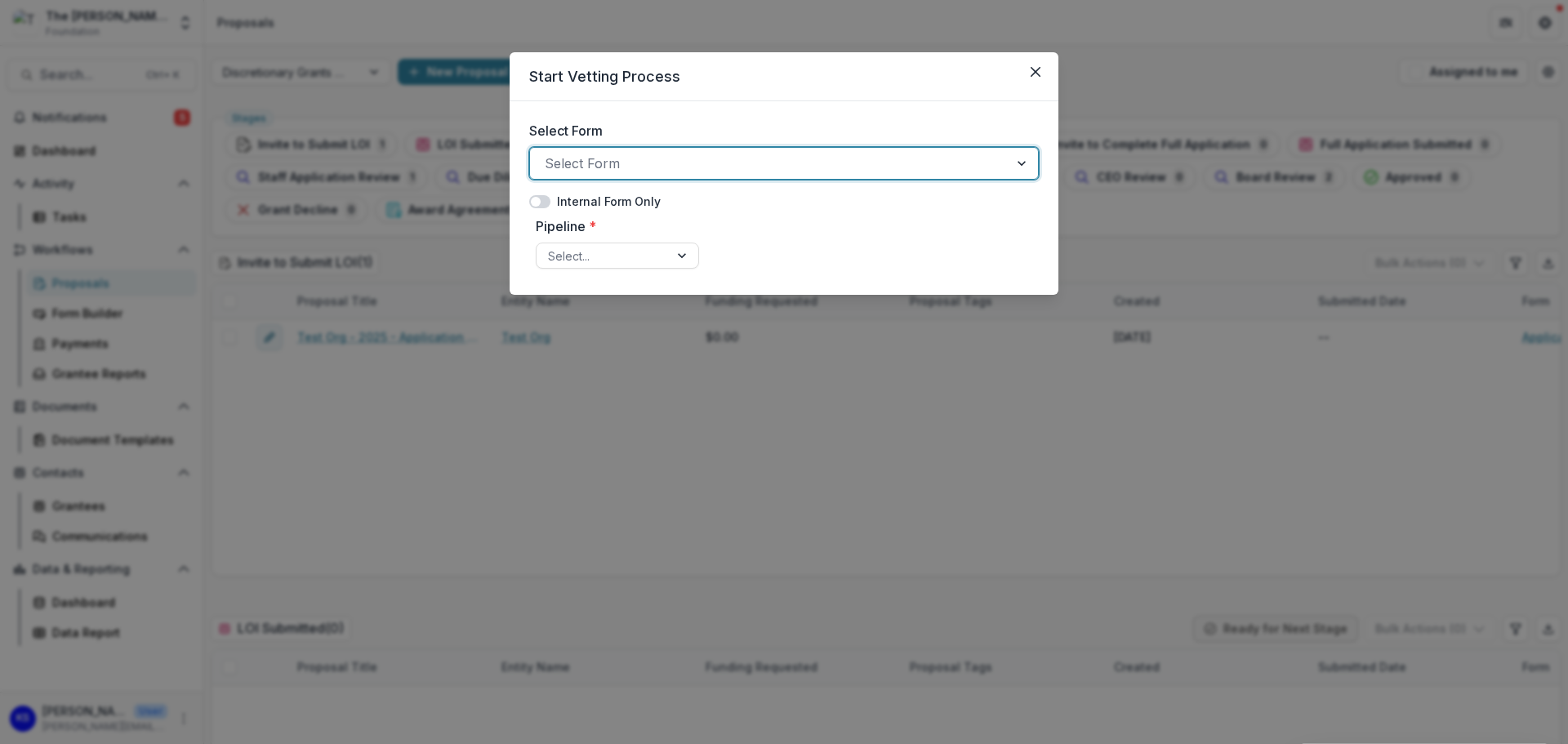
click at [725, 160] on div at bounding box center [769, 164] width 449 height 23
click at [1036, 73] on icon "Close" at bounding box center [1036, 72] width 10 height 10
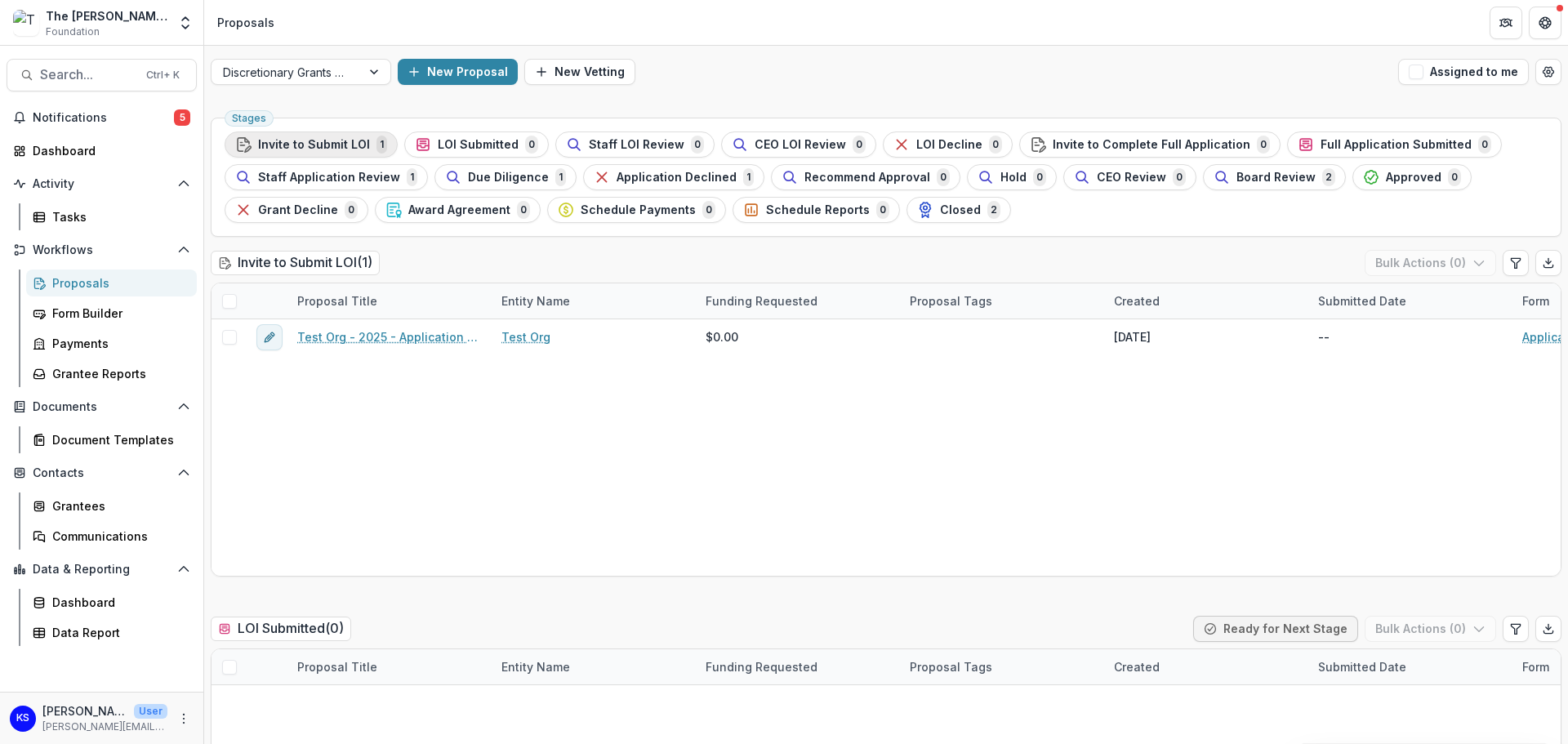
click at [315, 148] on span "Invite to Submit LOI" at bounding box center [313, 145] width 112 height 14
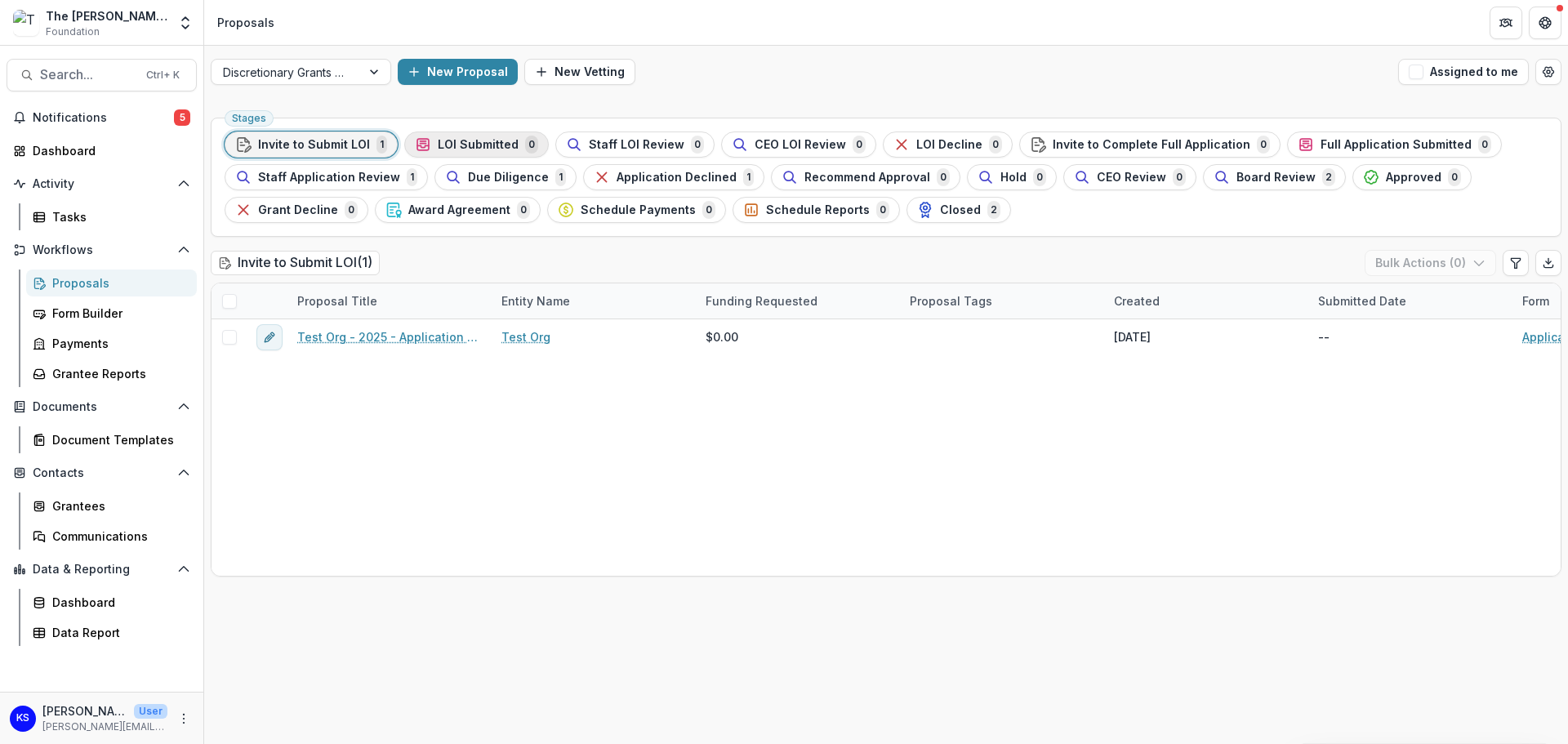
click at [490, 147] on span "LOI Submitted" at bounding box center [479, 145] width 81 height 14
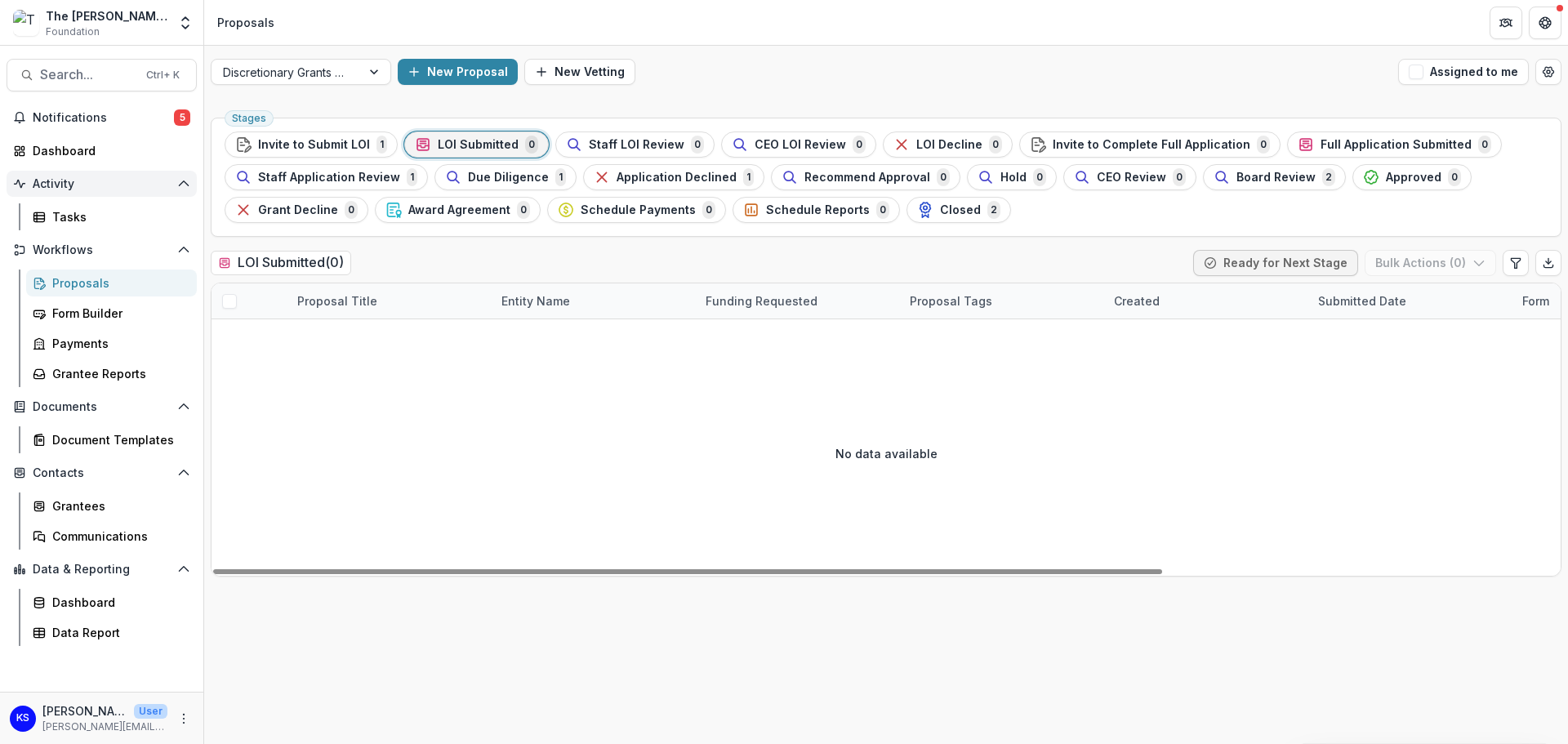
click at [65, 186] on span "Activity" at bounding box center [102, 184] width 138 height 14
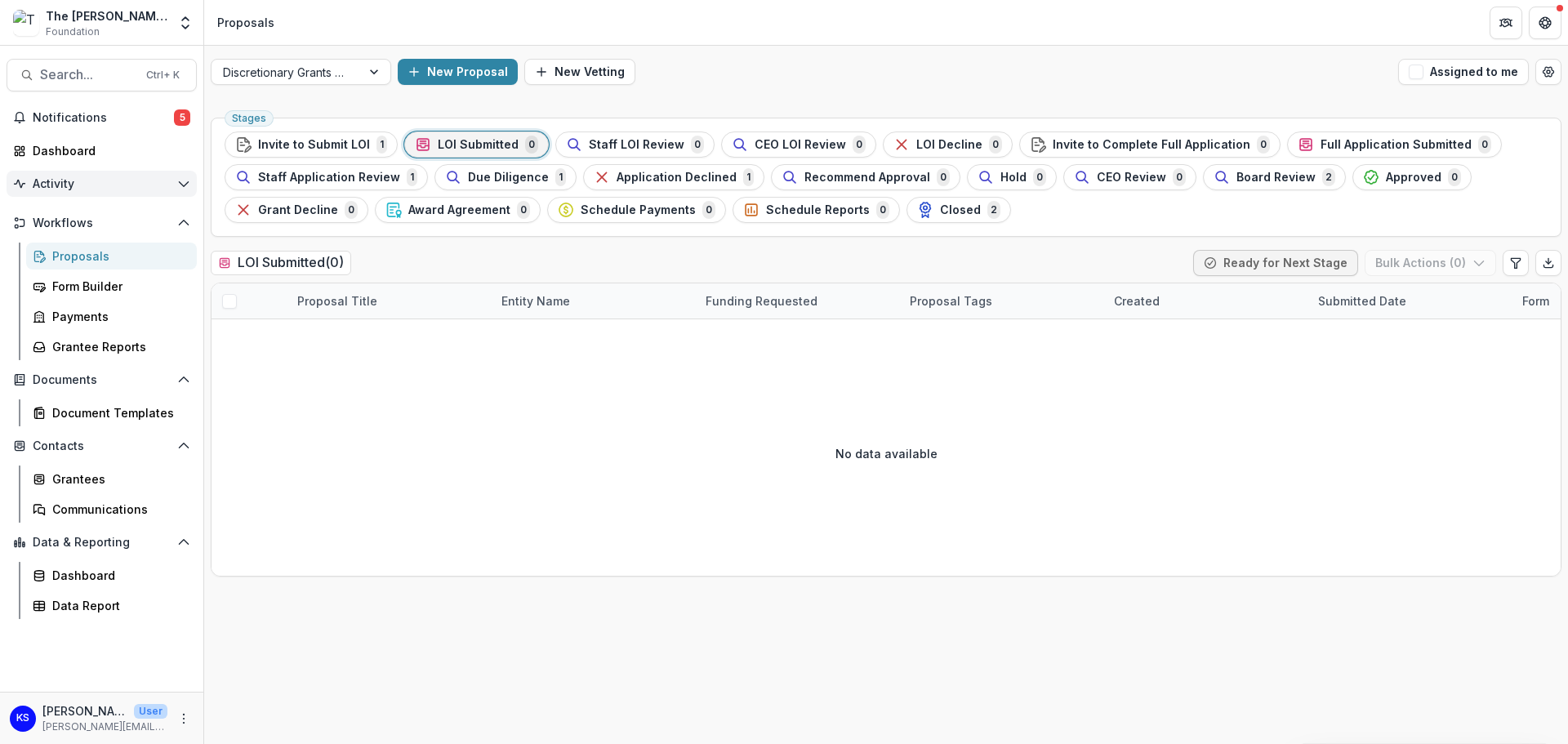
click at [65, 186] on span "Activity" at bounding box center [102, 184] width 138 height 14
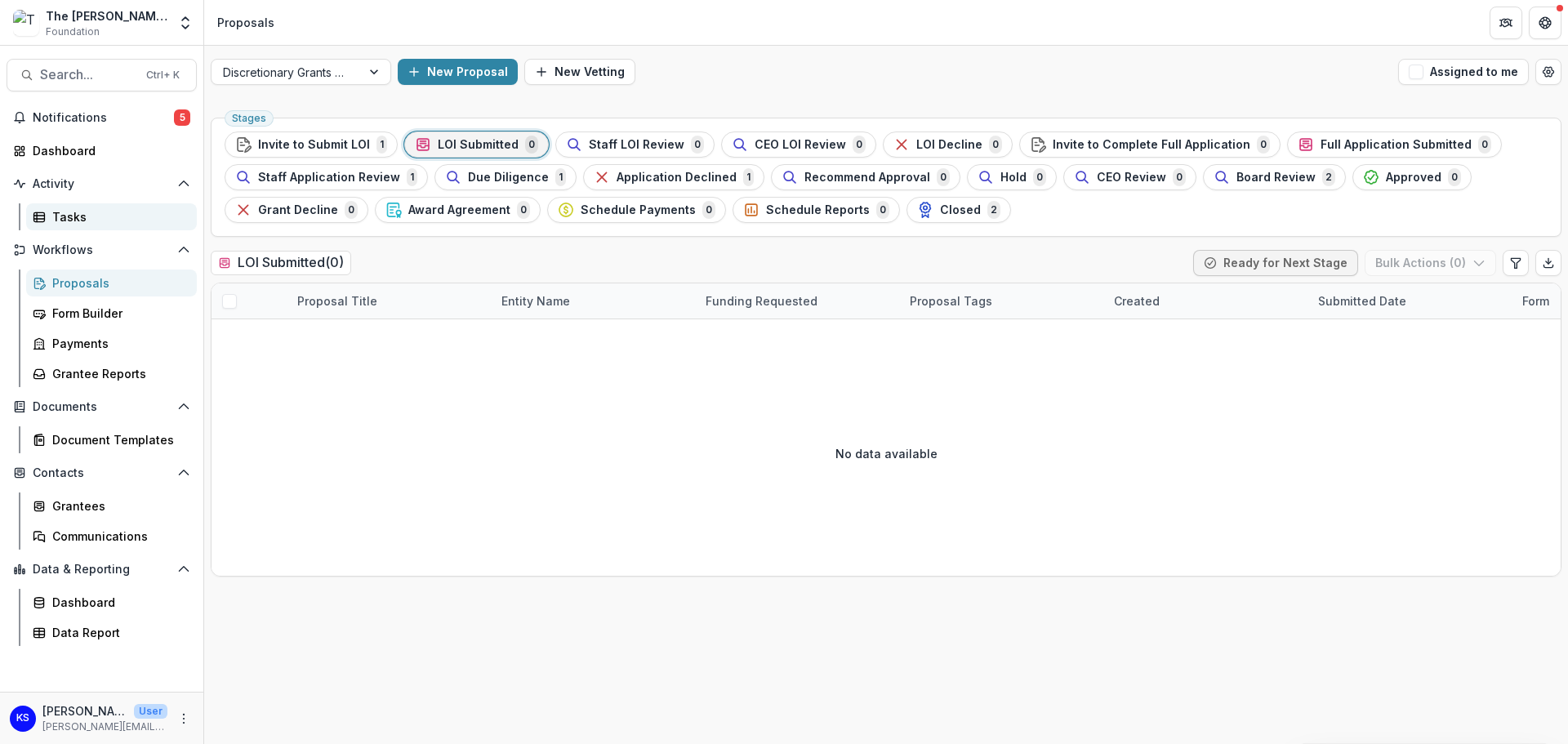
click at [67, 217] on div "Tasks" at bounding box center [117, 217] width 131 height 17
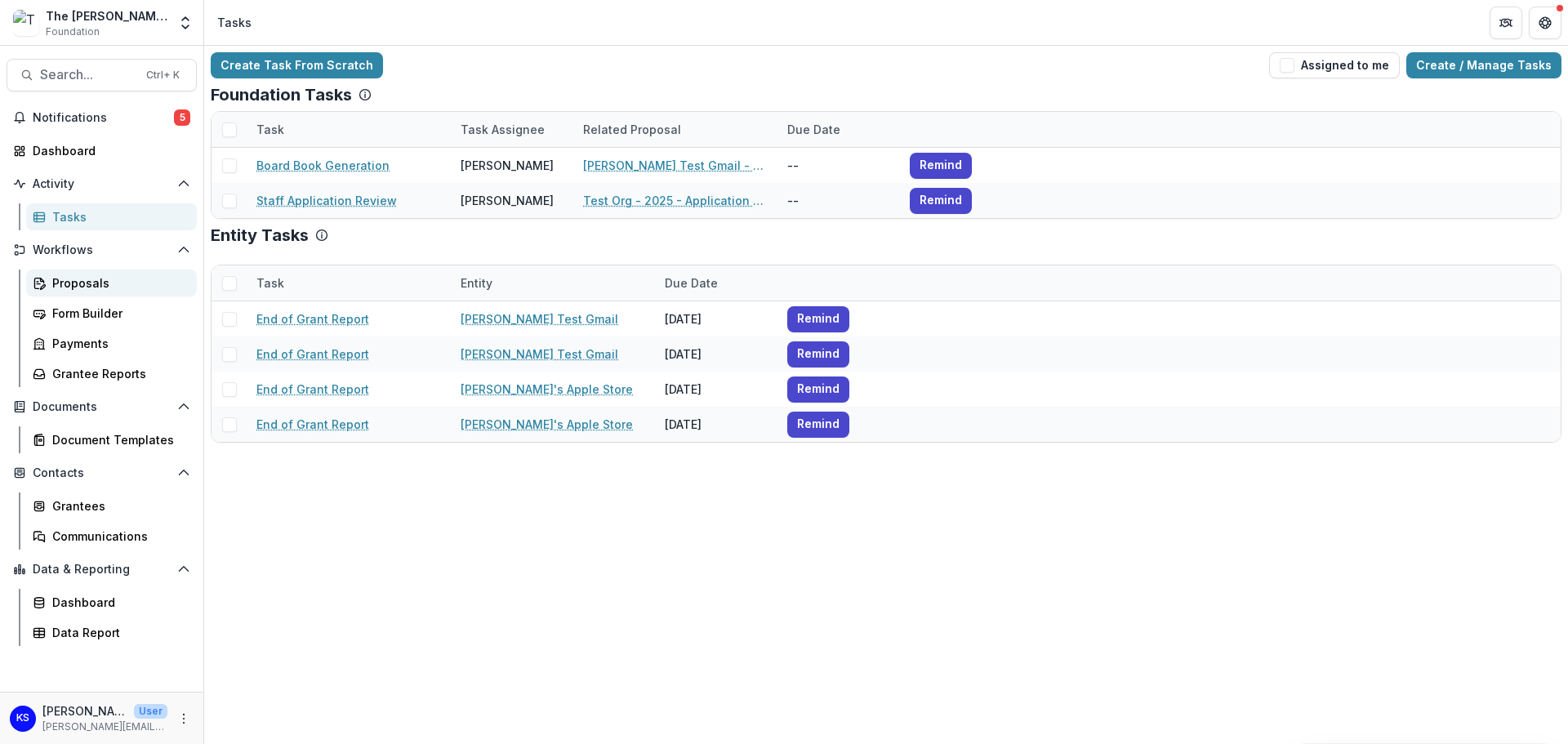
click at [69, 283] on div "Proposals" at bounding box center [117, 283] width 131 height 17
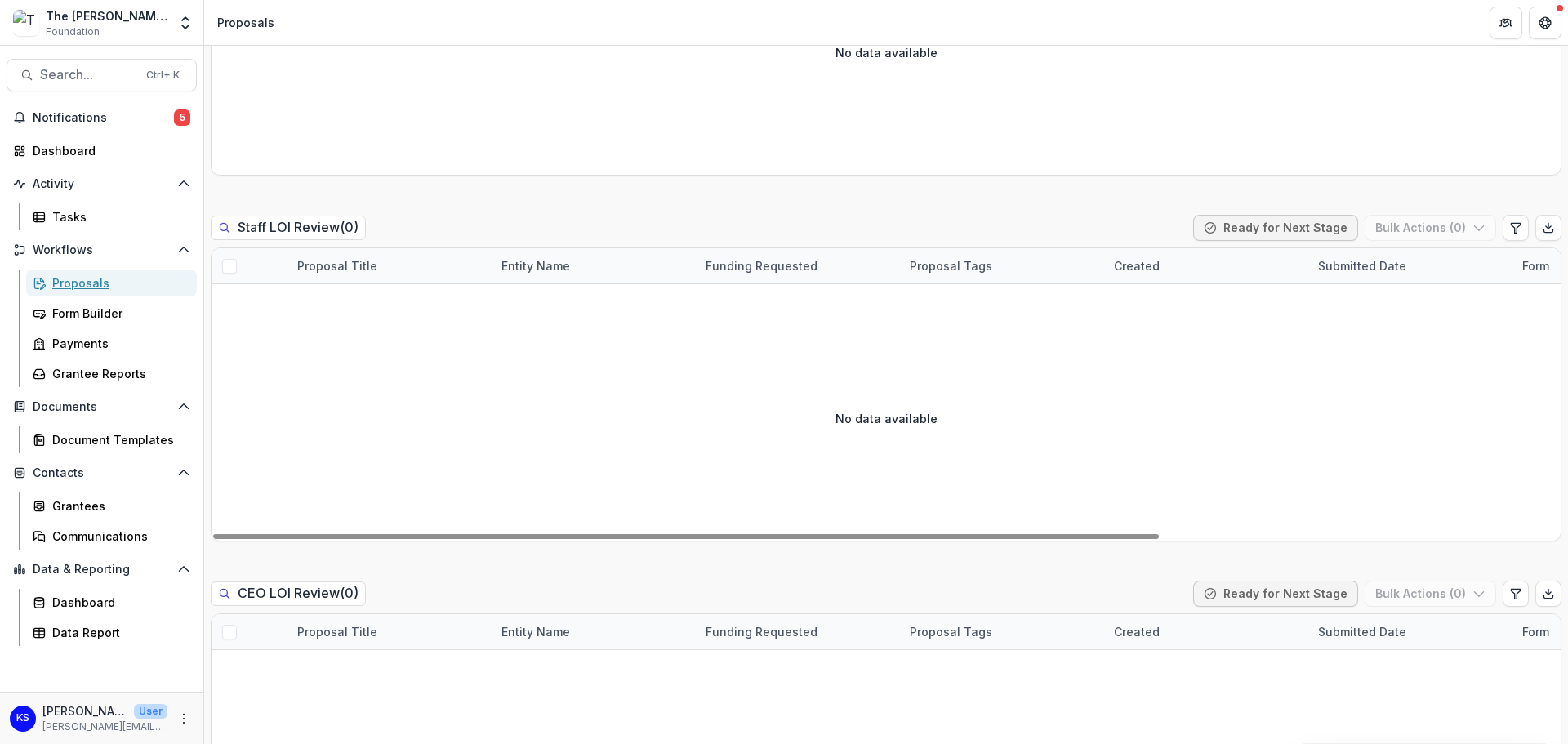
scroll to position [490, 0]
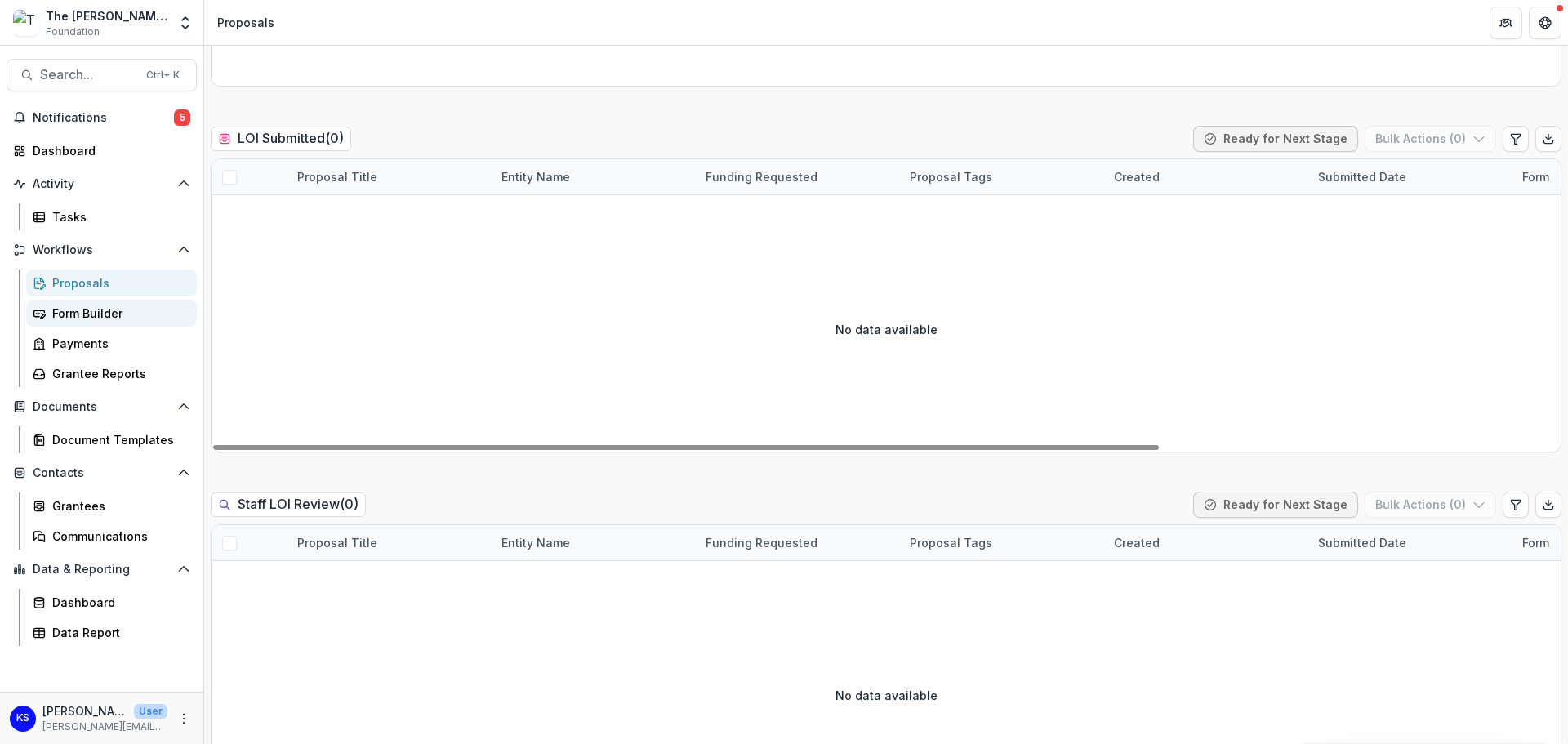
click at [102, 320] on div "Form Builder" at bounding box center [117, 313] width 131 height 17
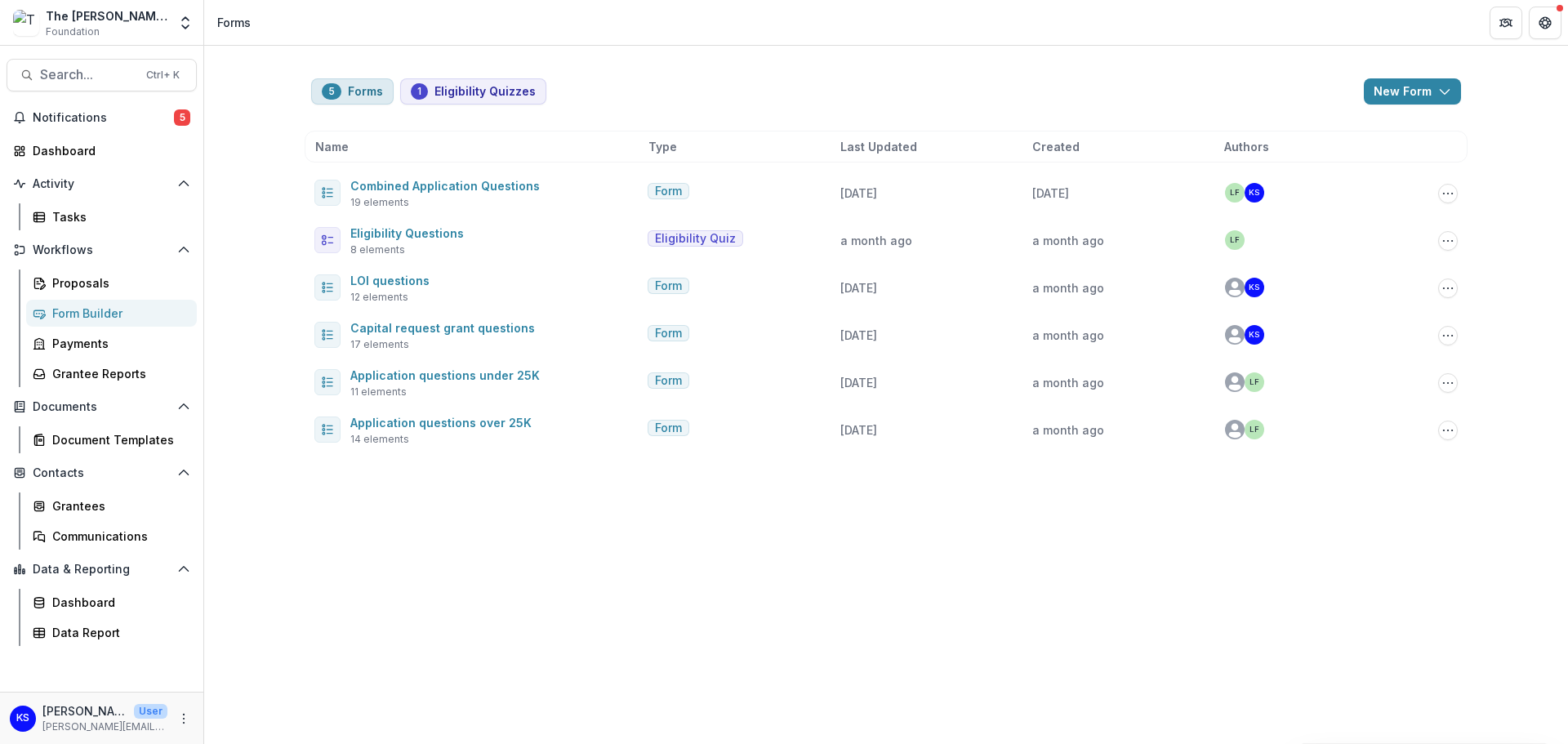
click at [352, 88] on button "5 Forms" at bounding box center [352, 92] width 83 height 26
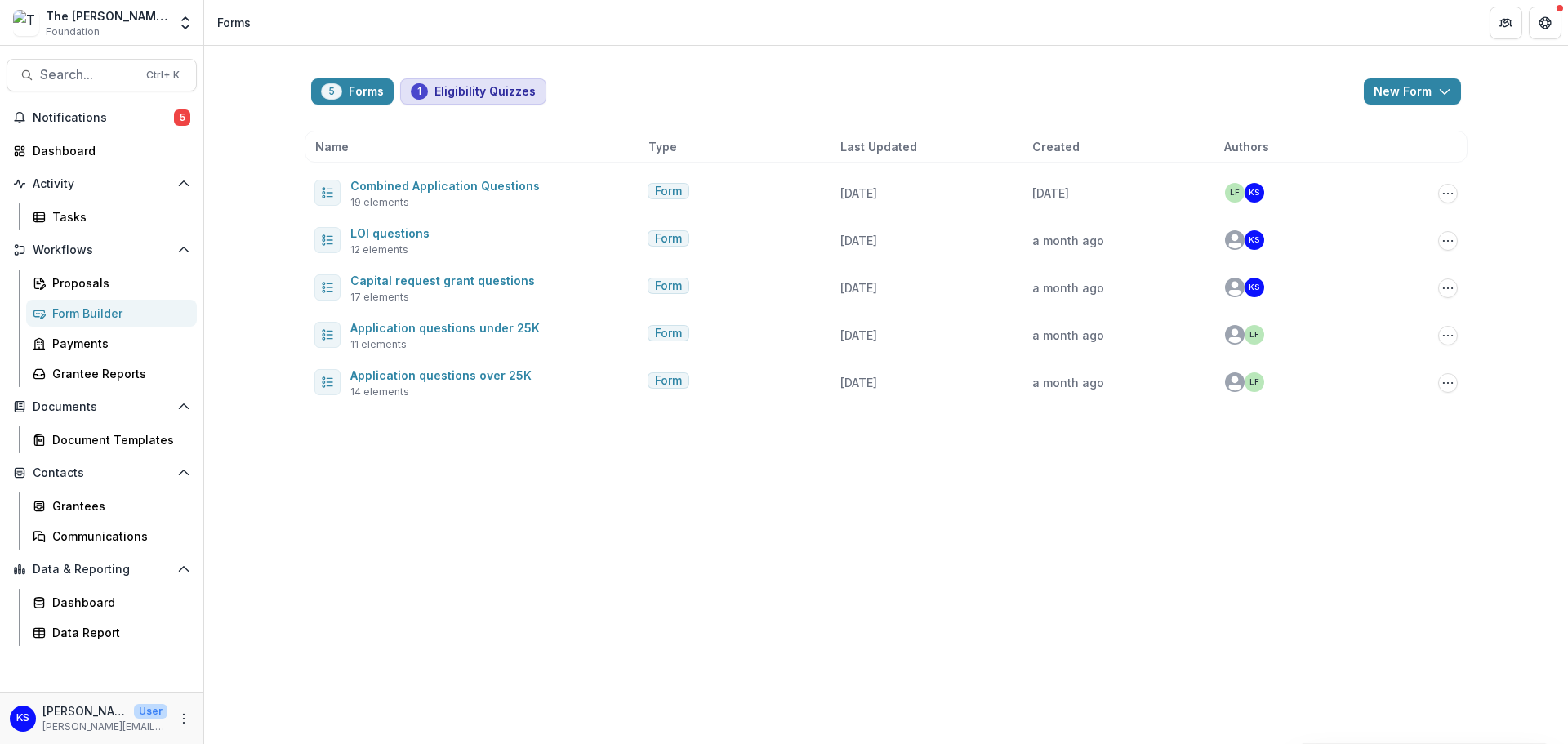
click at [422, 89] on span "1" at bounding box center [419, 92] width 17 height 17
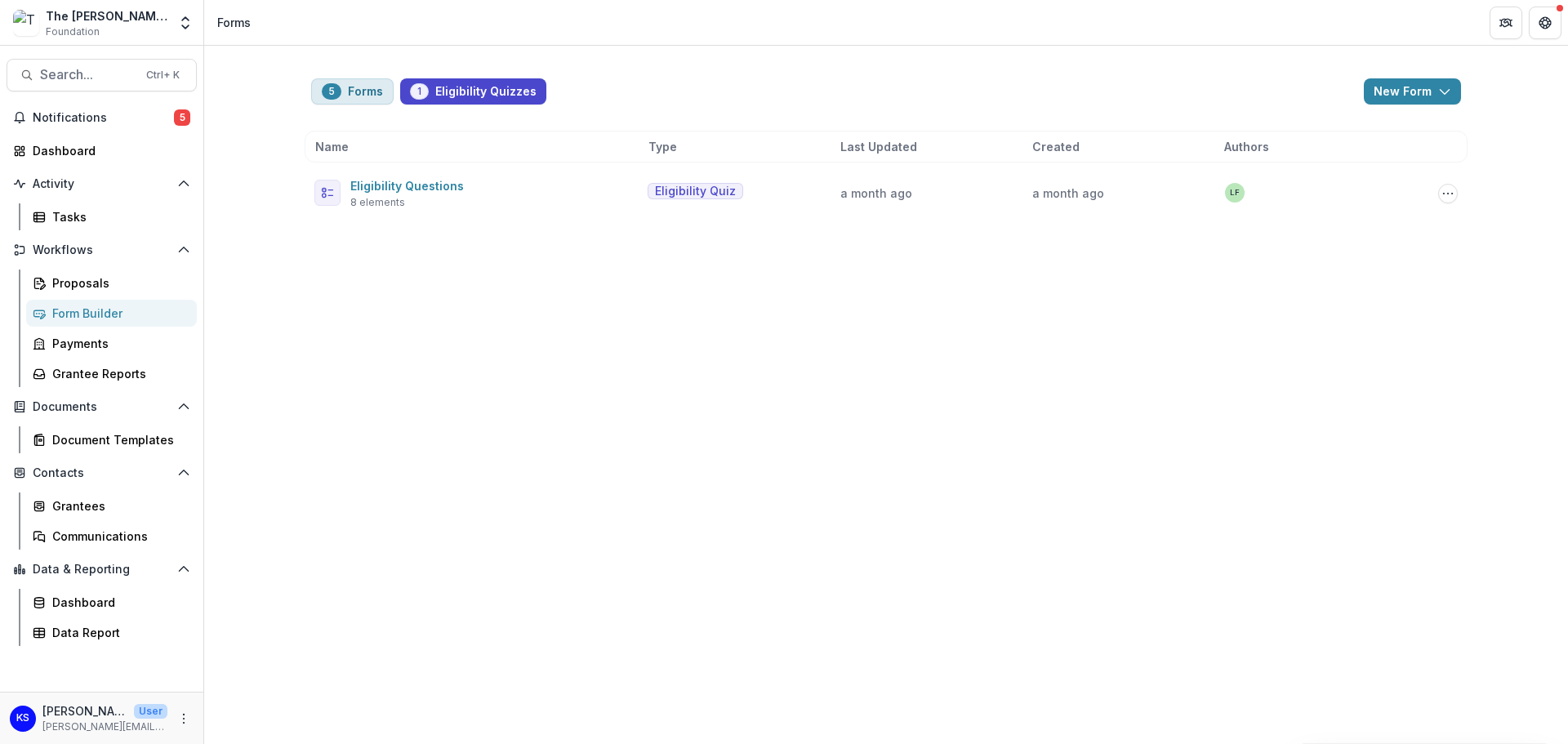
click at [339, 88] on span "5" at bounding box center [331, 92] width 20 height 17
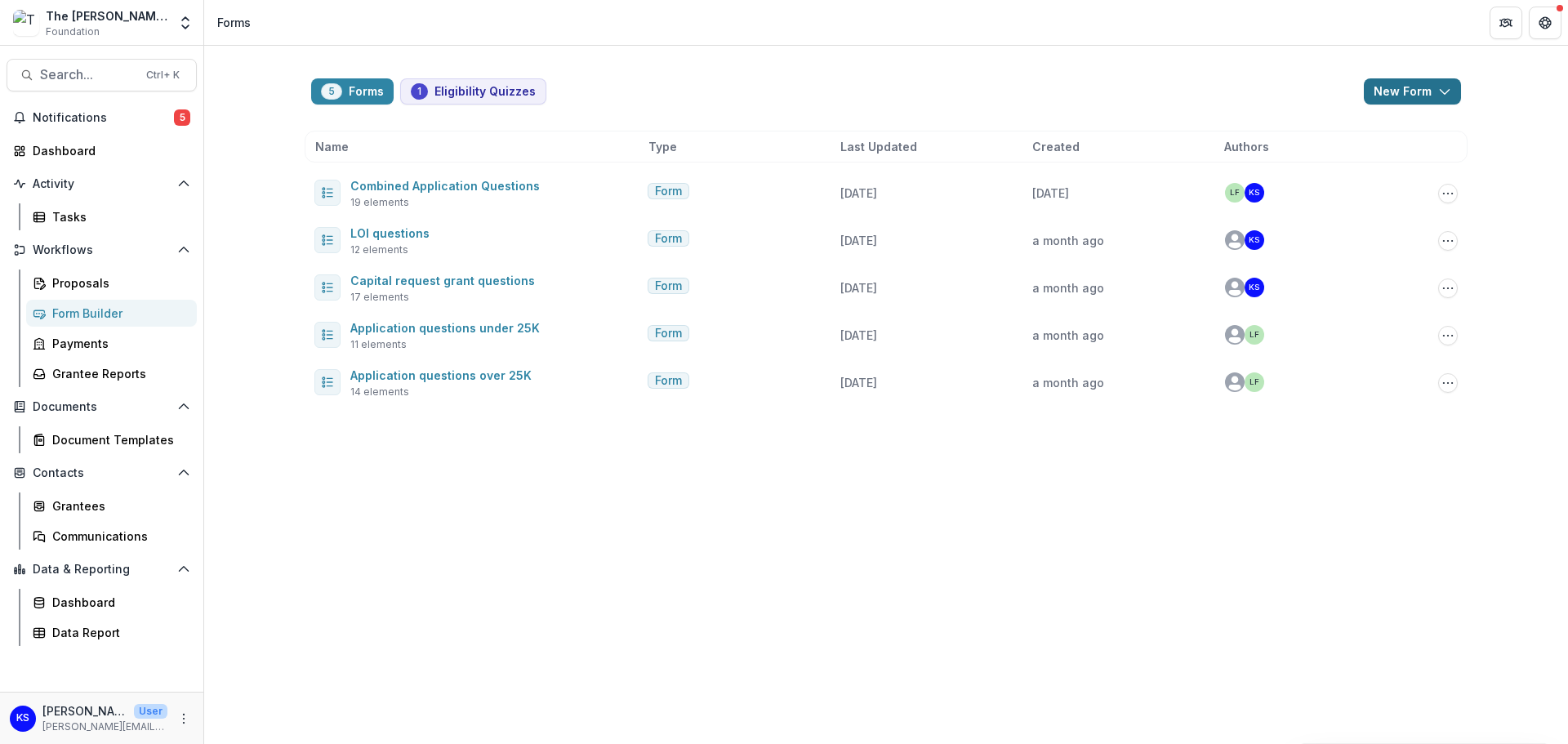
click at [1426, 97] on button "New Form" at bounding box center [1413, 92] width 98 height 26
click at [1267, 92] on div "5 Forms 1 Eligibility Quizzes New Form New Eligibility Quiz New Form" at bounding box center [885, 92] width 1150 height 26
click at [99, 338] on div "Payments" at bounding box center [117, 343] width 131 height 17
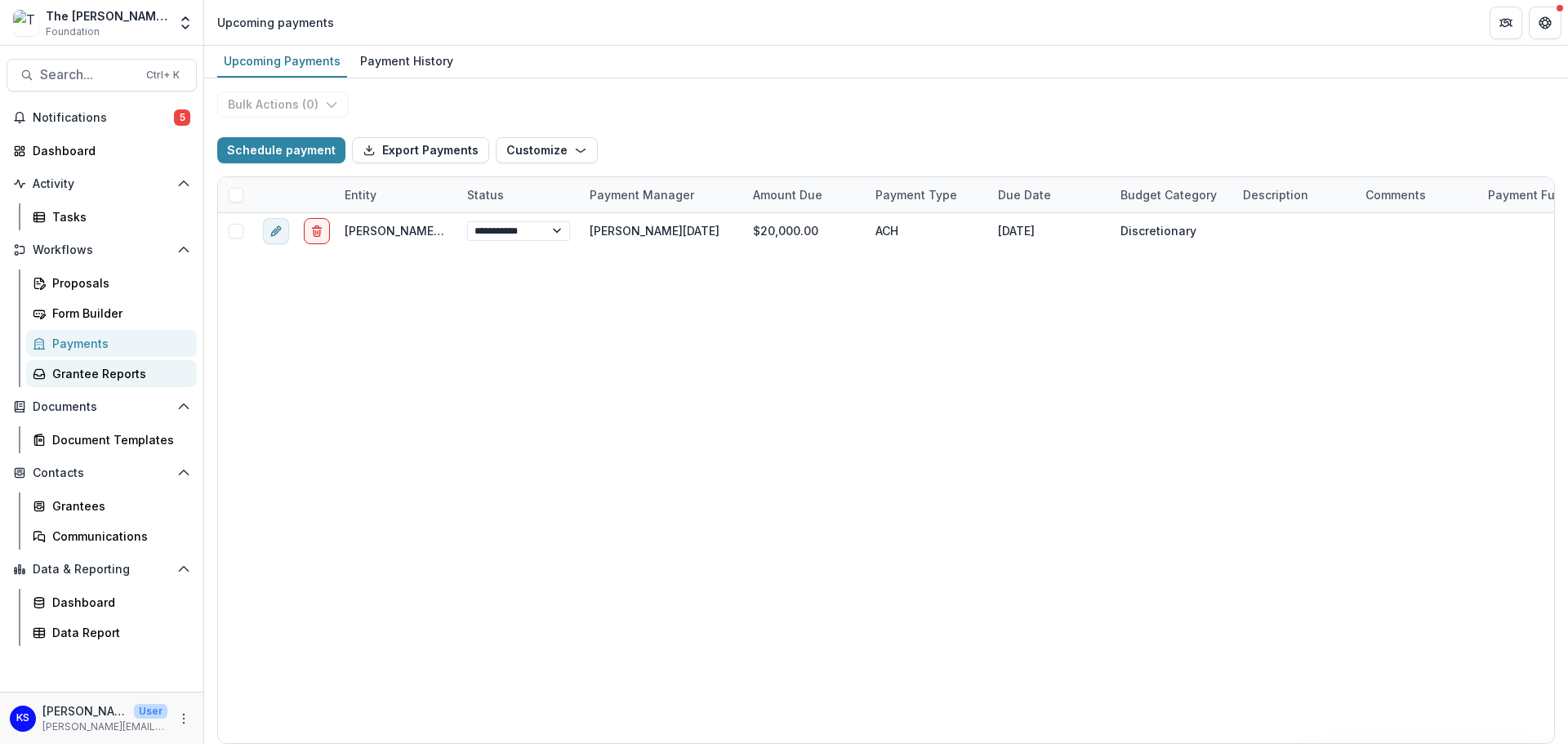
click at [95, 375] on div "Grantee Reports" at bounding box center [117, 374] width 131 height 17
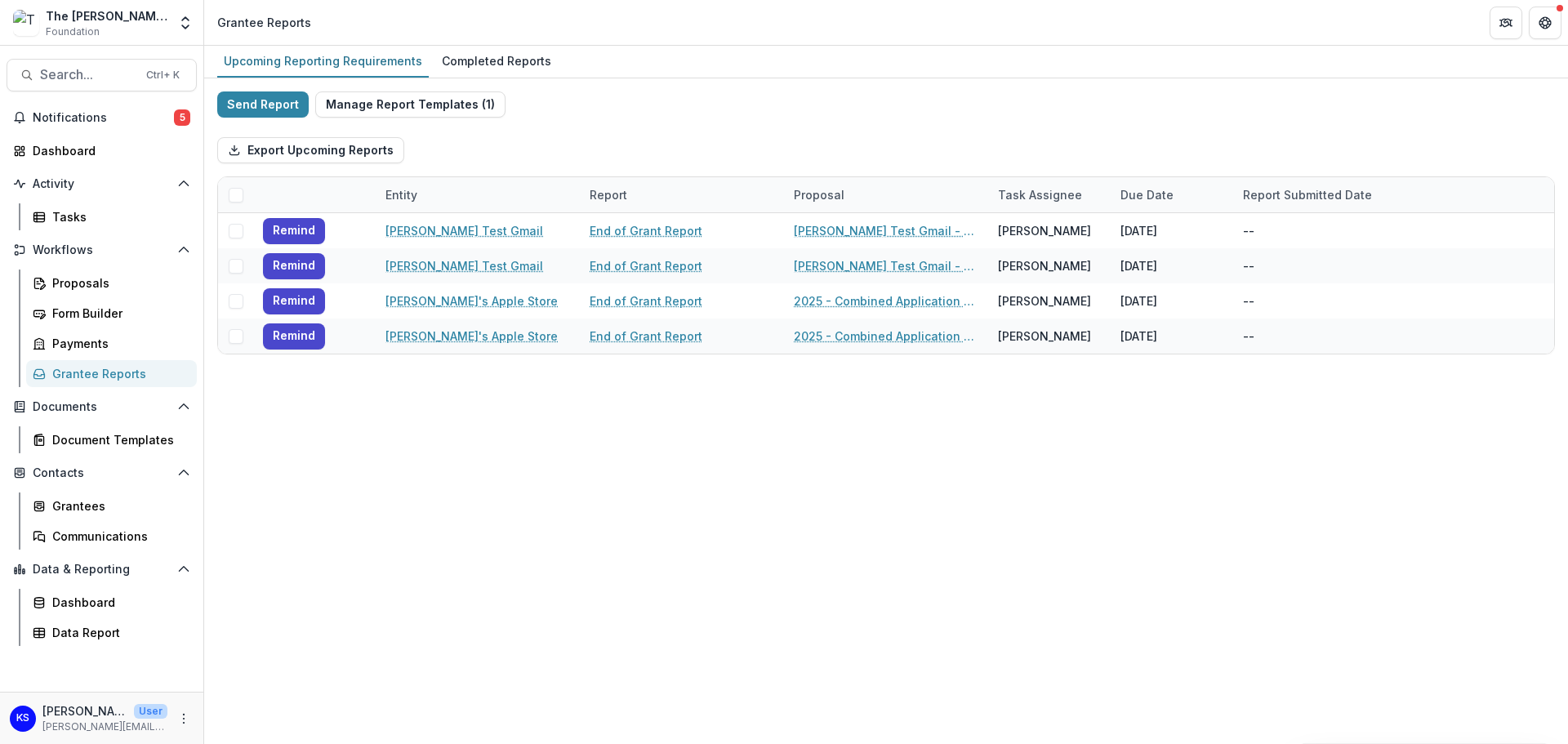
click at [81, 420] on div "Documents Document Templates" at bounding box center [102, 423] width 203 height 60
click at [88, 396] on button "Documents" at bounding box center [102, 407] width 190 height 26
click at [91, 435] on div "Document Templates" at bounding box center [117, 440] width 131 height 17
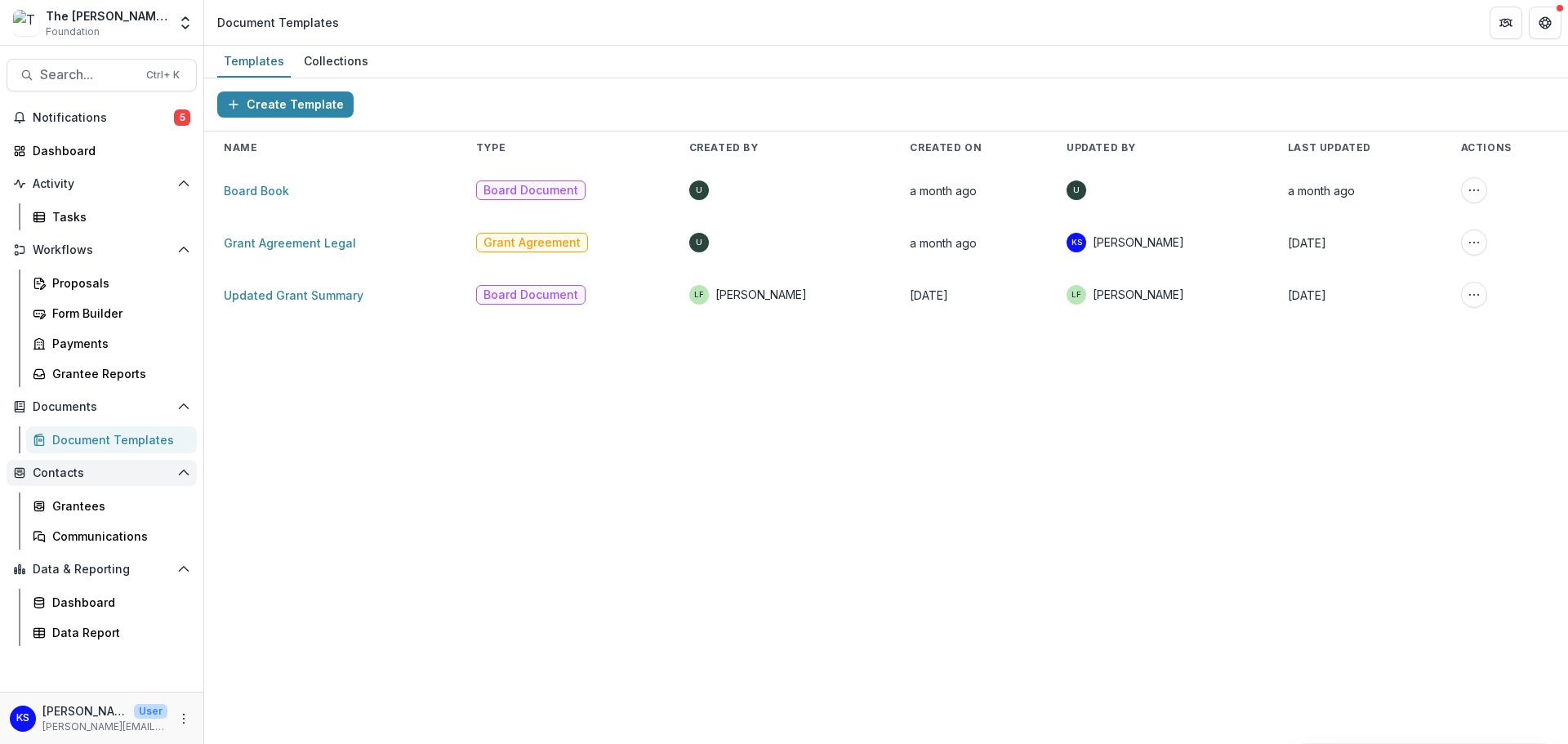
click at [85, 470] on span "Contacts" at bounding box center [102, 473] width 138 height 14
click at [88, 501] on div "Grantees" at bounding box center [117, 506] width 131 height 17
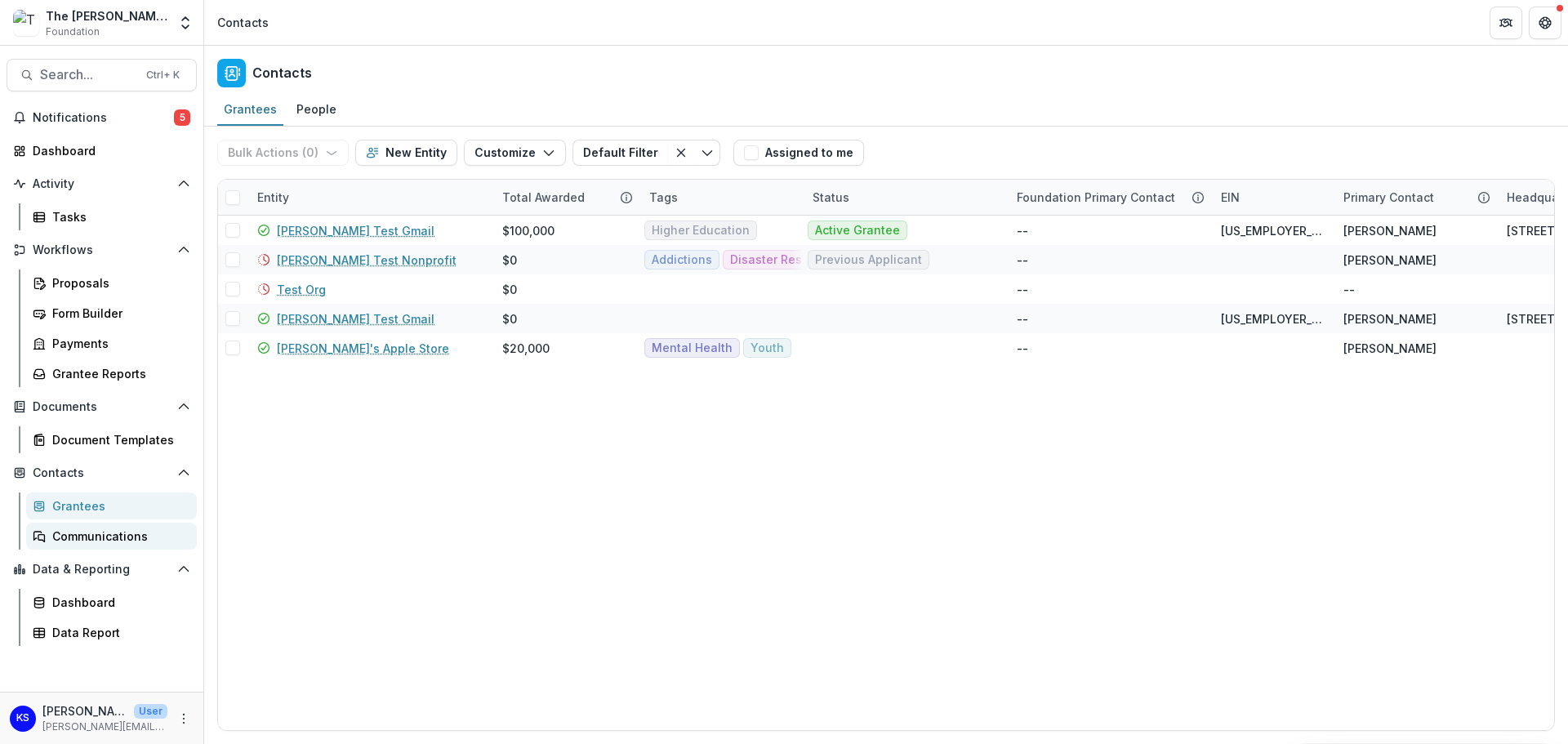
click at [93, 535] on div "Communications" at bounding box center [117, 536] width 131 height 17
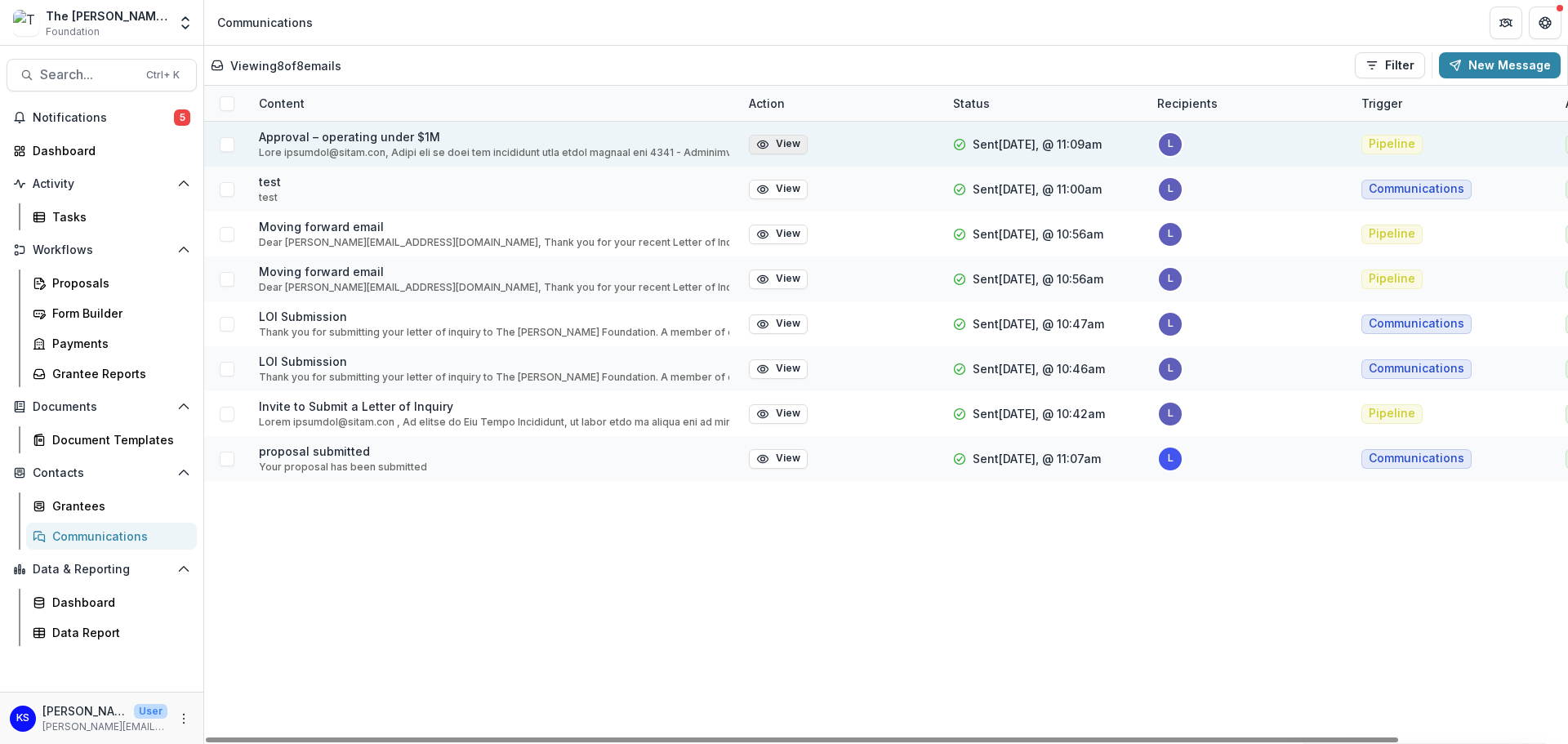
click at [799, 139] on button "View" at bounding box center [778, 145] width 59 height 20
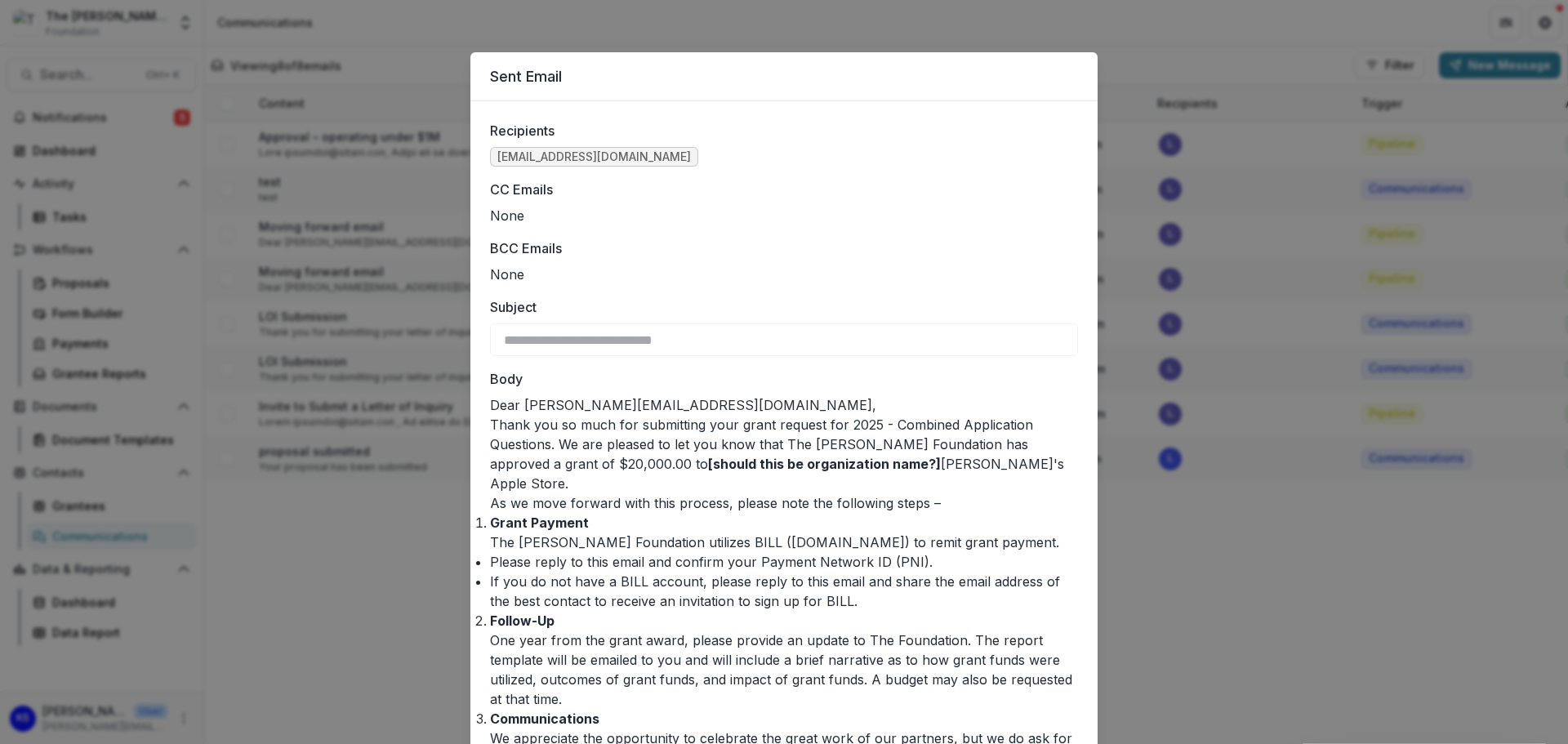
click at [628, 29] on div "**********" at bounding box center [784, 372] width 1568 height 744
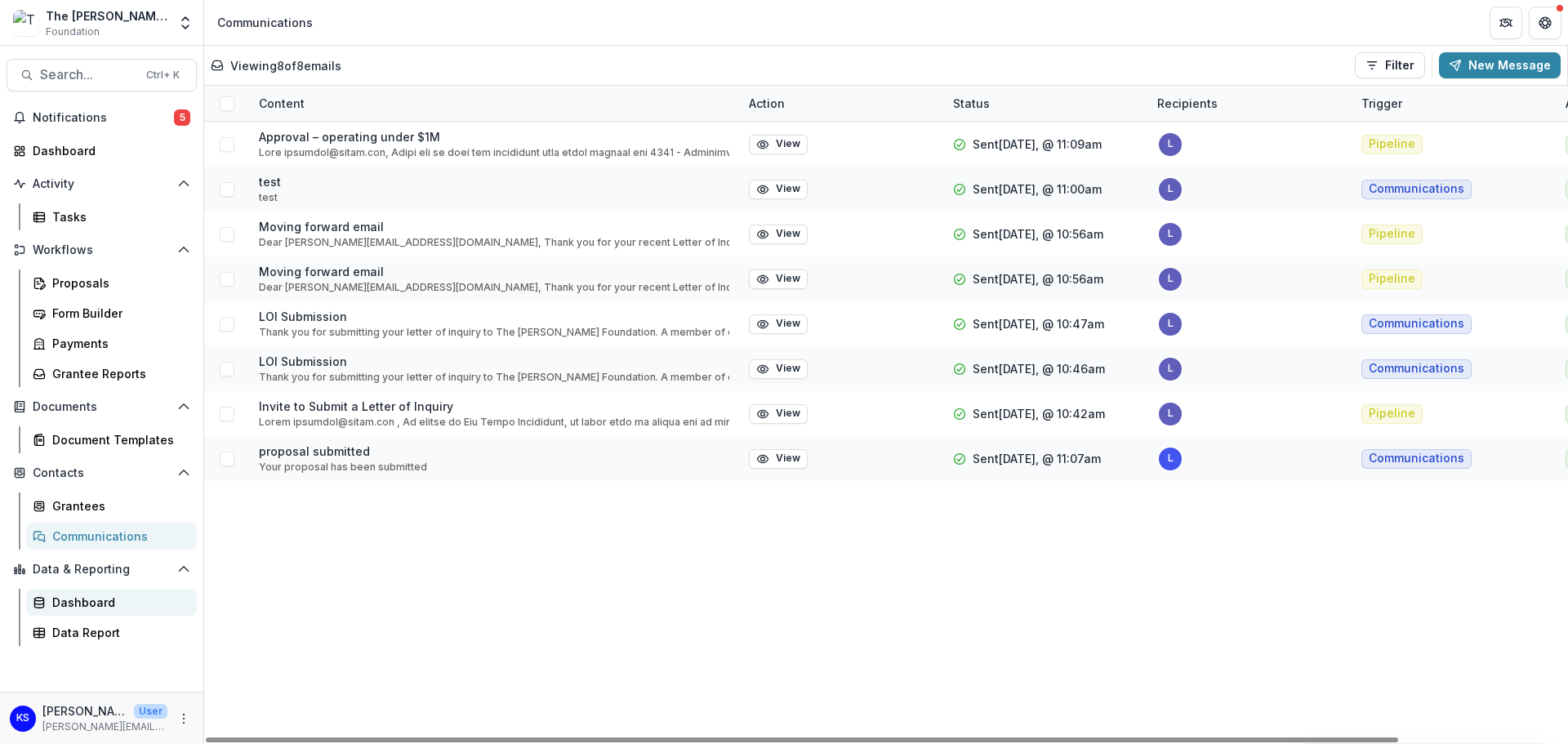
click at [72, 602] on div "Dashboard" at bounding box center [117, 602] width 131 height 17
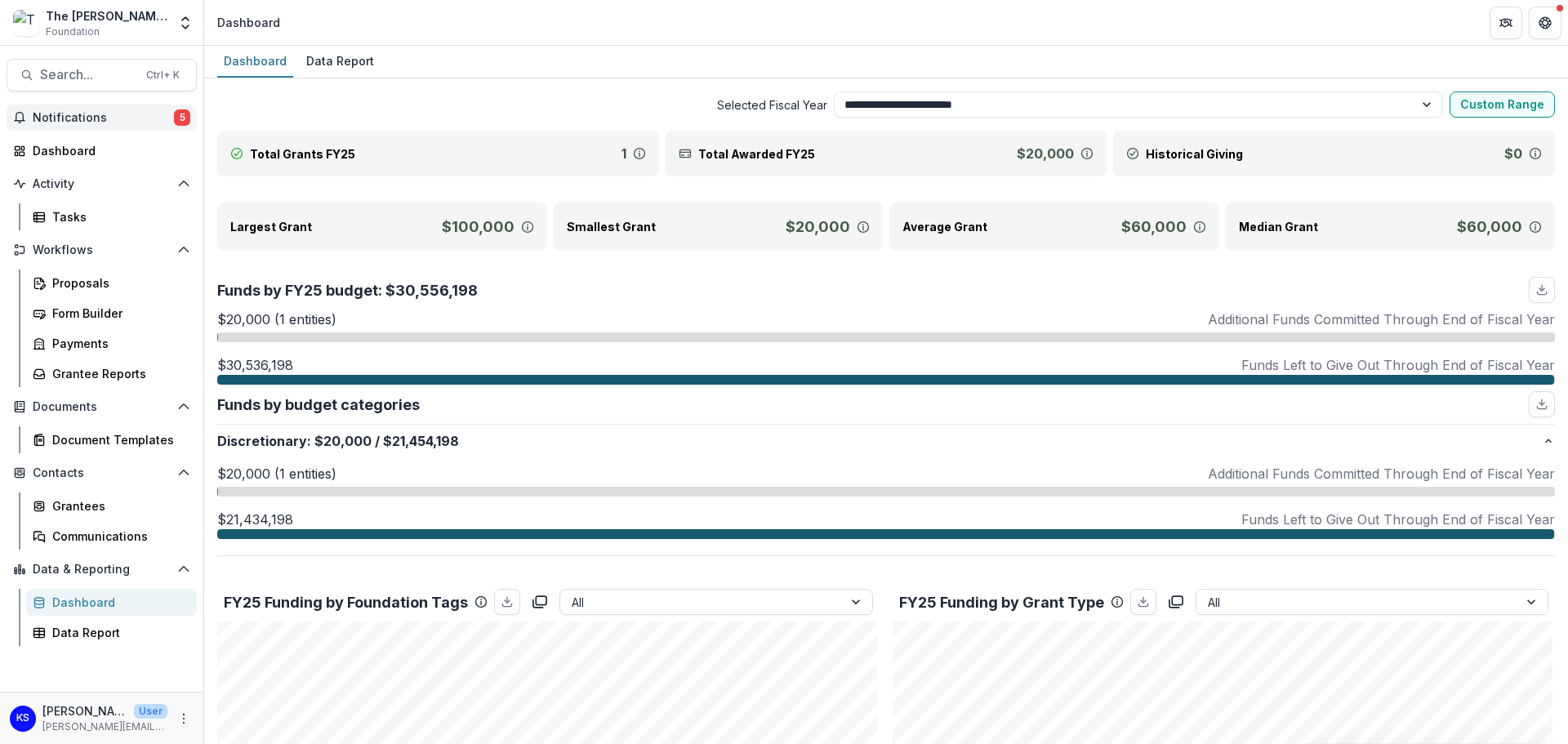
click at [164, 112] on span "Notifications" at bounding box center [103, 117] width 141 height 14
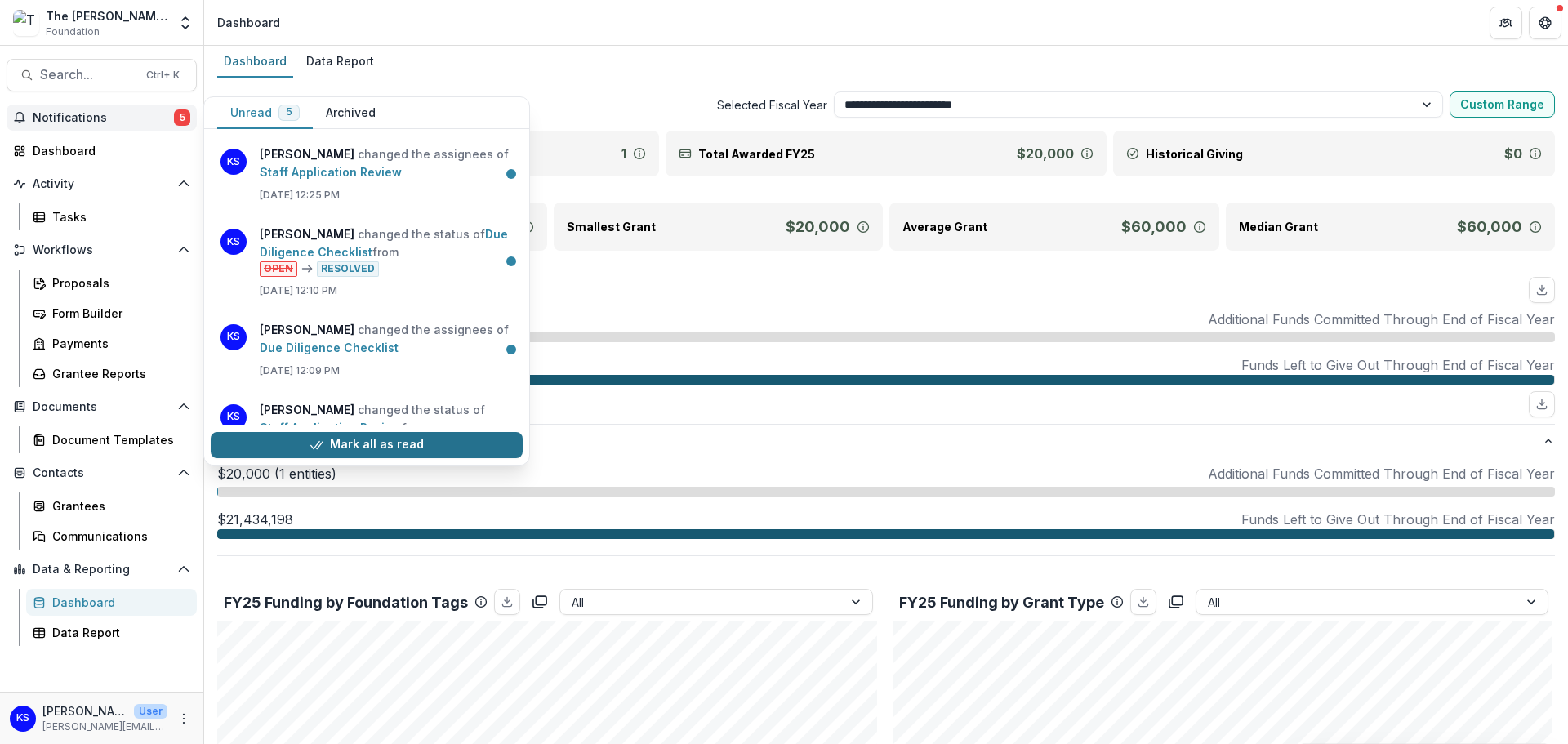
click at [473, 451] on button "Mark all as read" at bounding box center [366, 446] width 312 height 26
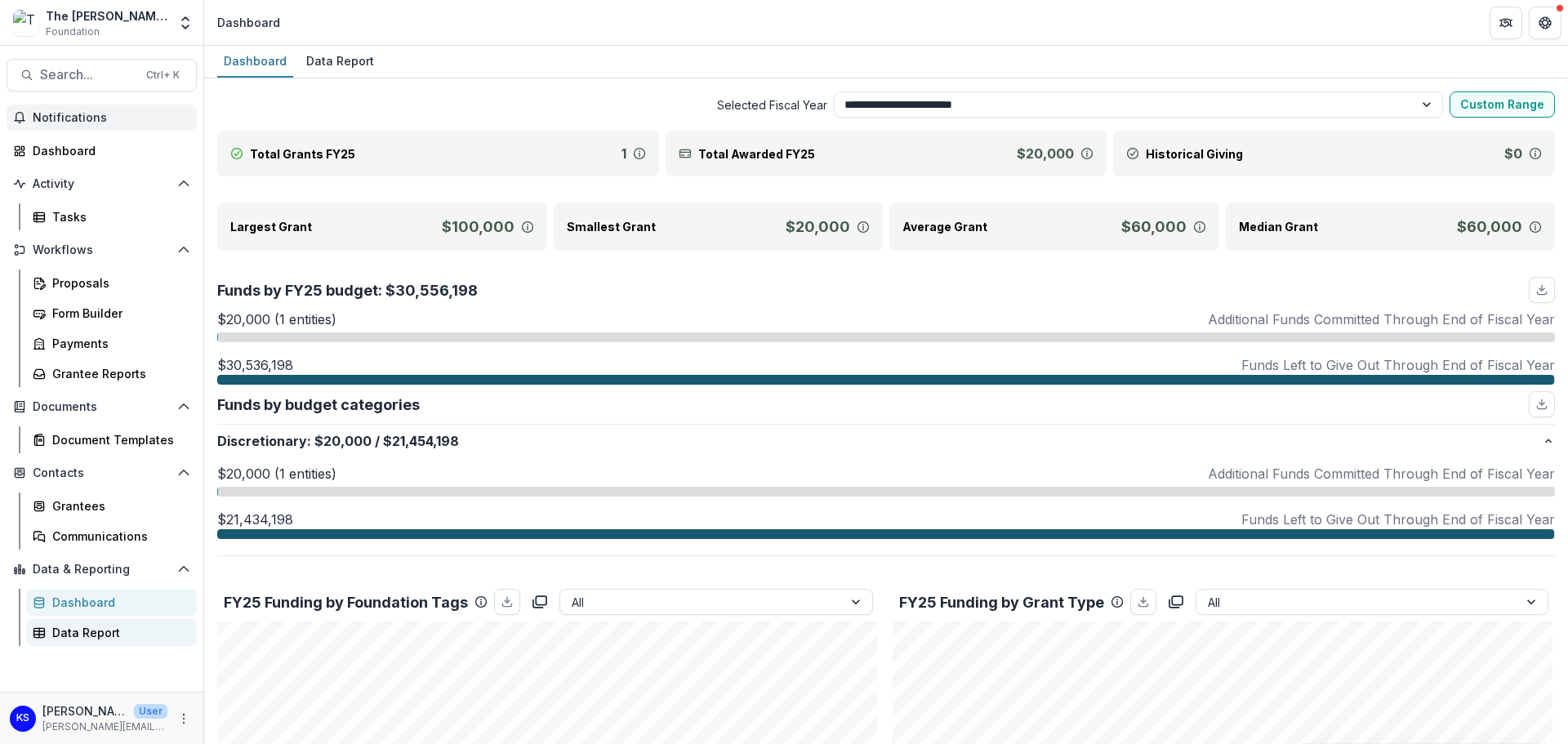
click at [73, 629] on div "Data Report" at bounding box center [117, 632] width 131 height 17
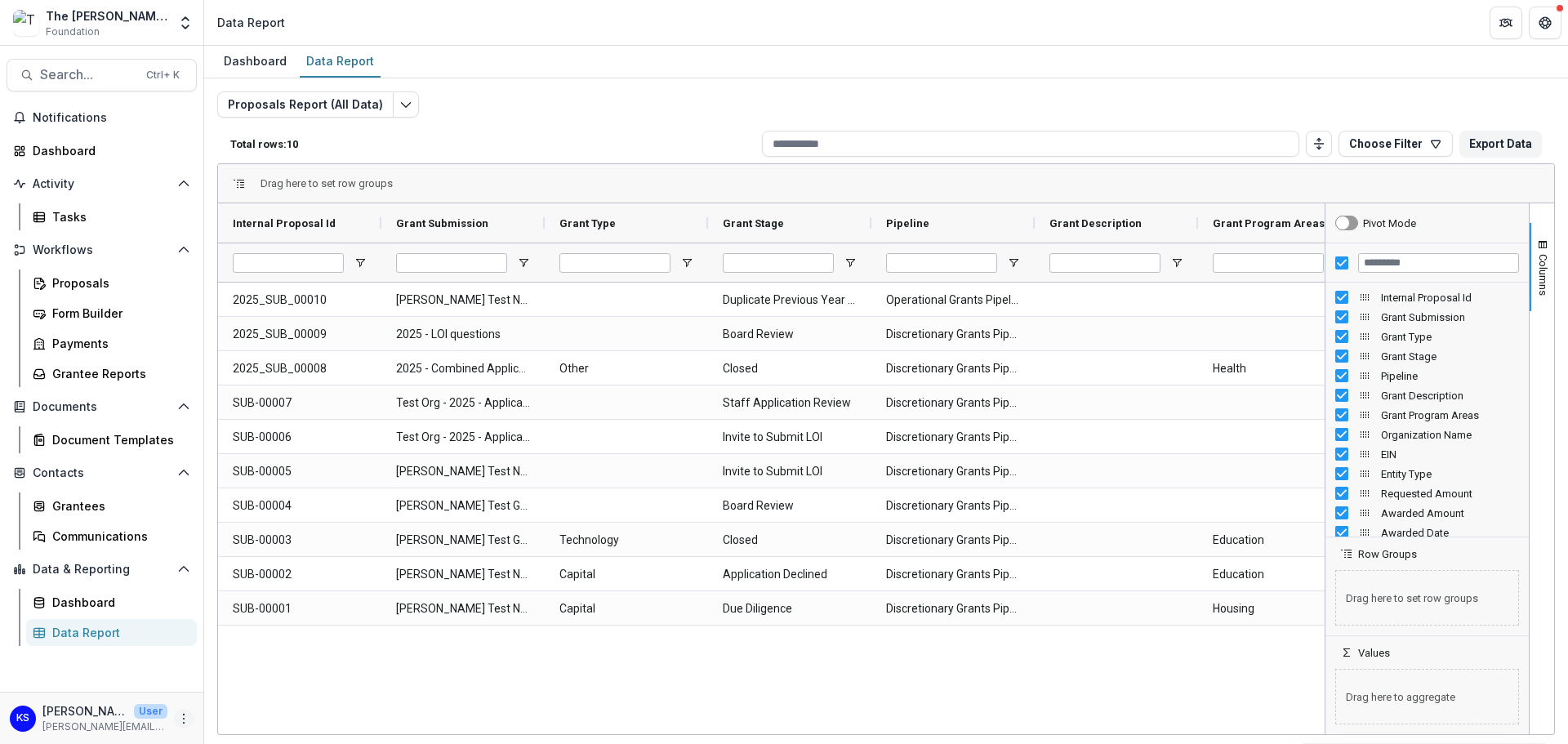
click at [183, 722] on circle "More" at bounding box center [183, 722] width 1 height 1
click at [184, 722] on icon "More" at bounding box center [183, 719] width 13 height 13
click at [266, 62] on div "Dashboard" at bounding box center [255, 60] width 76 height 24
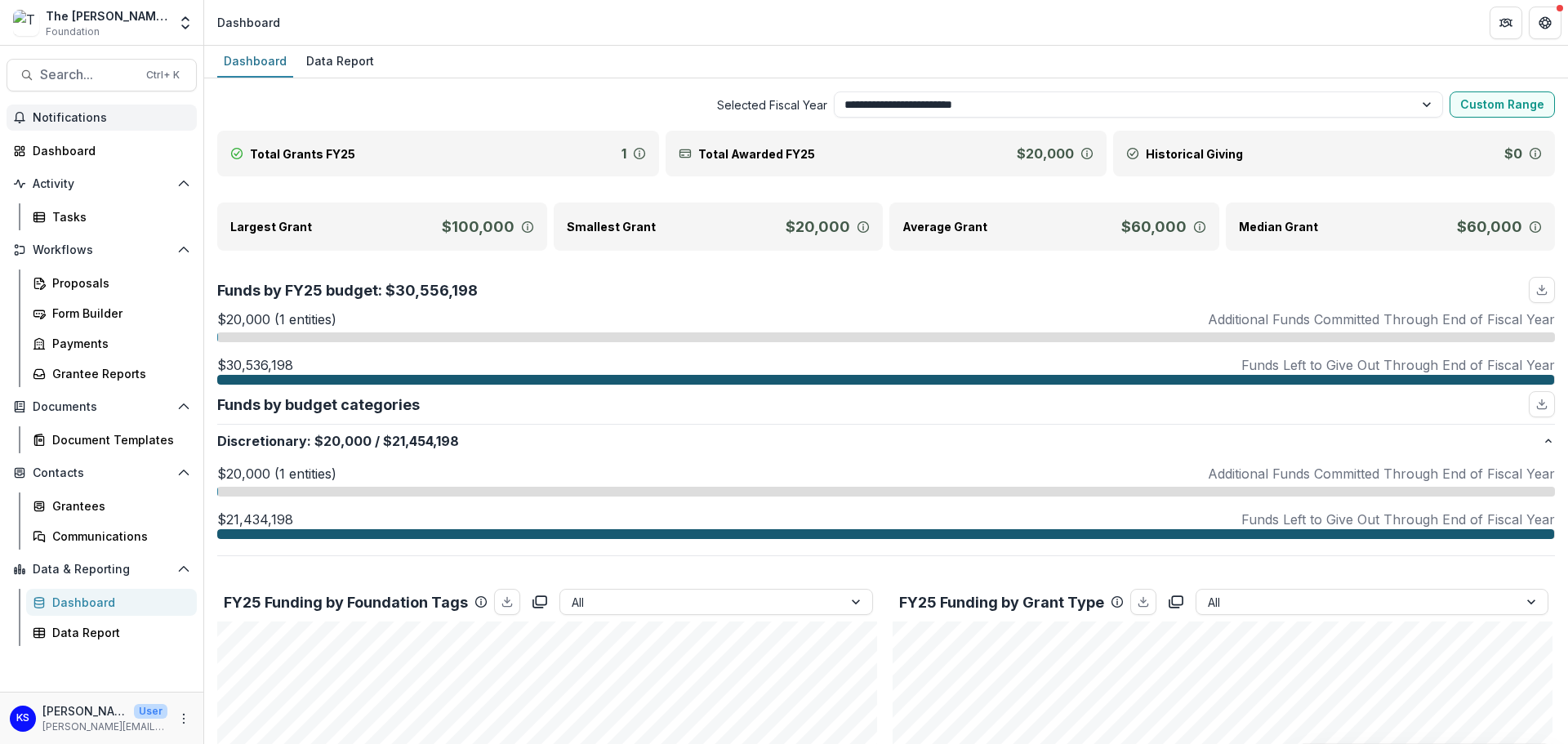
click at [88, 117] on span "Notifications" at bounding box center [112, 117] width 158 height 14
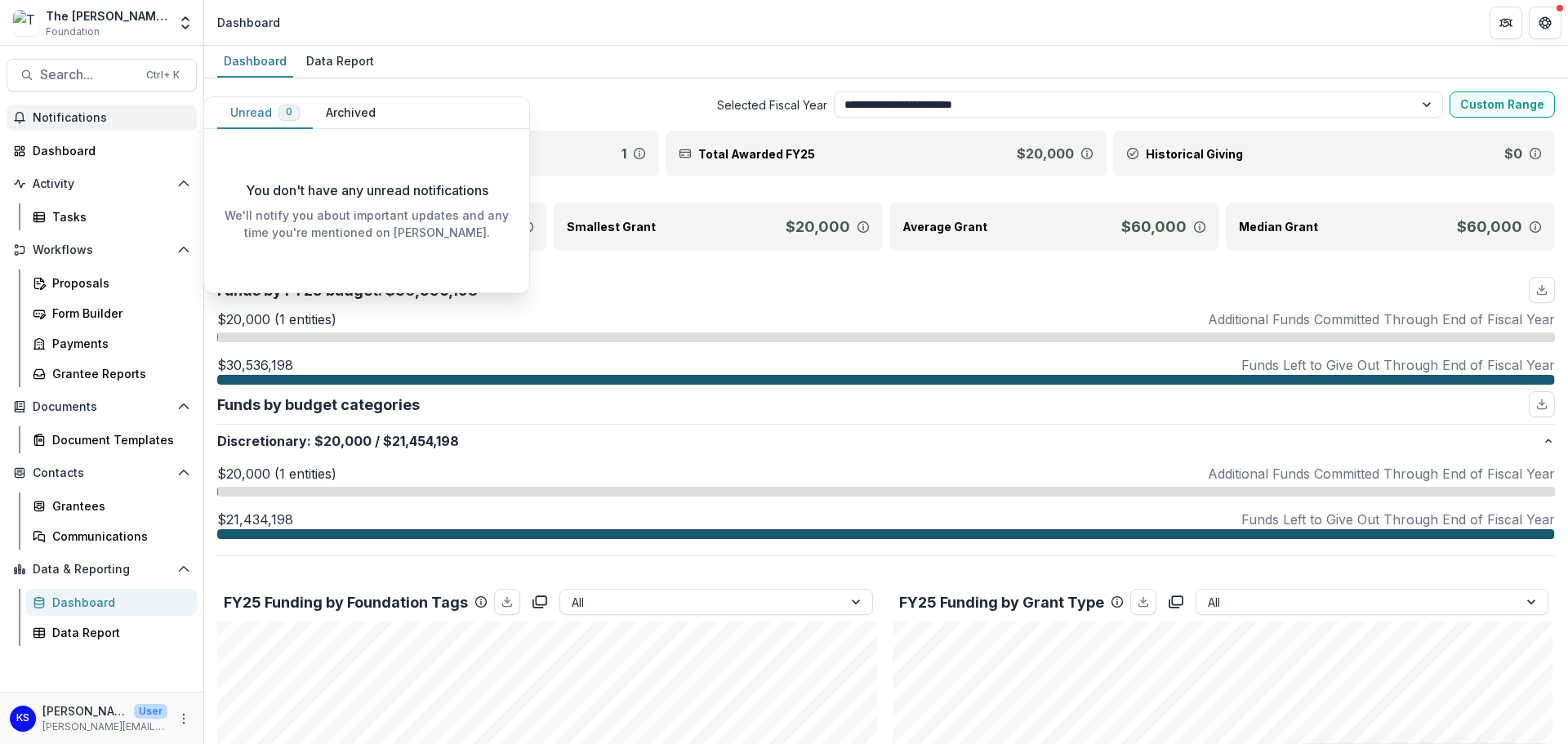
click at [137, 21] on div "The [PERSON_NAME] Foundation" at bounding box center [106, 16] width 122 height 17
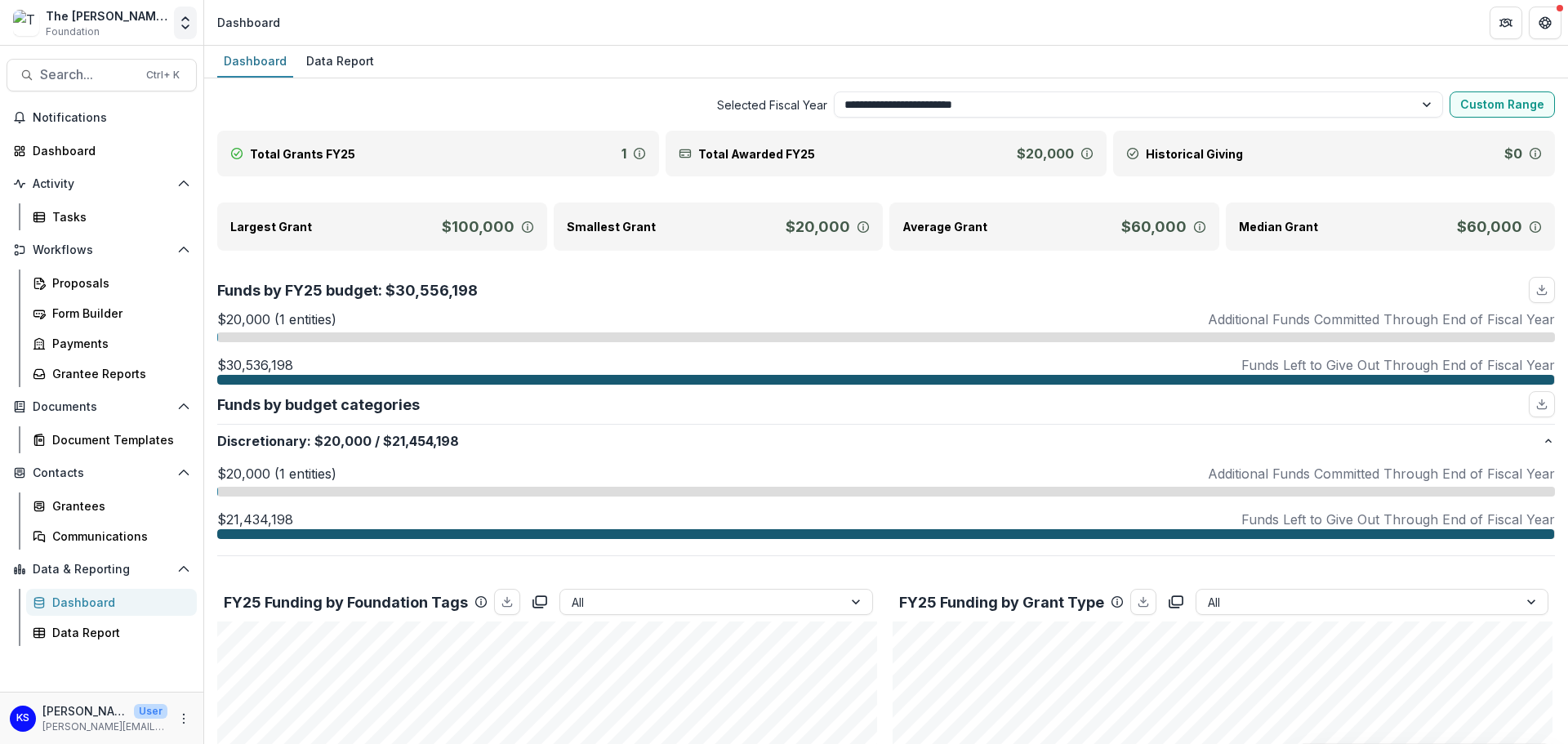
click at [188, 27] on polyline "Open entity switcher" at bounding box center [185, 27] width 7 height 3
click at [103, 71] on link "Admin Settings" at bounding box center [102, 63] width 196 height 27
